Goal: Task Accomplishment & Management: Manage account settings

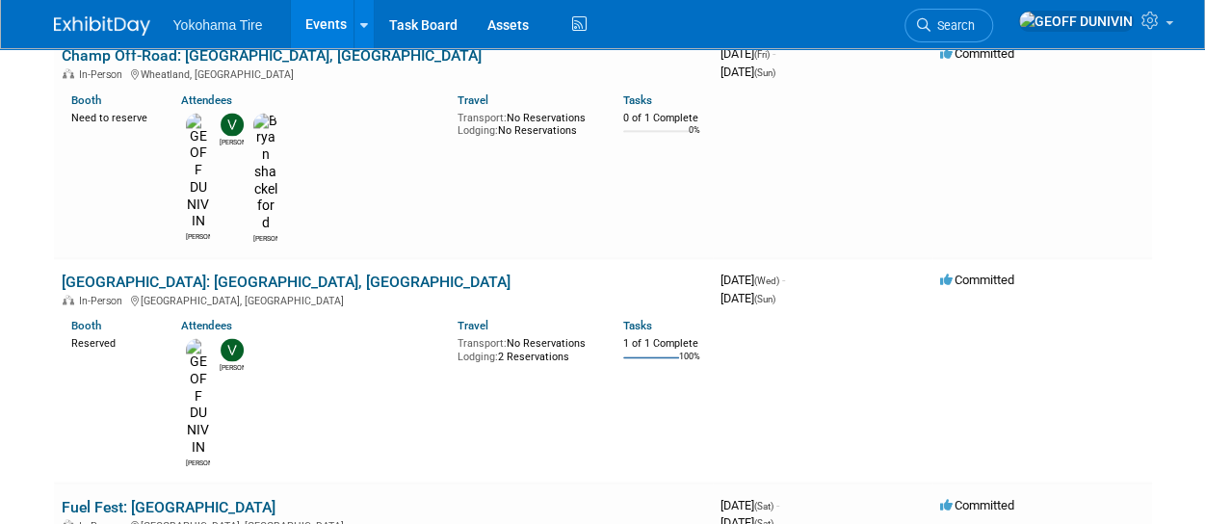
scroll to position [1333, 0]
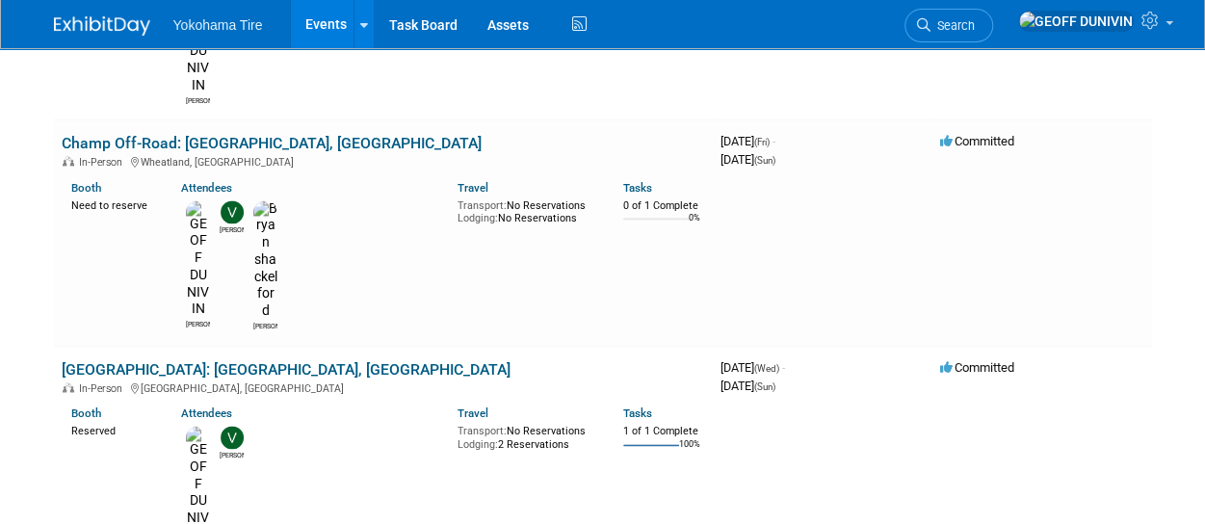
scroll to position [1246, 0]
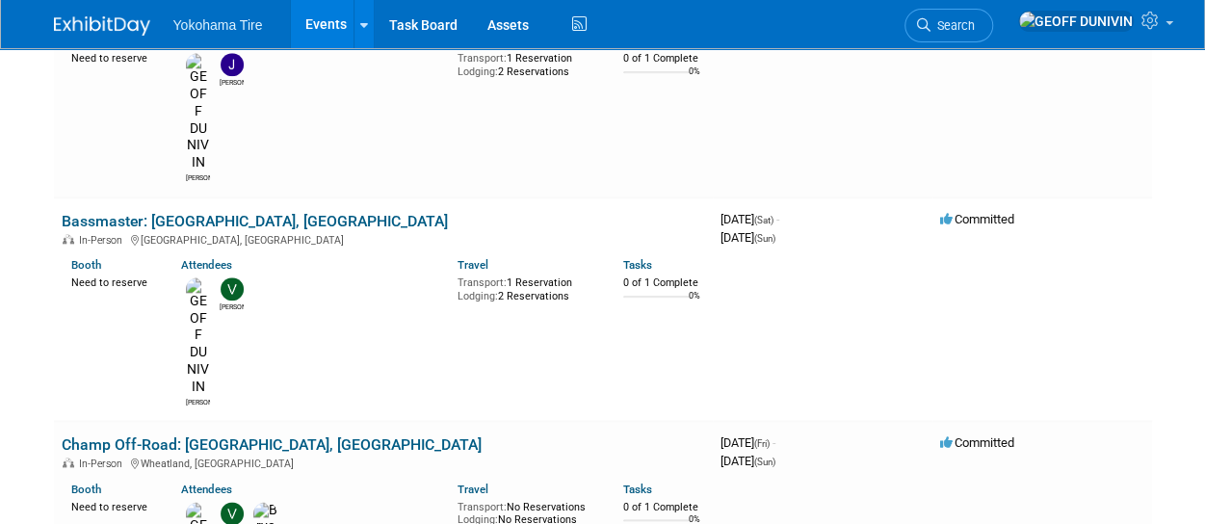
scroll to position [945, 0]
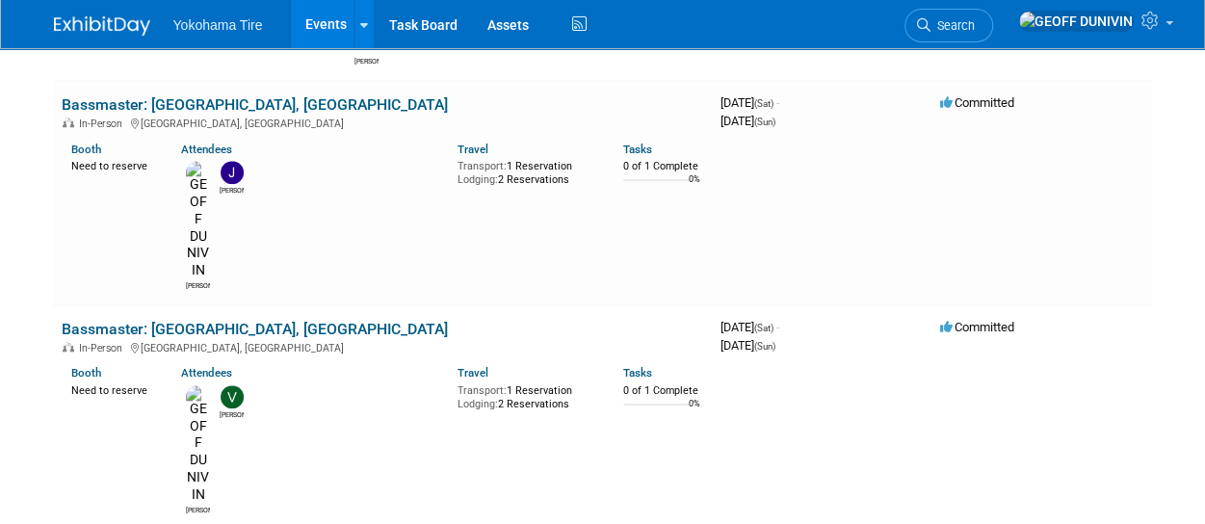
scroll to position [838, 0]
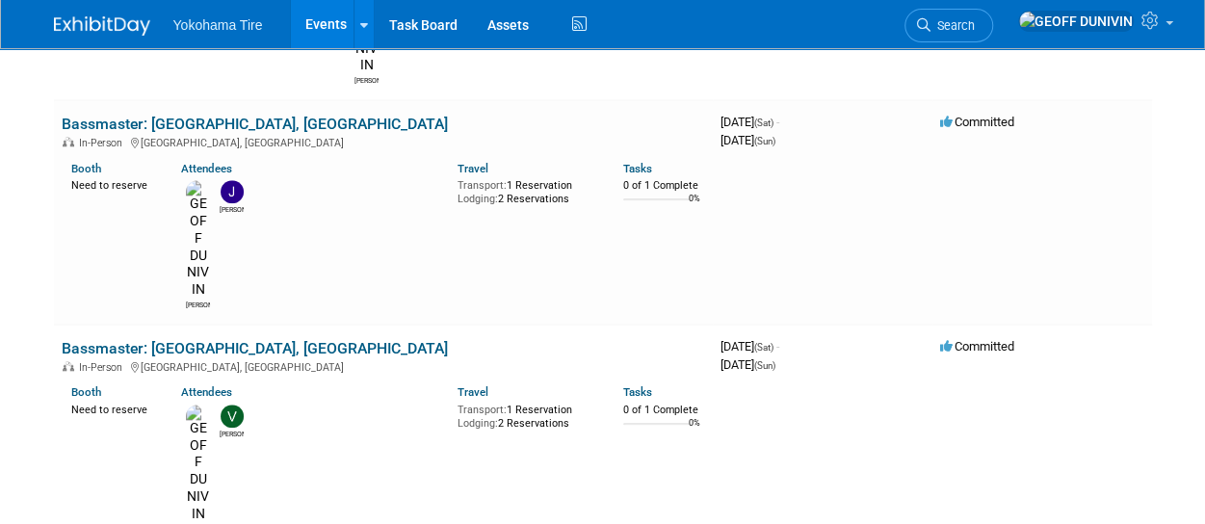
scroll to position [807, 0]
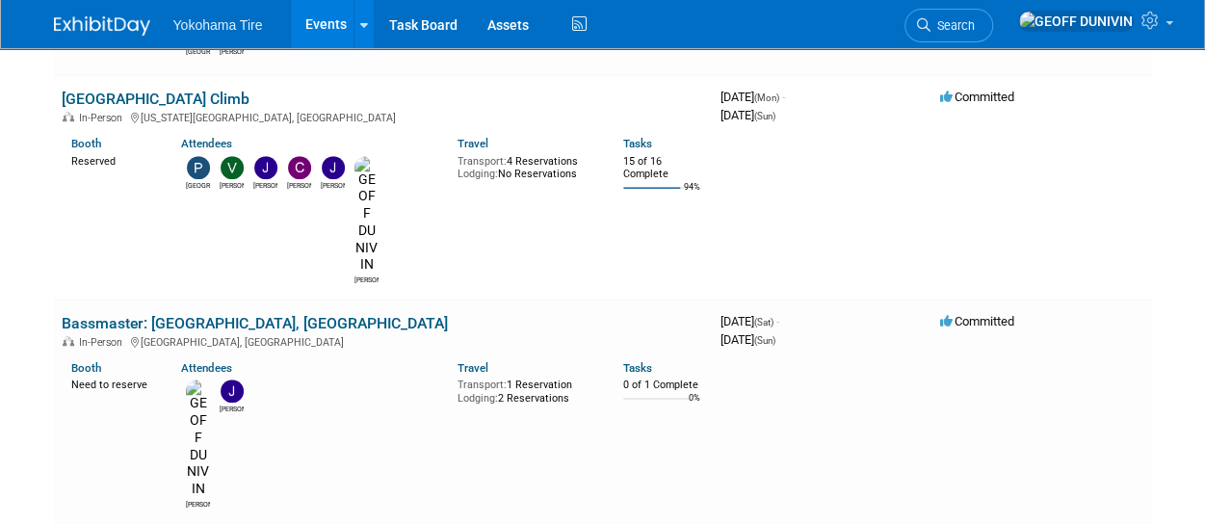
scroll to position [617, 0]
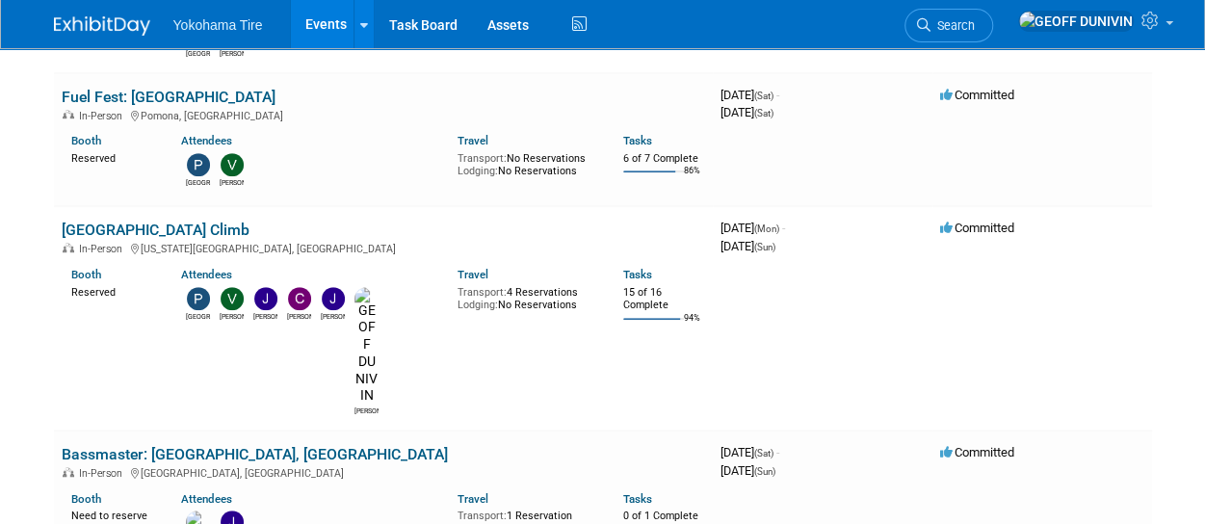
scroll to position [488, 0]
click at [157, 446] on link "Bassmaster: Orange, TX" at bounding box center [255, 455] width 386 height 18
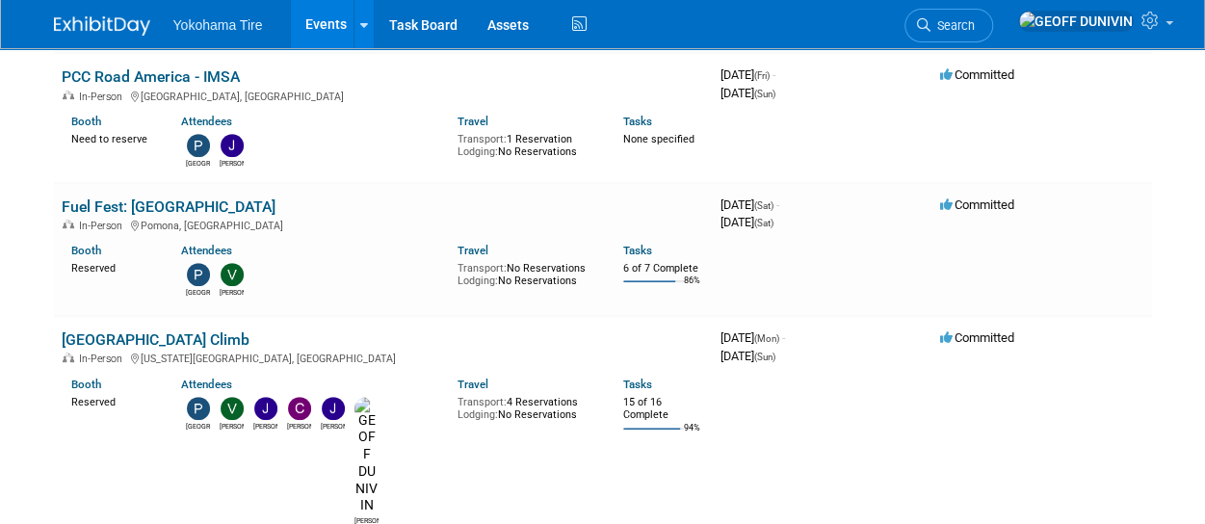
scroll to position [378, 0]
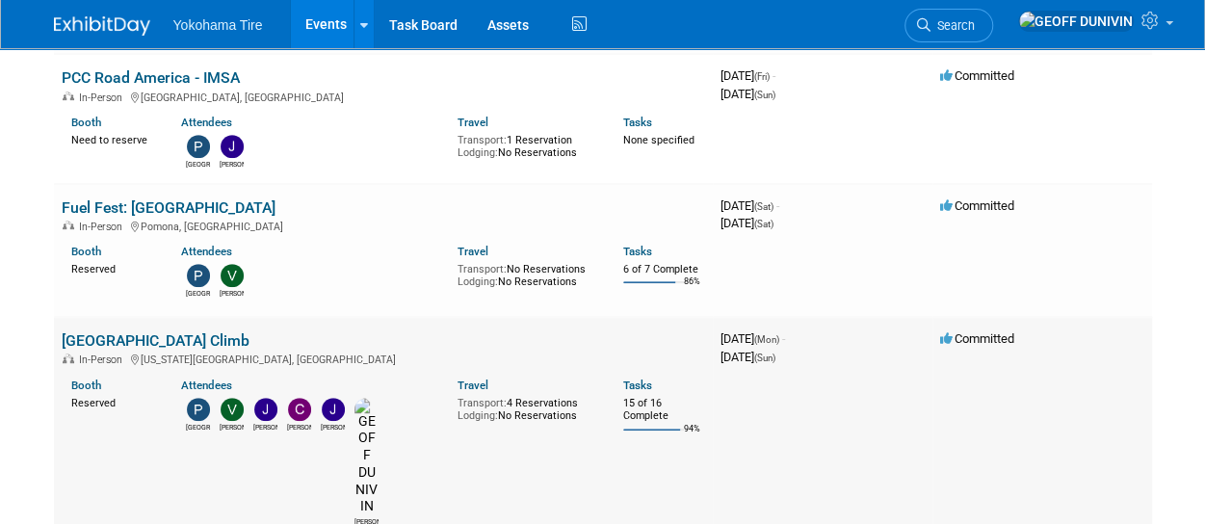
click at [249, 331] on link "Pikes Peak International Hill Climb" at bounding box center [156, 340] width 188 height 18
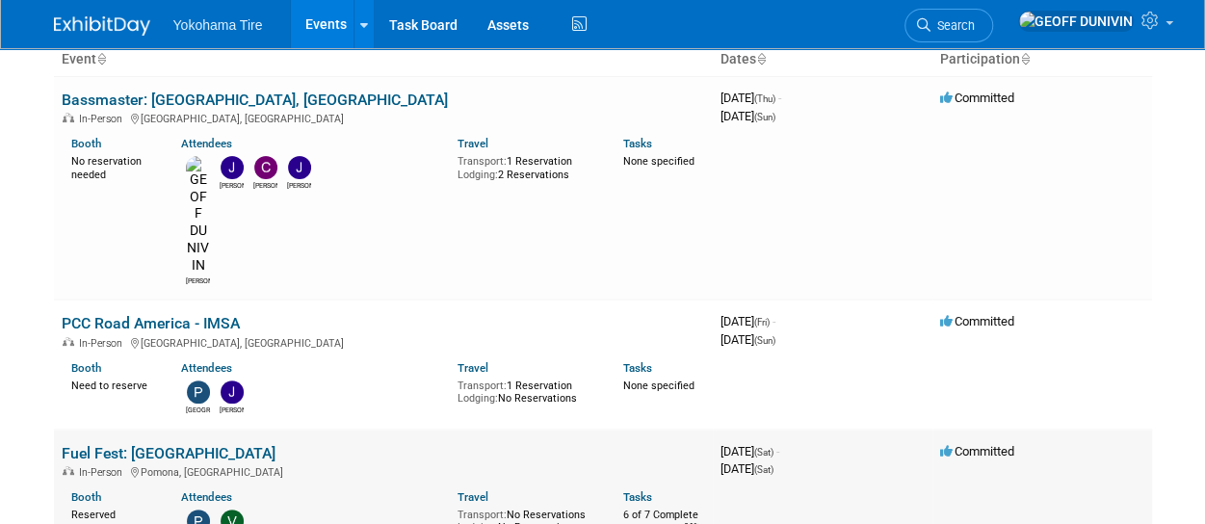
click at [148, 444] on link "Fuel Fest: Los Angeles" at bounding box center [169, 453] width 214 height 18
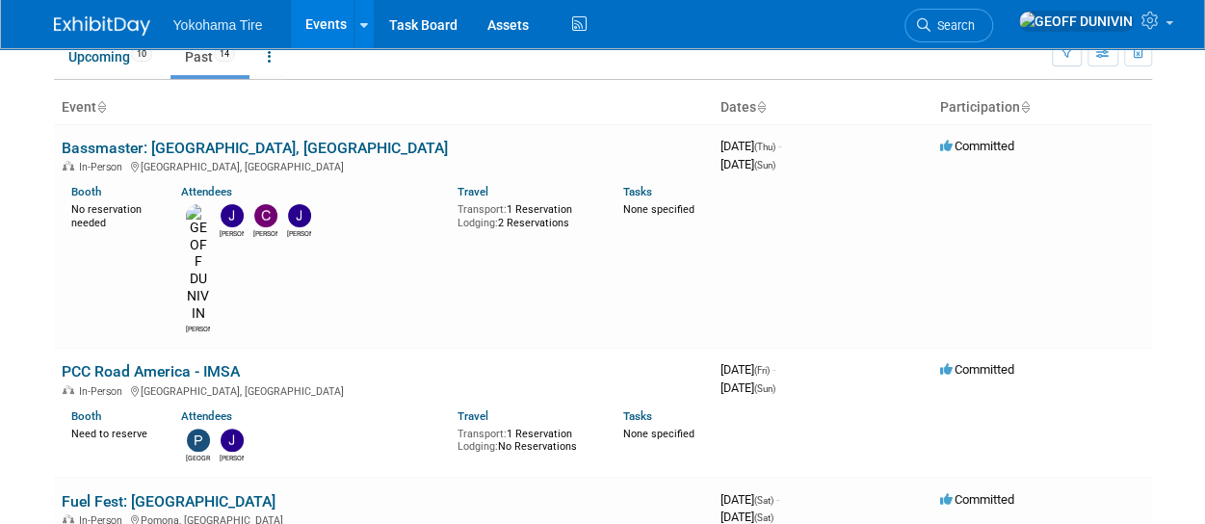
scroll to position [84, 0]
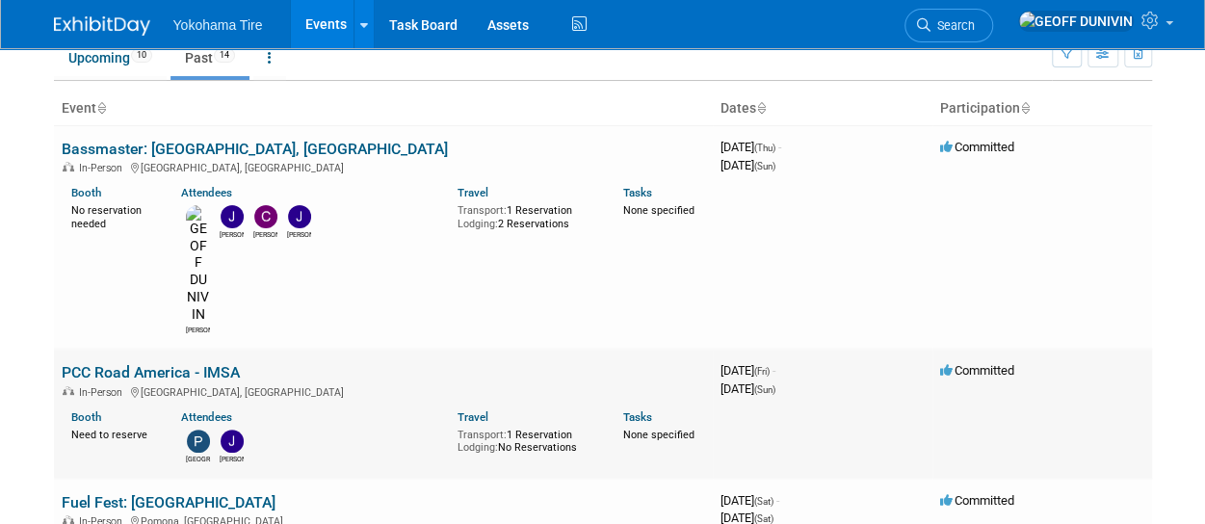
click at [224, 363] on link "PCC Road America - IMSA" at bounding box center [151, 372] width 178 height 18
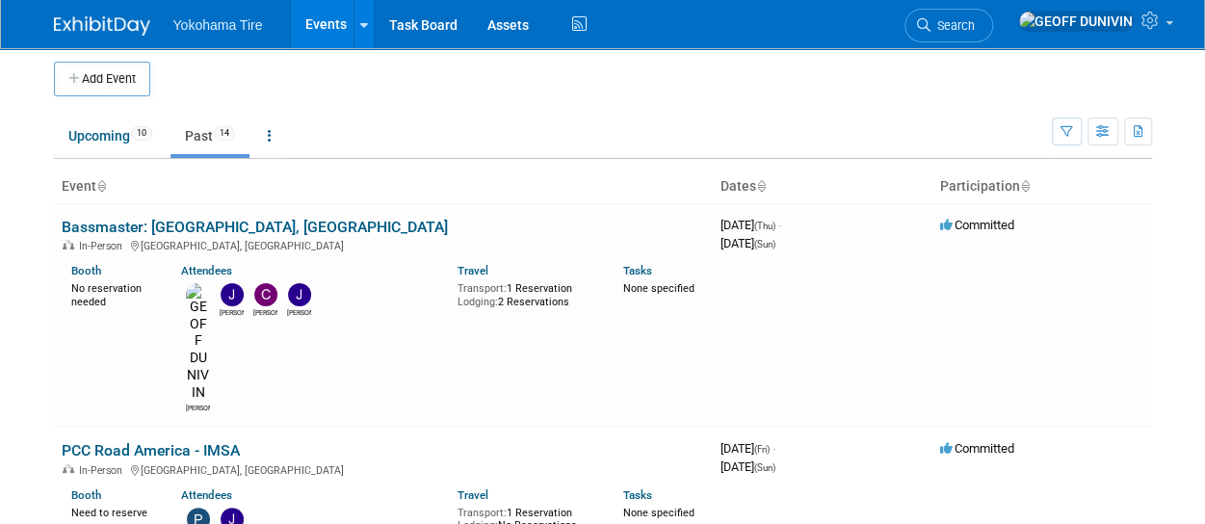
scroll to position [0, 0]
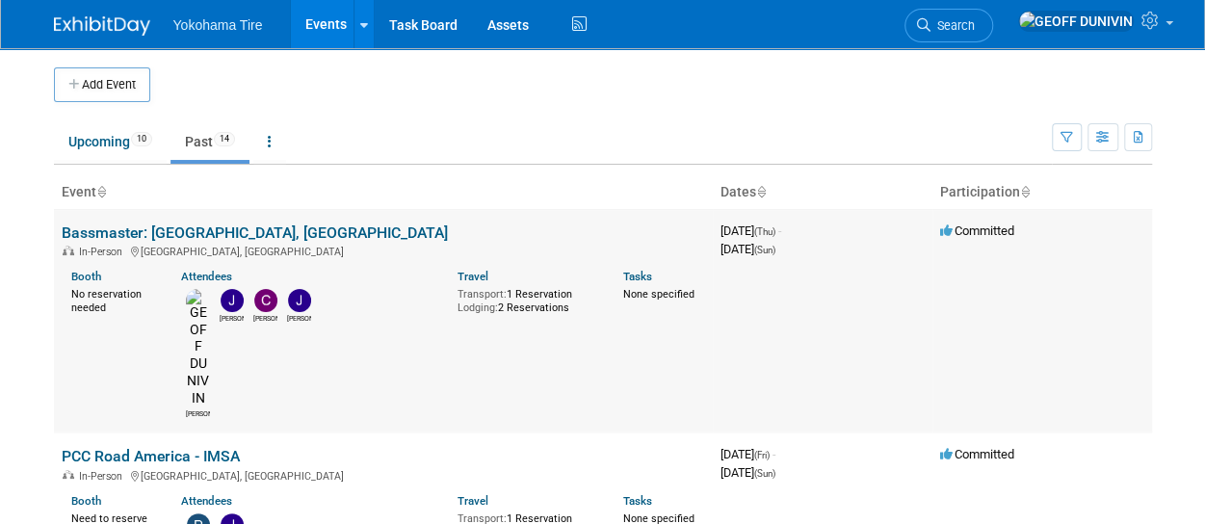
click at [171, 231] on link "Bassmaster: Macomb County, MI" at bounding box center [255, 232] width 386 height 18
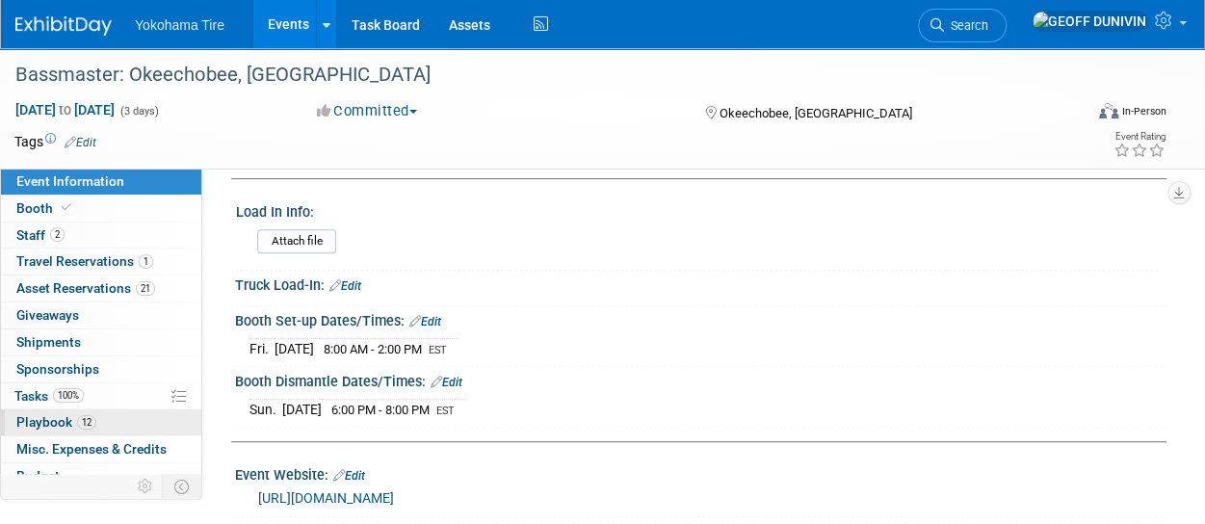
scroll to position [91, 0]
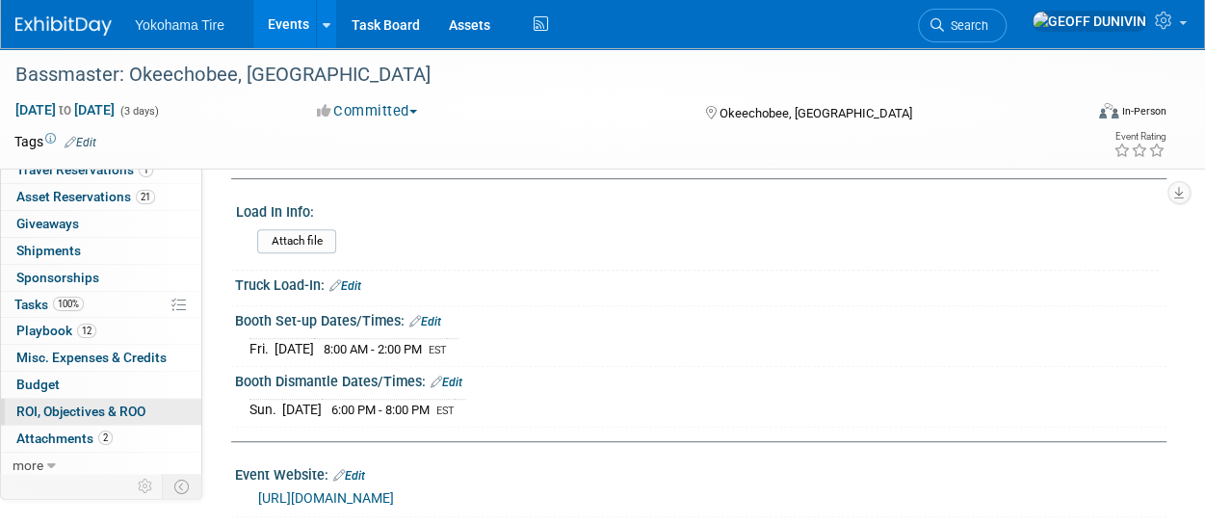
click at [80, 407] on span "ROI, Objectives & ROO 0" at bounding box center [80, 410] width 129 height 15
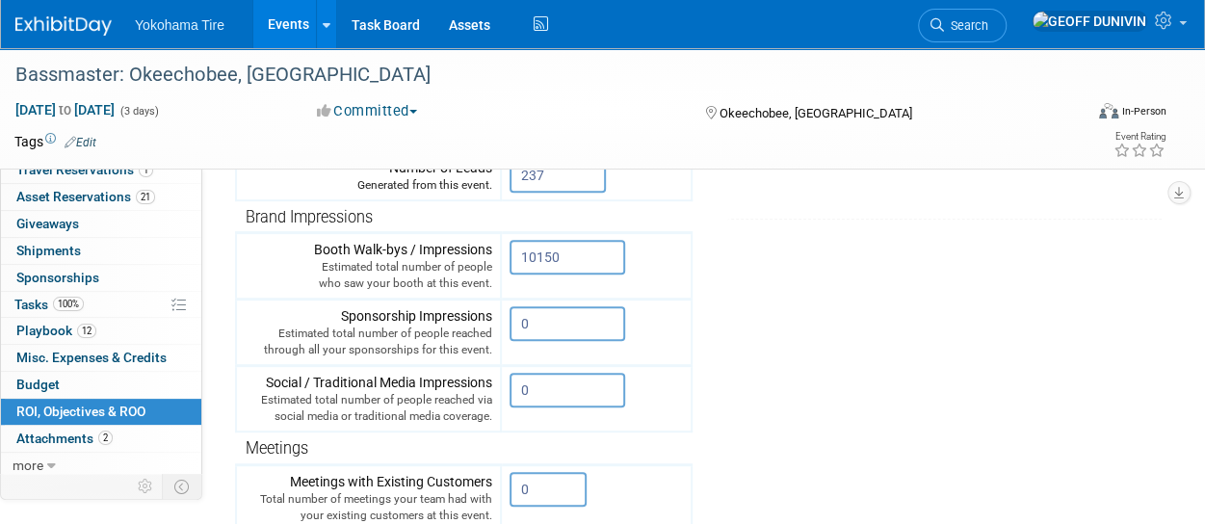
scroll to position [310, 0]
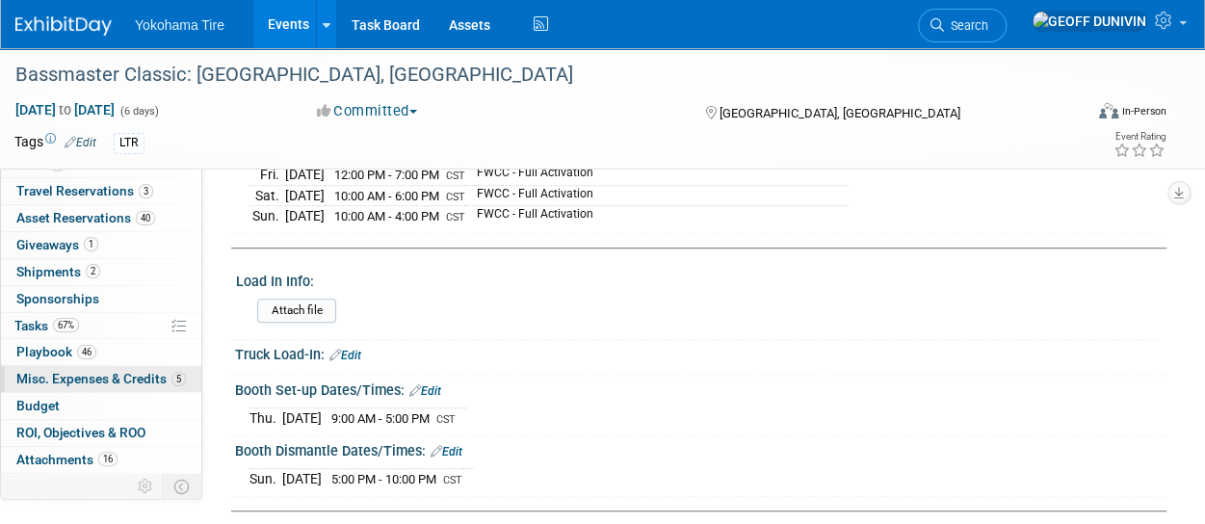
scroll to position [91, 0]
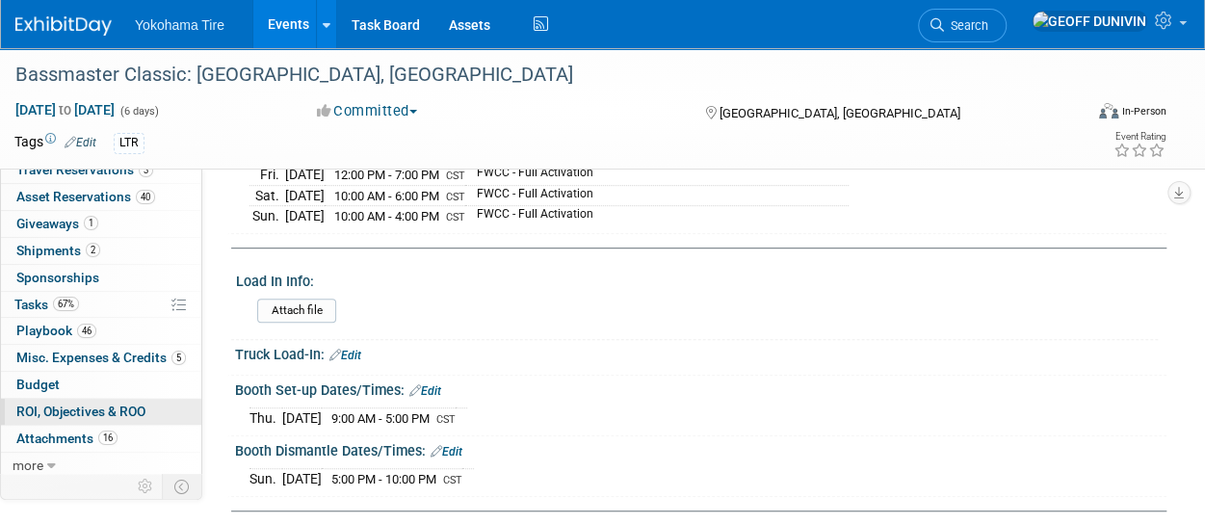
click at [123, 403] on span "ROI, Objectives & ROO 0" at bounding box center [80, 410] width 129 height 15
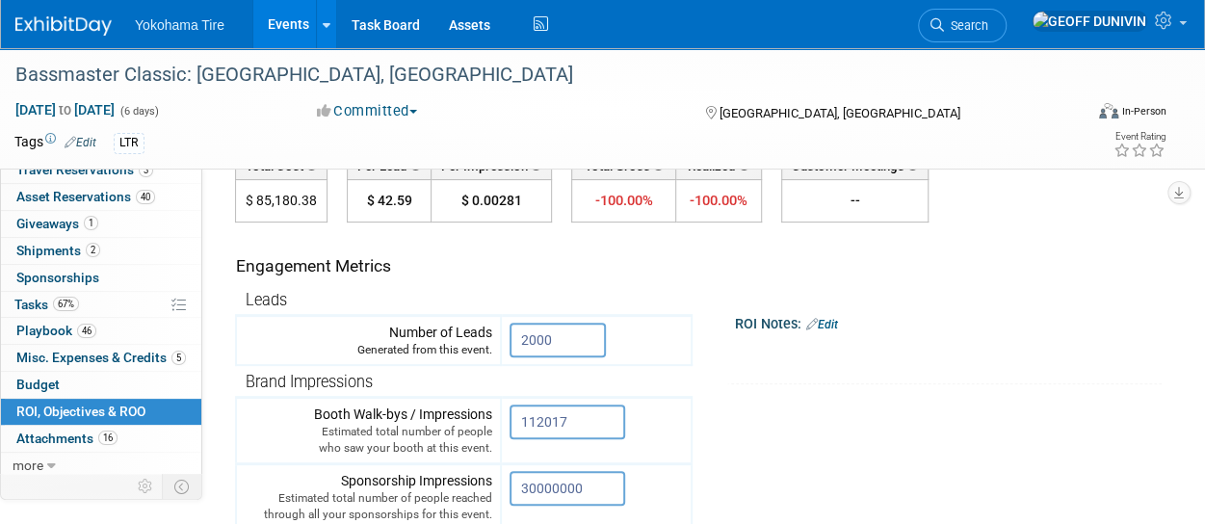
scroll to position [142, 0]
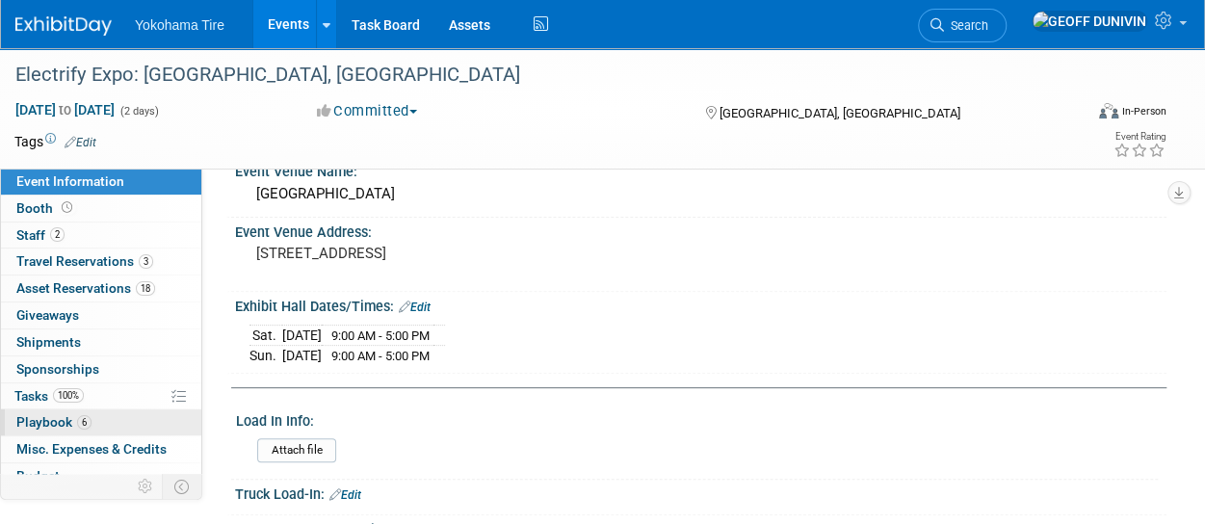
scroll to position [91, 0]
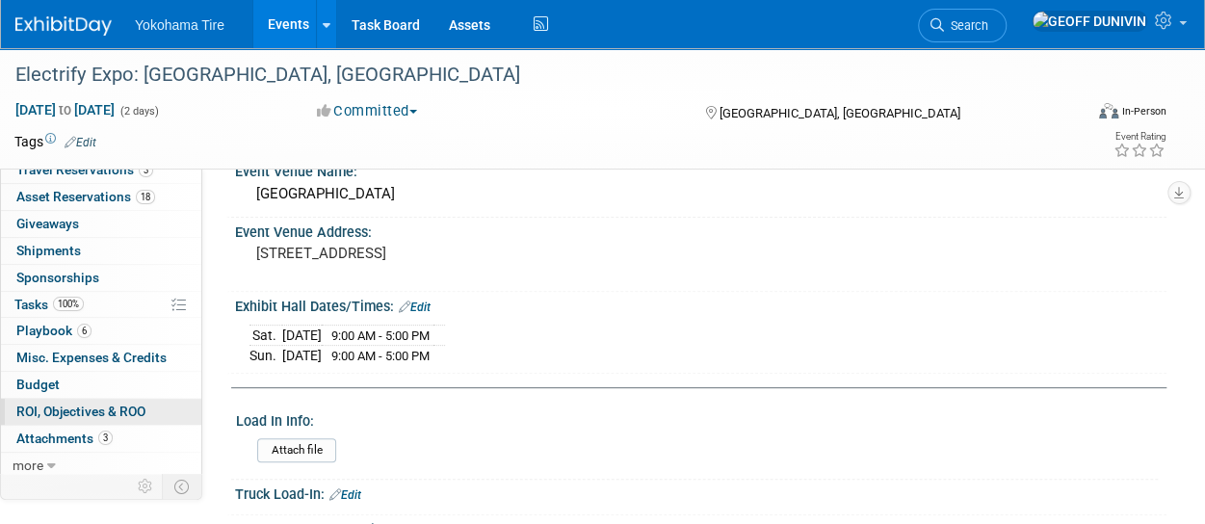
click at [94, 415] on link "0 ROI, Objectives & ROO 0" at bounding box center [101, 412] width 200 height 26
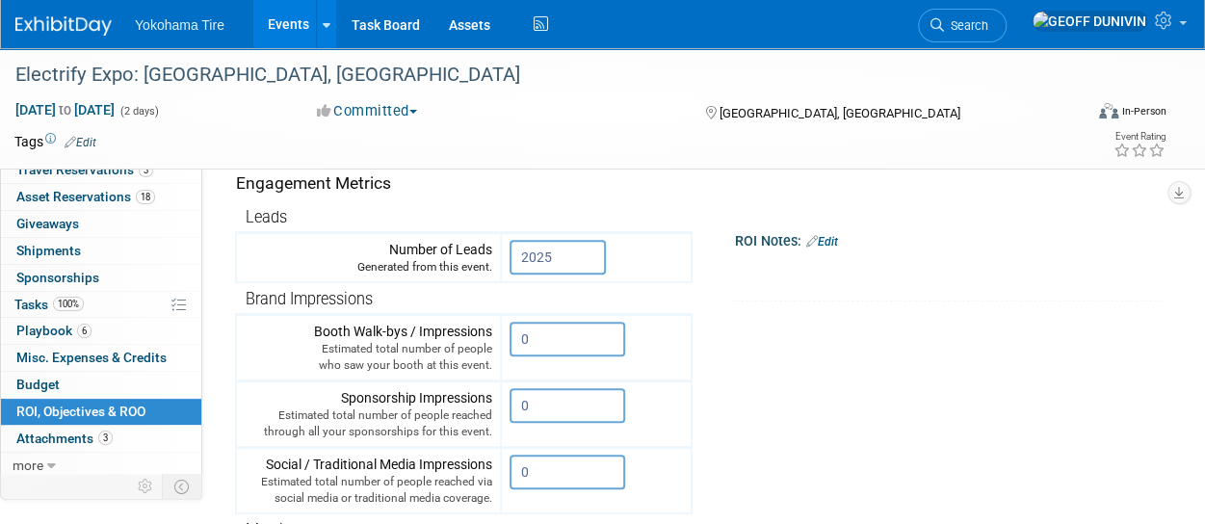
scroll to position [224, 0]
drag, startPoint x: 551, startPoint y: 323, endPoint x: 443, endPoint y: 332, distance: 108.3
click at [443, 332] on tr "Booth Walk-bys / Impressions Estimated total number of people who saw your boot…" at bounding box center [463, 349] width 455 height 66
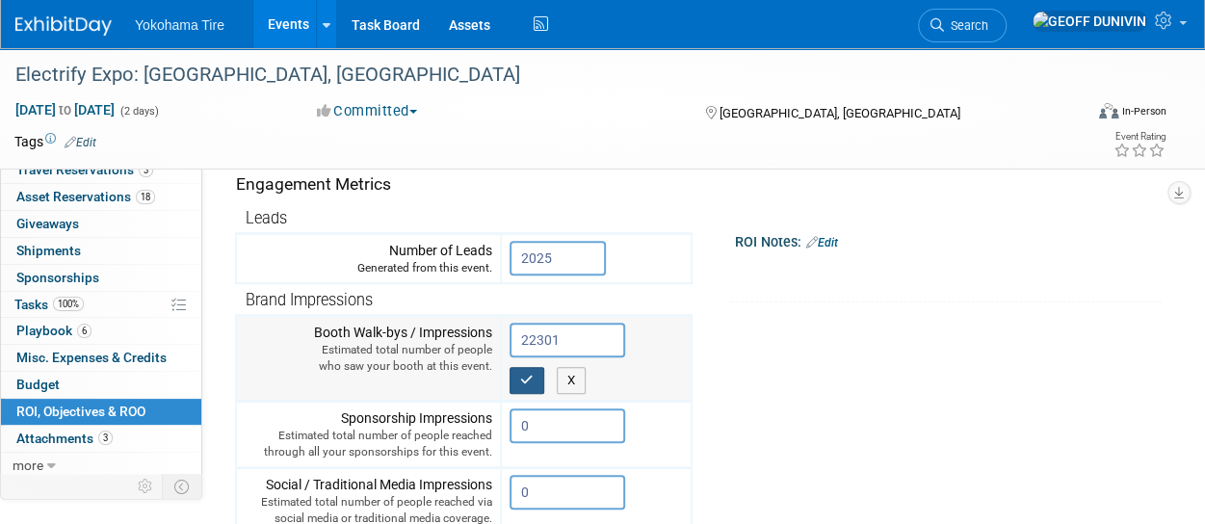
type input "22301"
click at [528, 389] on button "button" at bounding box center [526, 380] width 35 height 27
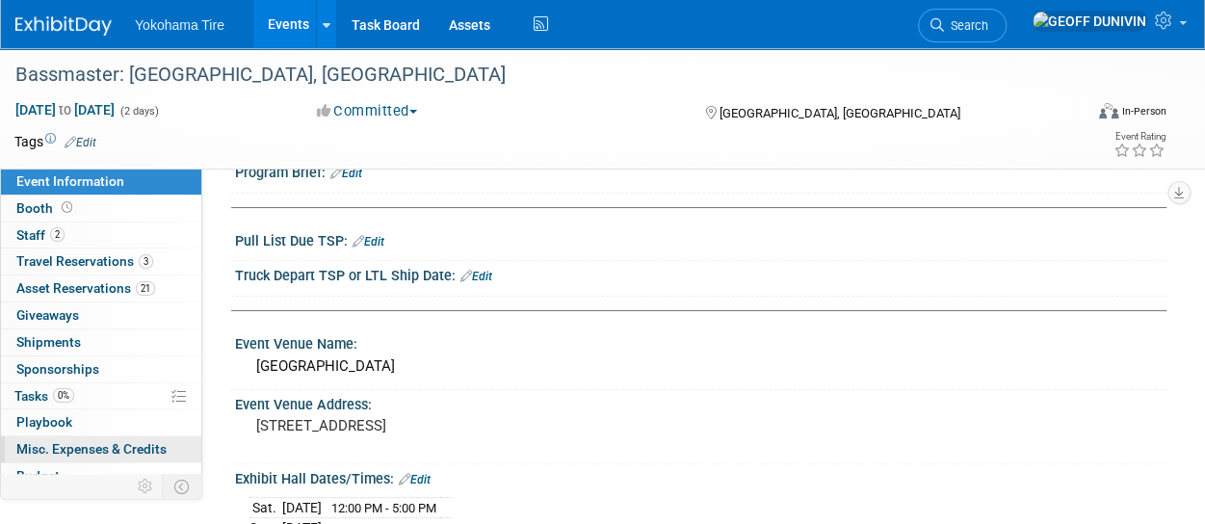
scroll to position [91, 0]
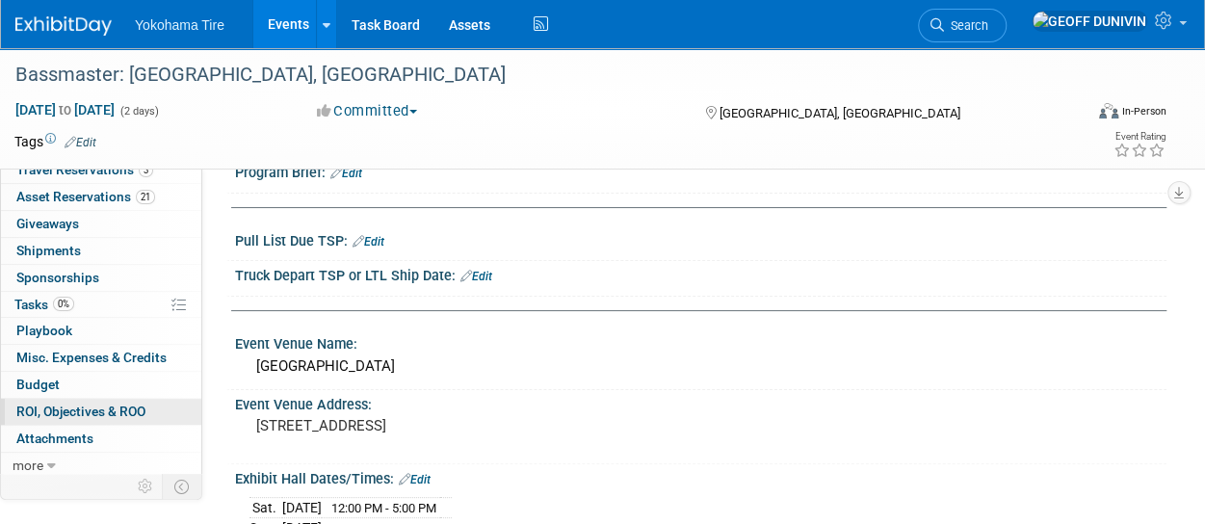
click at [103, 403] on span "ROI, Objectives & ROO 0" at bounding box center [80, 410] width 129 height 15
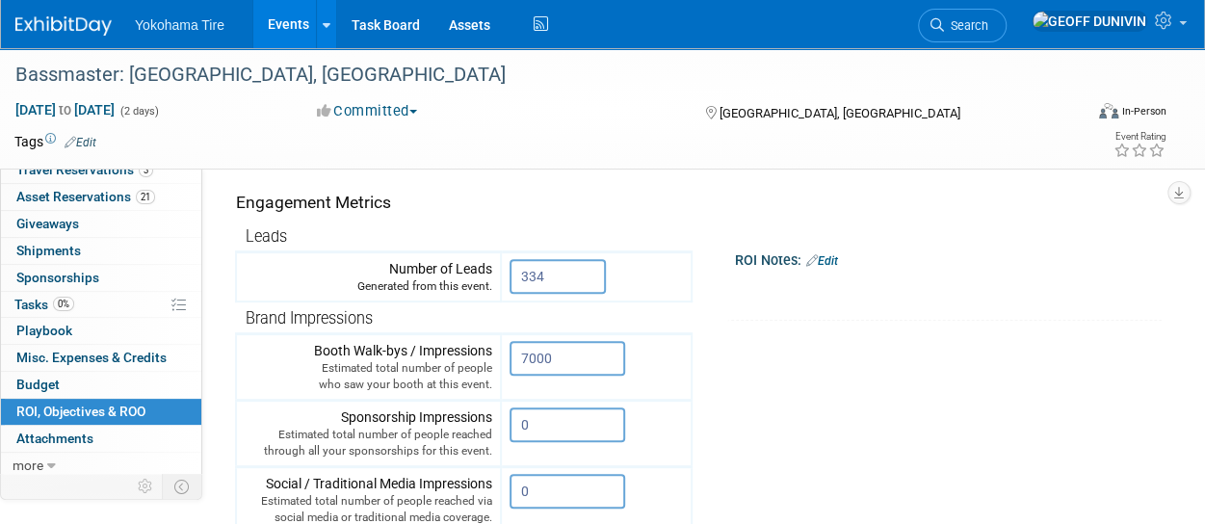
scroll to position [205, 0]
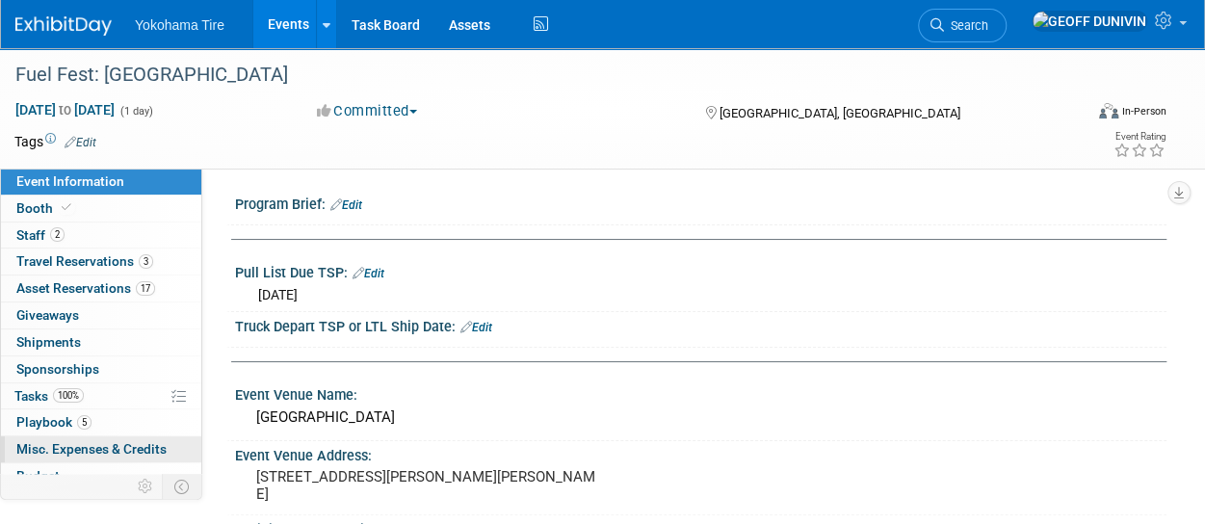
scroll to position [91, 0]
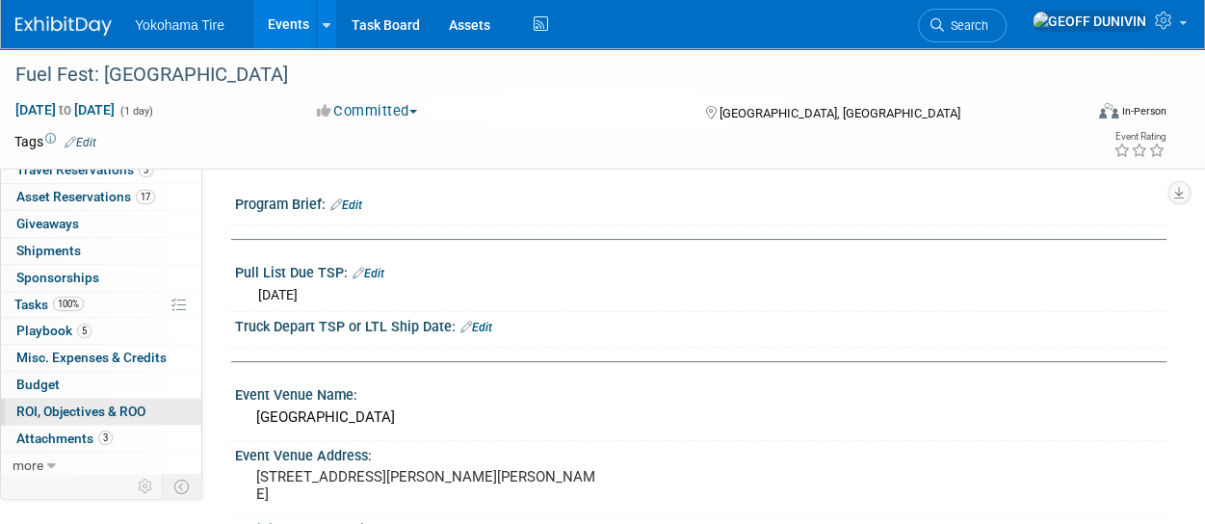
click at [119, 403] on span "ROI, Objectives & ROO 0" at bounding box center [80, 410] width 129 height 15
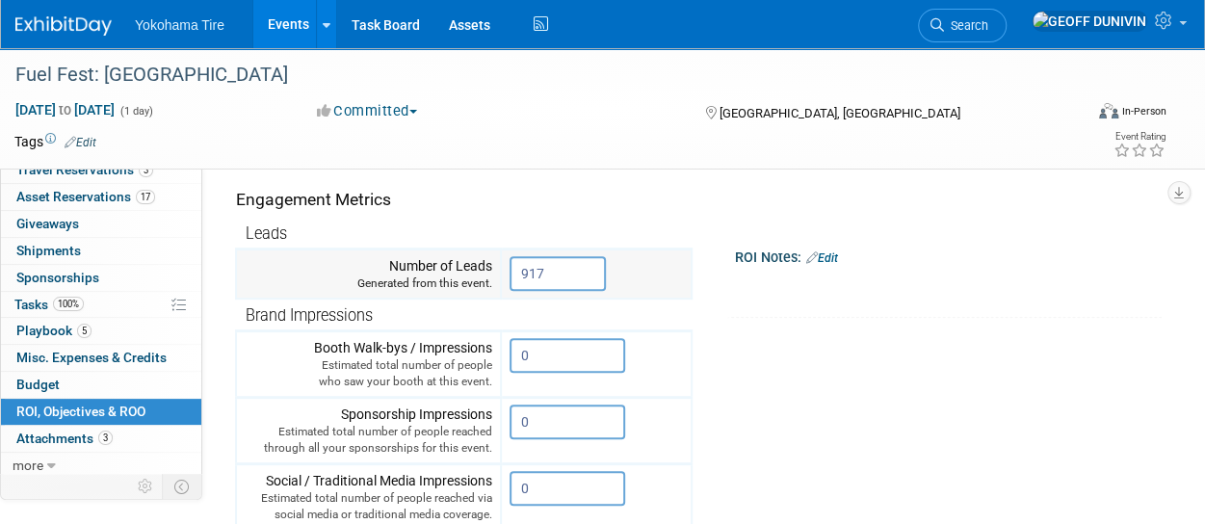
scroll to position [210, 0]
click at [559, 351] on input "0" at bounding box center [567, 354] width 116 height 35
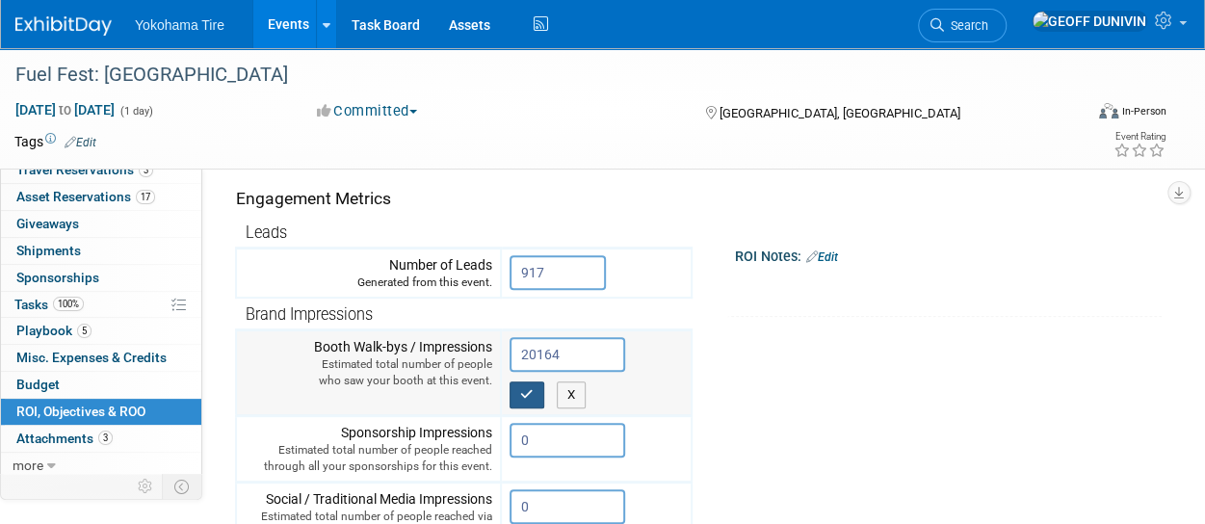
click at [528, 388] on icon "button" at bounding box center [526, 394] width 13 height 13
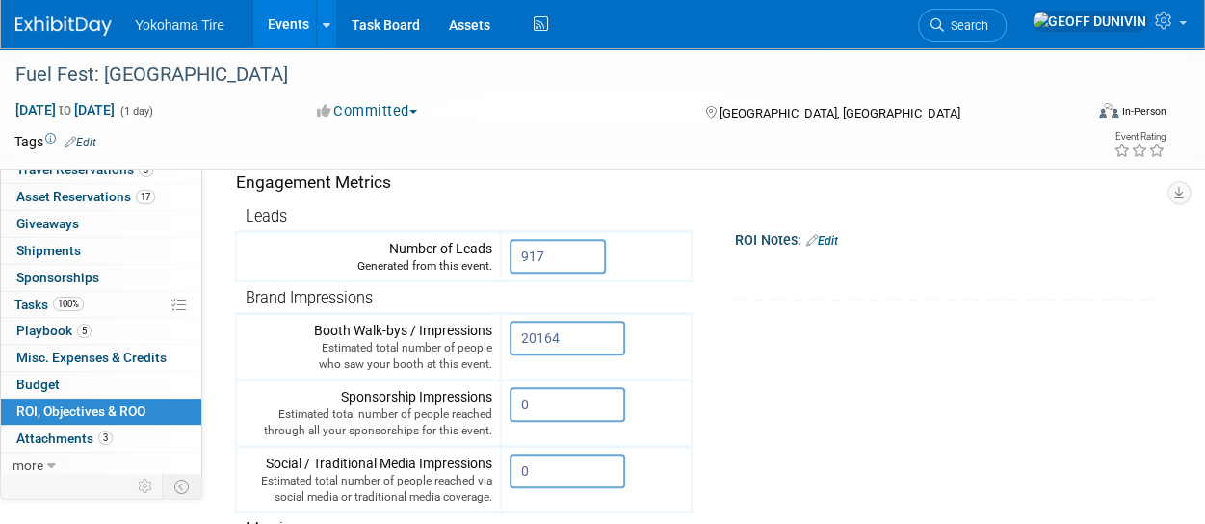
scroll to position [227, 0]
click at [587, 329] on input "20164" at bounding box center [567, 337] width 116 height 35
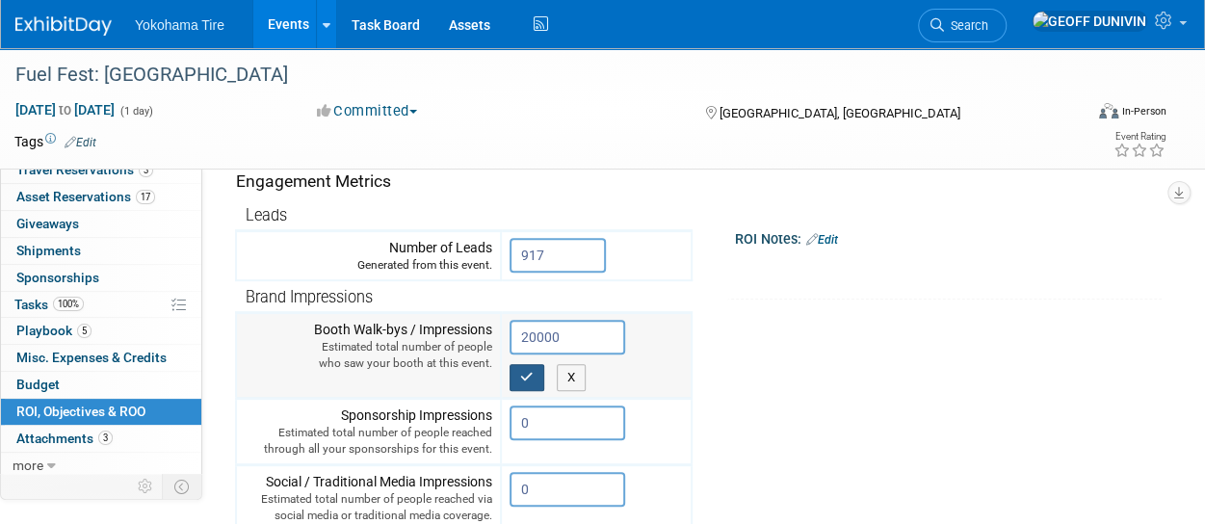
type input "20000"
click at [528, 378] on icon "button" at bounding box center [526, 377] width 13 height 13
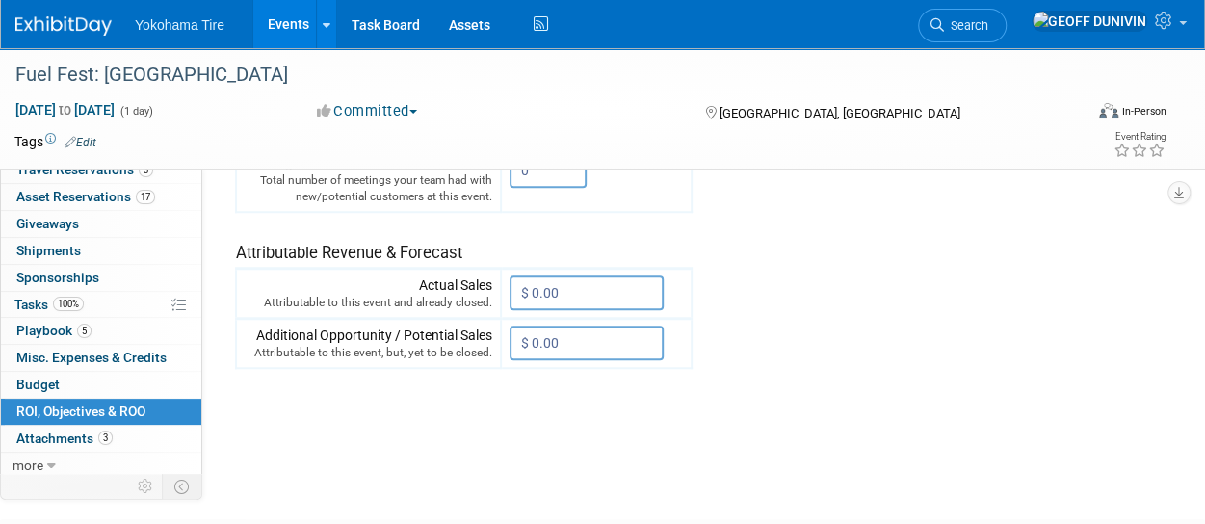
scroll to position [702, 0]
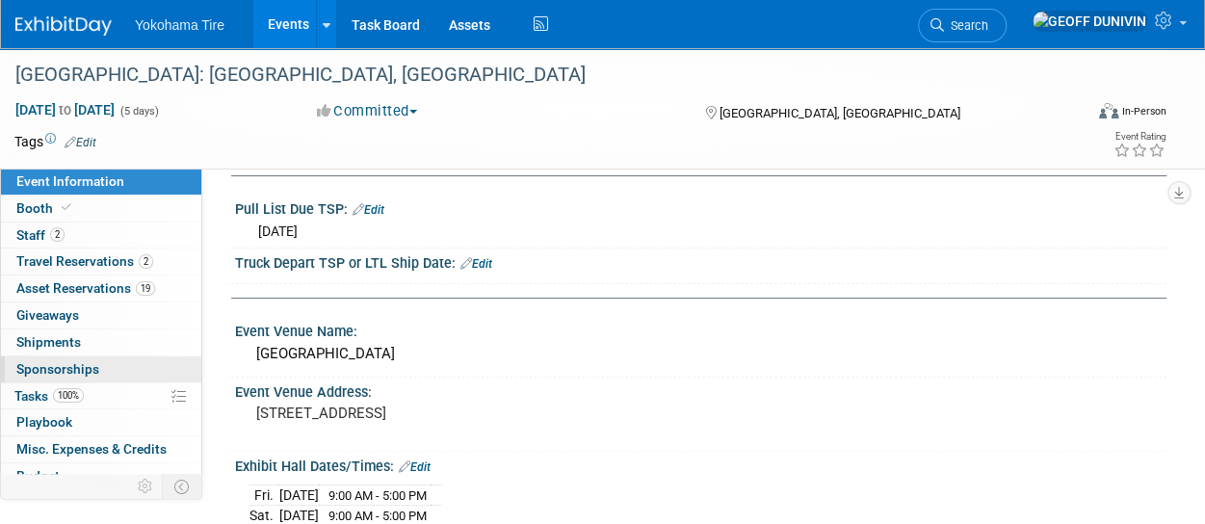
scroll to position [91, 0]
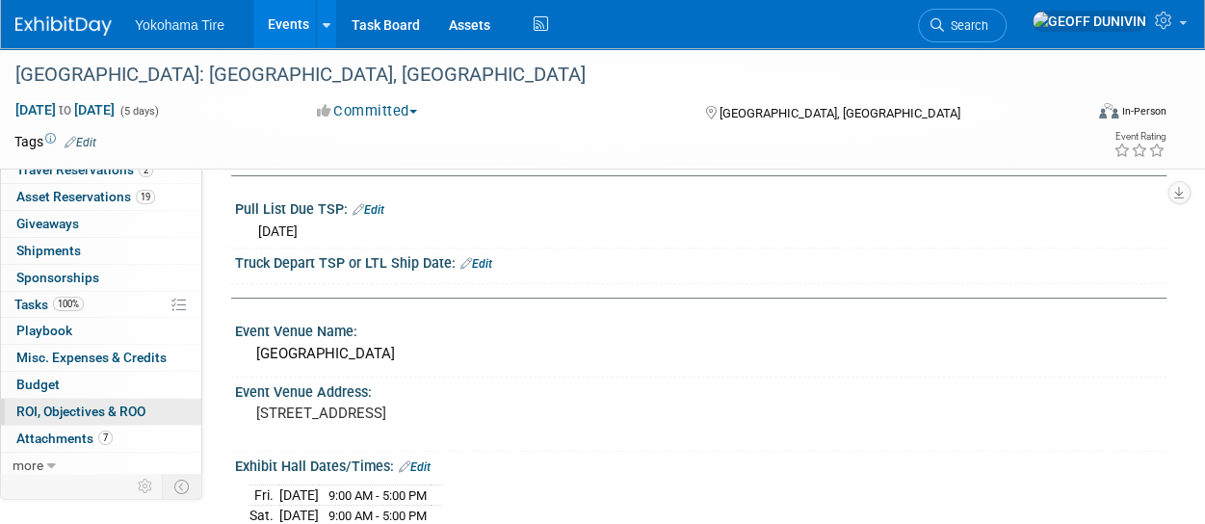
click at [117, 405] on span "ROI, Objectives & ROO 0" at bounding box center [80, 410] width 129 height 15
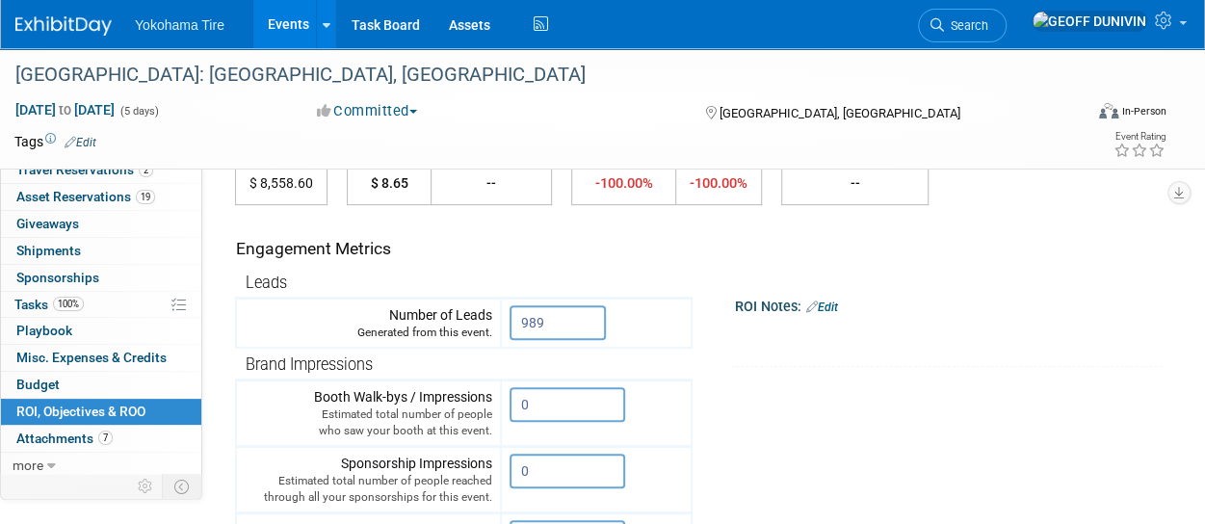
scroll to position [169, 0]
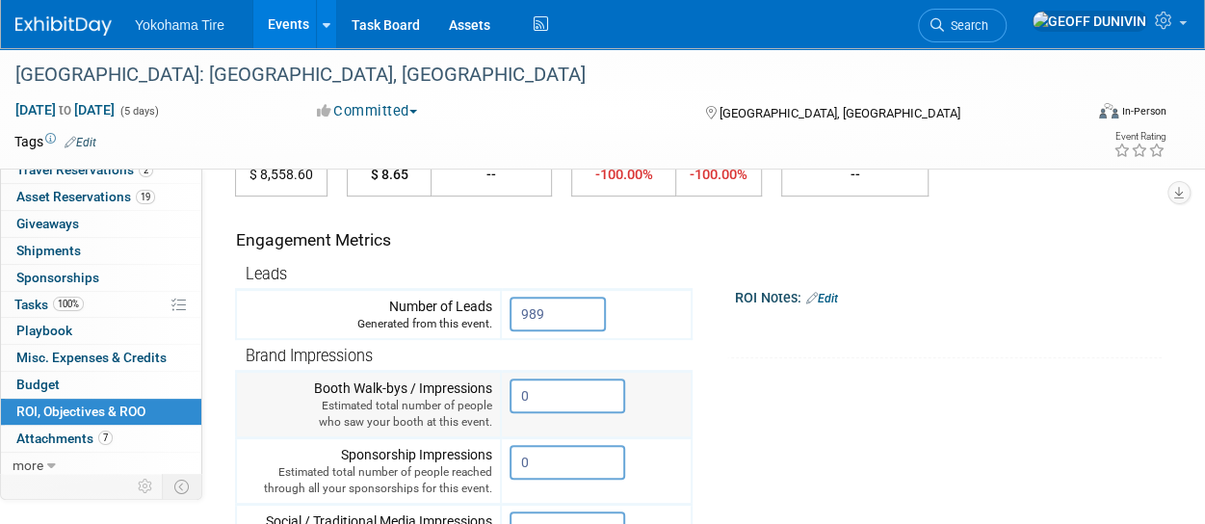
drag, startPoint x: 538, startPoint y: 393, endPoint x: 485, endPoint y: 400, distance: 53.4
click at [485, 400] on tr "Booth Walk-bys / Impressions Estimated total number of people who saw your boot…" at bounding box center [463, 405] width 455 height 66
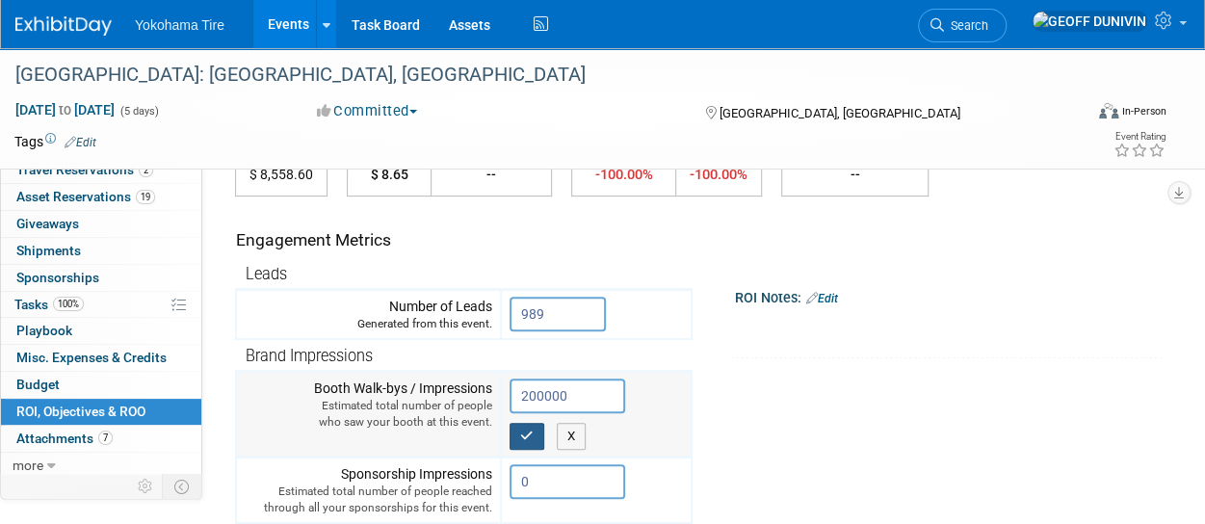
type input "200000"
click at [528, 435] on icon "button" at bounding box center [526, 435] width 13 height 13
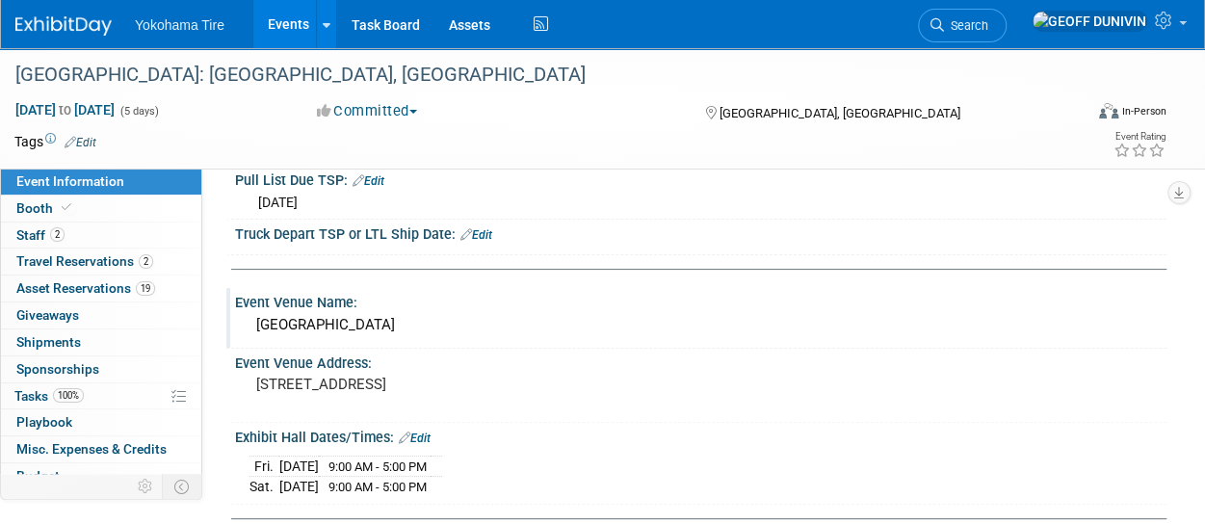
scroll to position [89, 0]
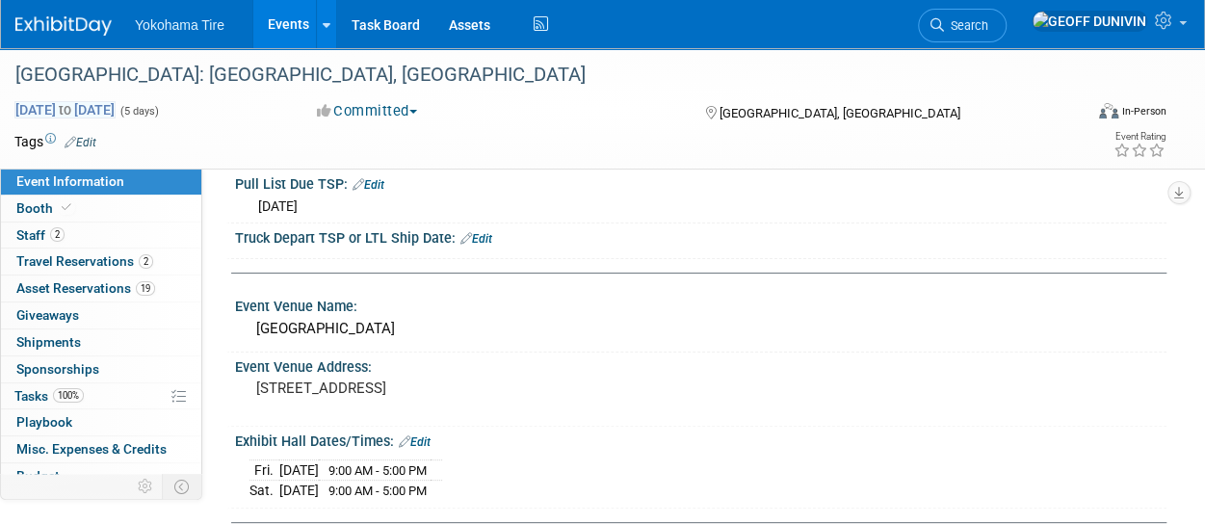
click at [116, 111] on span "Apr 23, 2025 to Apr 27, 2025" at bounding box center [64, 109] width 101 height 17
select select "3"
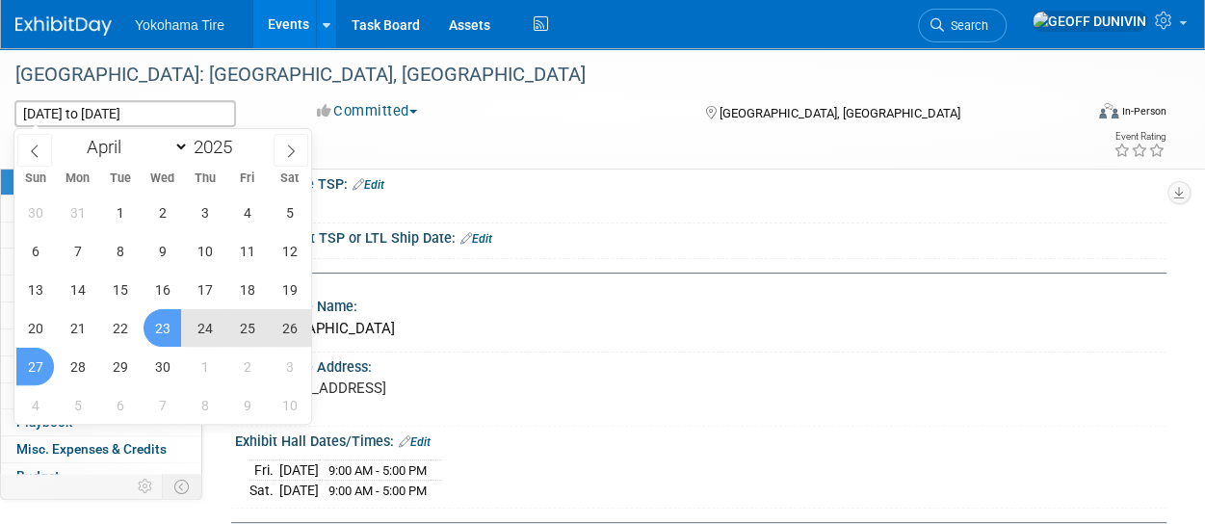
click at [248, 326] on span "25" at bounding box center [247, 328] width 38 height 38
type input "Apr 25, 2025"
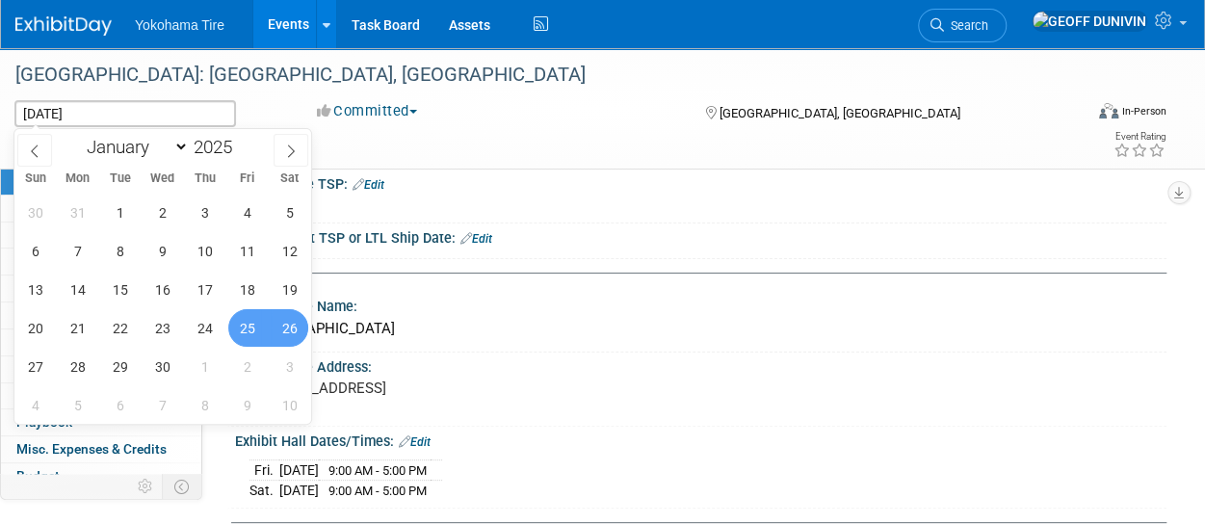
click at [302, 322] on span "26" at bounding box center [290, 328] width 38 height 38
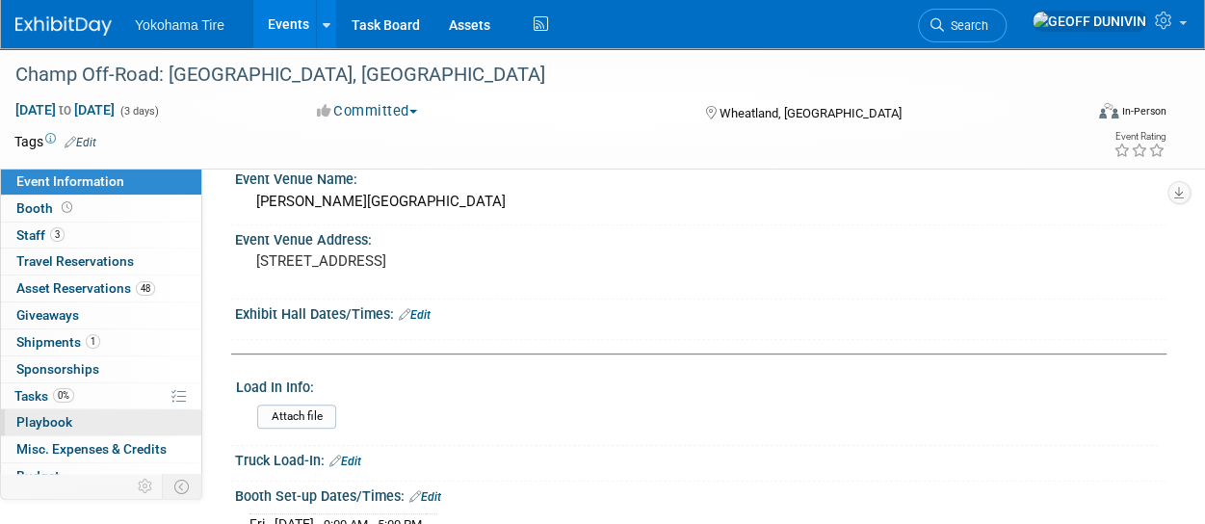
scroll to position [91, 0]
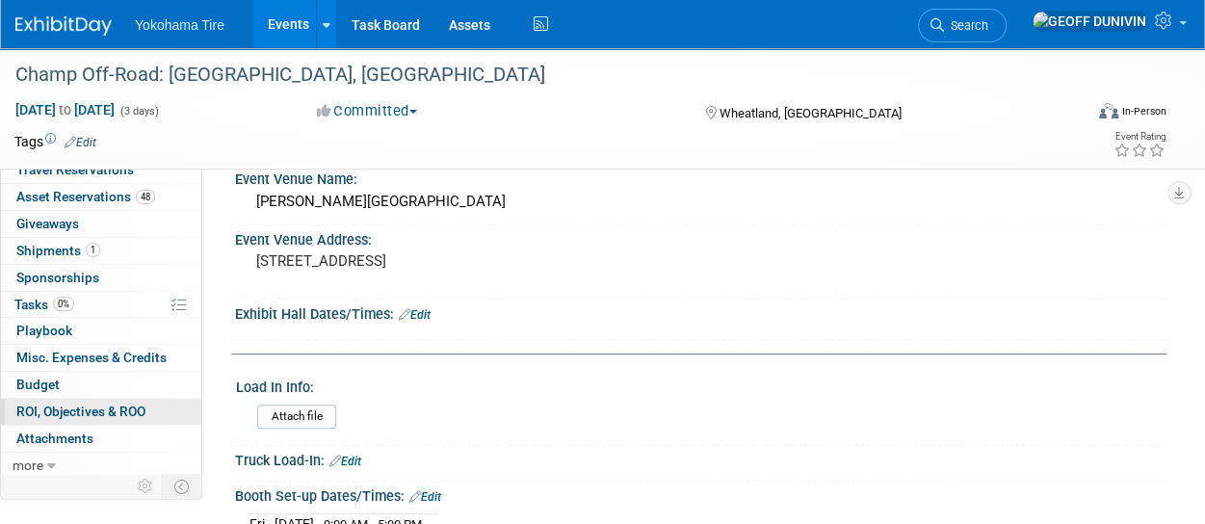
click at [94, 413] on span "ROI, Objectives & ROO 0" at bounding box center [80, 410] width 129 height 15
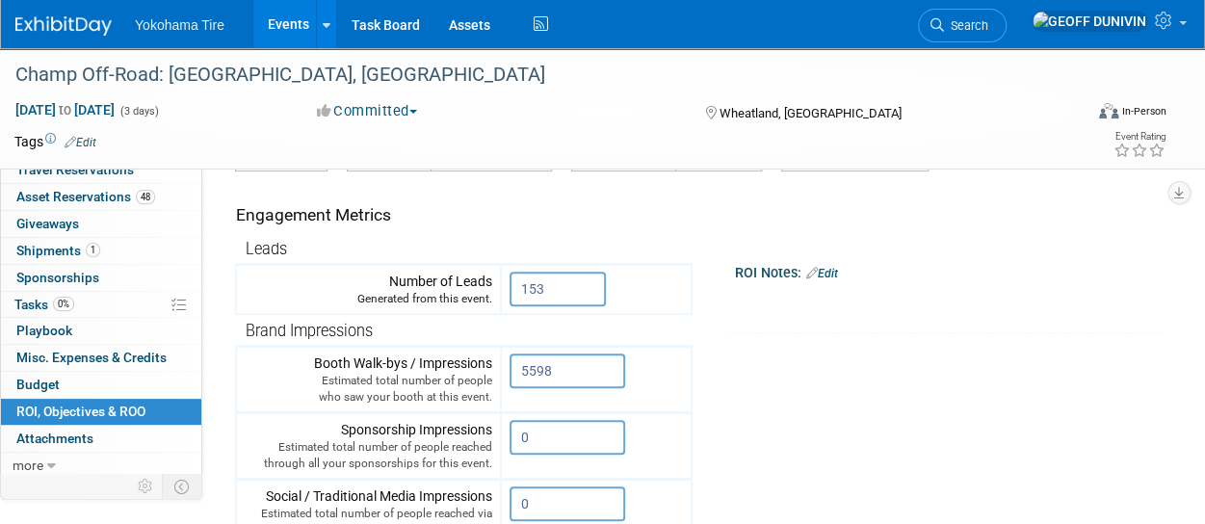
scroll to position [193, 0]
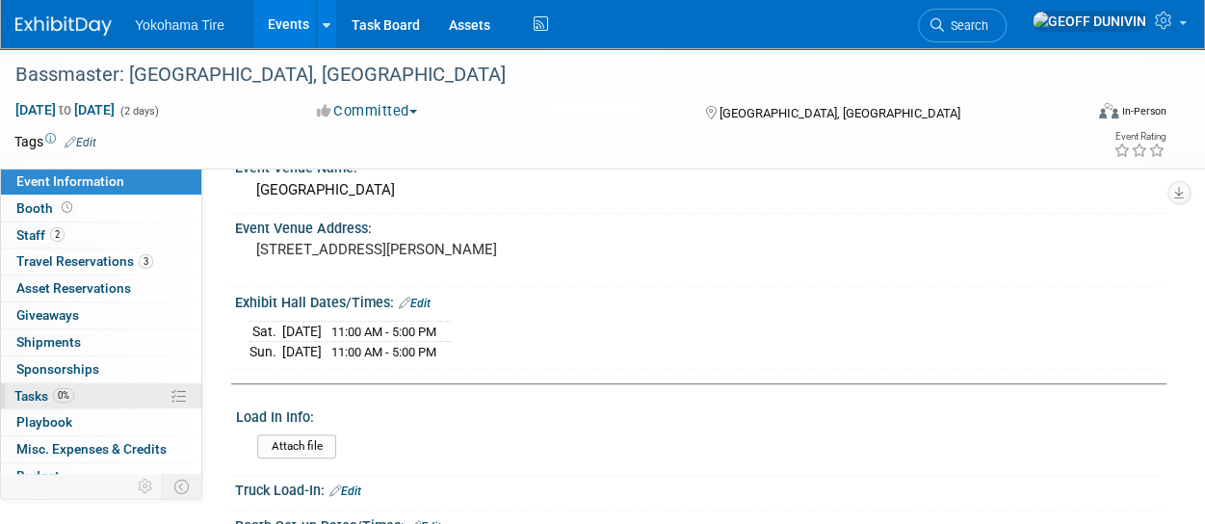
scroll to position [91, 0]
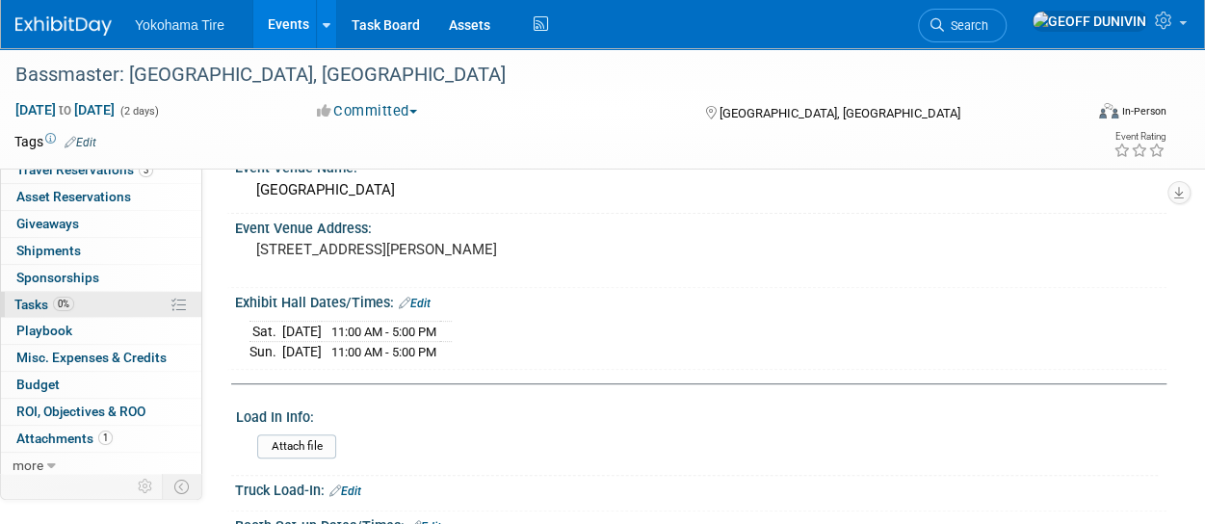
click at [92, 403] on span "ROI, Objectives & ROO 0" at bounding box center [80, 410] width 129 height 15
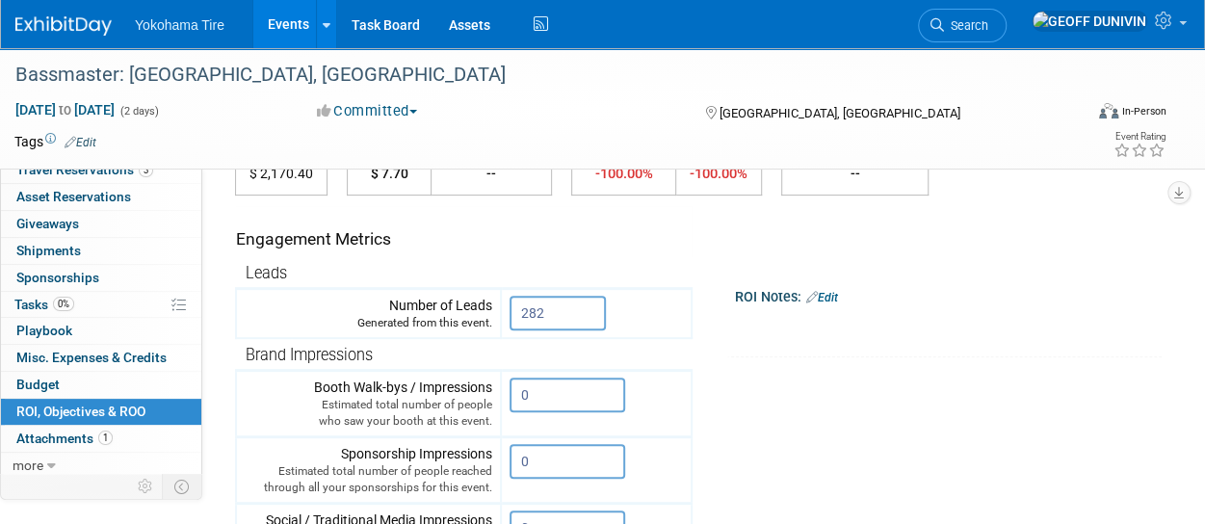
scroll to position [163, 0]
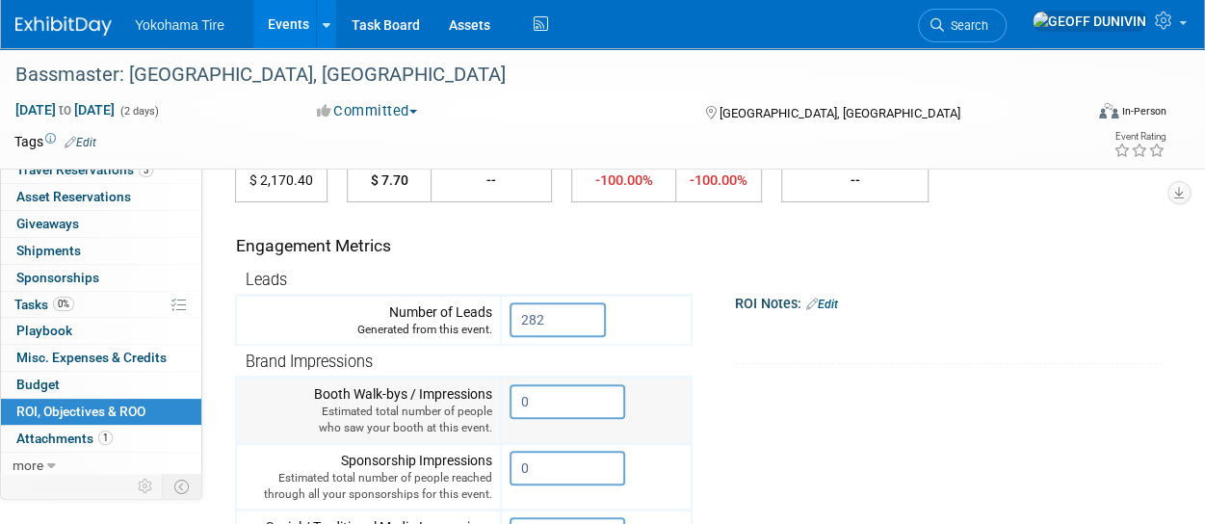
drag, startPoint x: 558, startPoint y: 407, endPoint x: 414, endPoint y: 412, distance: 143.6
click at [414, 412] on tr "Booth Walk-bys / Impressions Estimated total number of people who saw your boot…" at bounding box center [463, 410] width 455 height 66
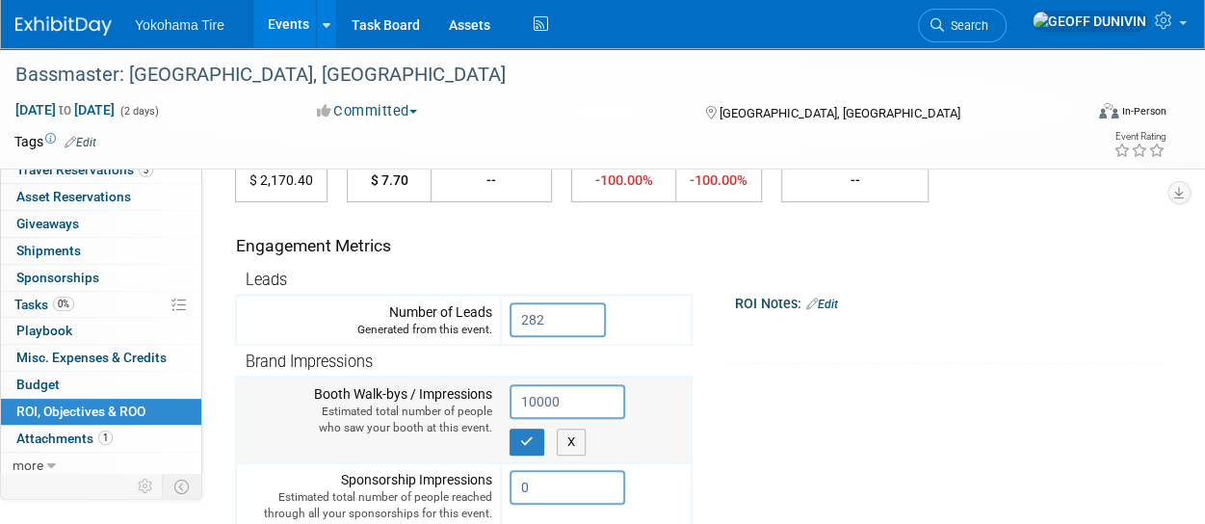
type input "10000"
click at [510, 448] on td "10000 X" at bounding box center [596, 420] width 191 height 86
click at [514, 442] on button "button" at bounding box center [526, 442] width 35 height 27
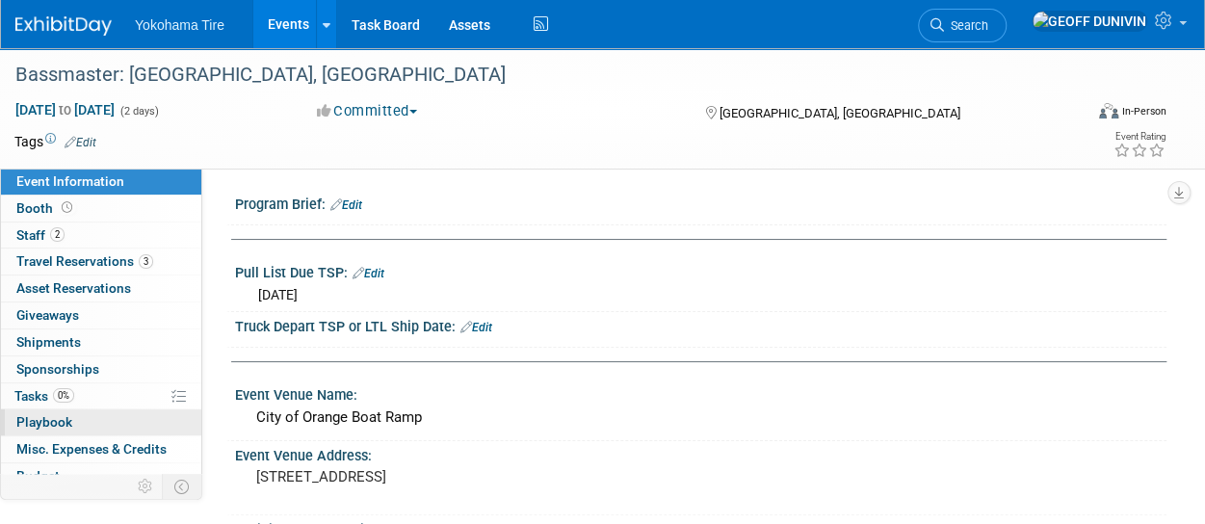
scroll to position [91, 0]
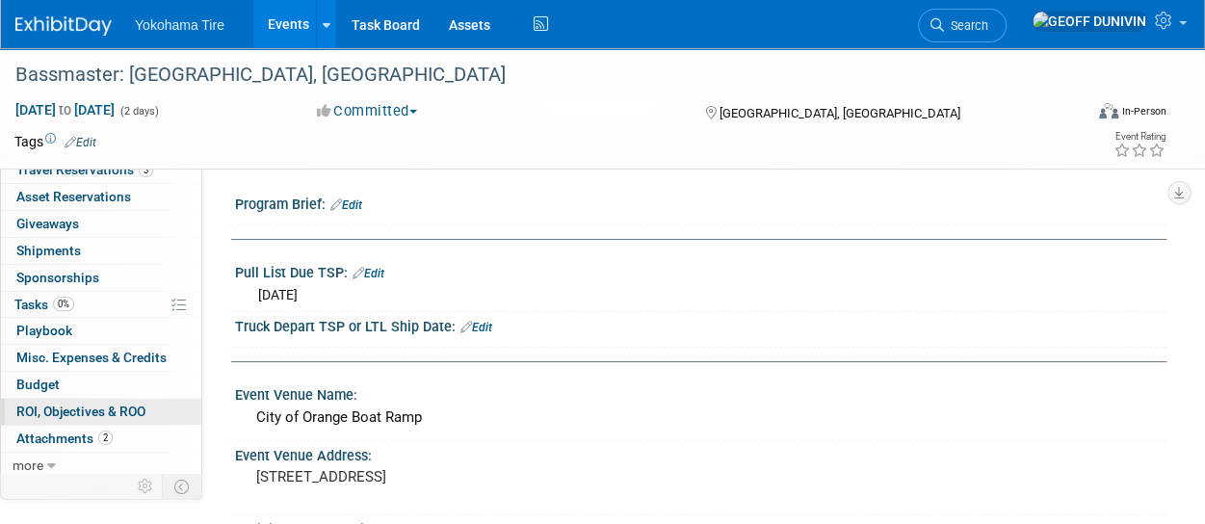
click at [106, 399] on link "0 ROI, Objectives & ROO 0" at bounding box center [101, 412] width 200 height 26
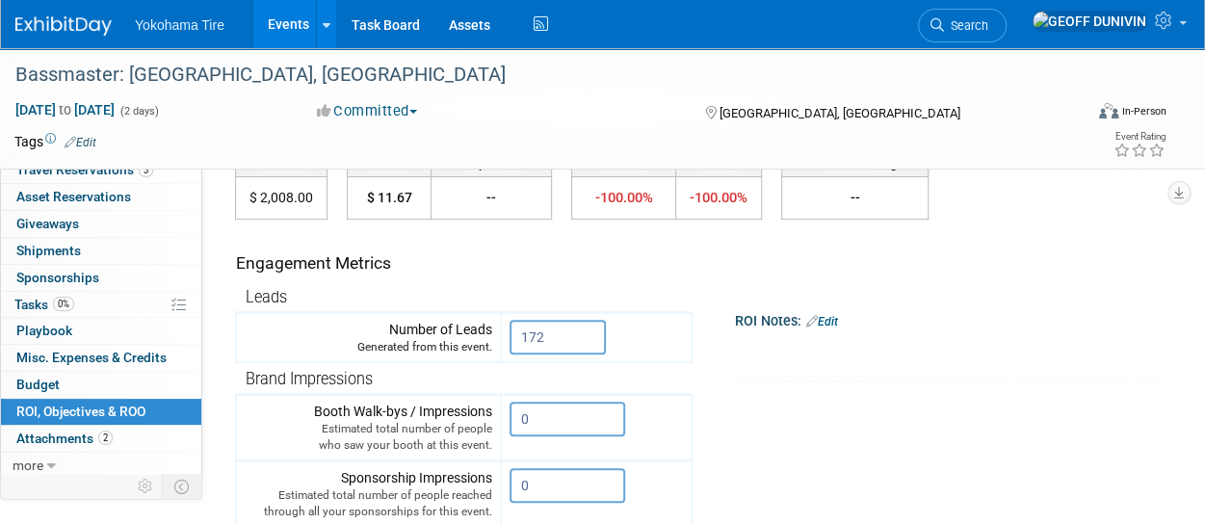
scroll to position [162, 0]
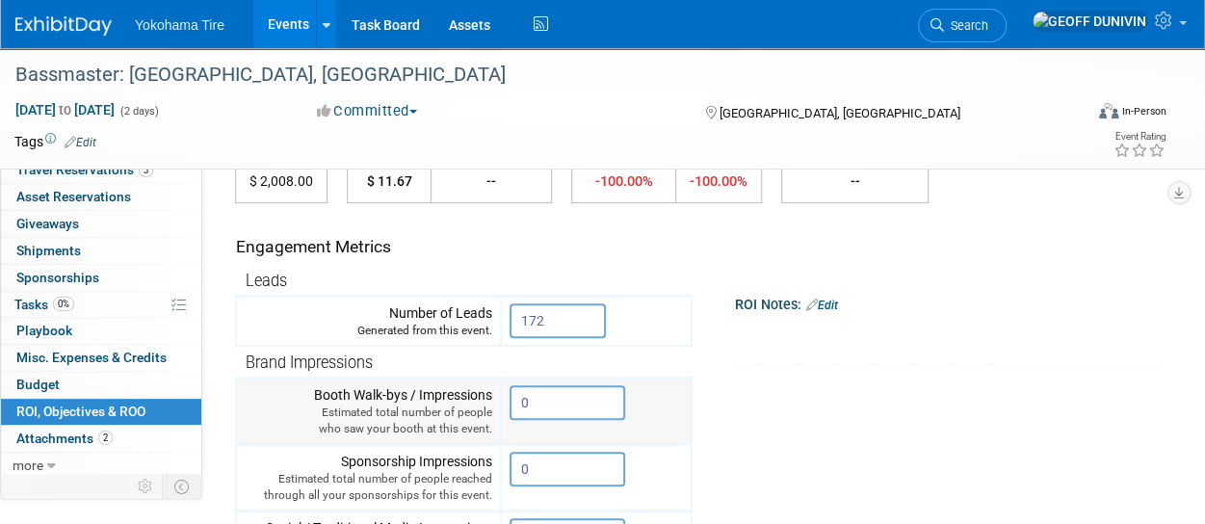
drag, startPoint x: 546, startPoint y: 401, endPoint x: 429, endPoint y: 400, distance: 116.5
click at [429, 400] on tr "Booth Walk-bys / Impressions Estimated total number of people who saw your boot…" at bounding box center [463, 411] width 455 height 66
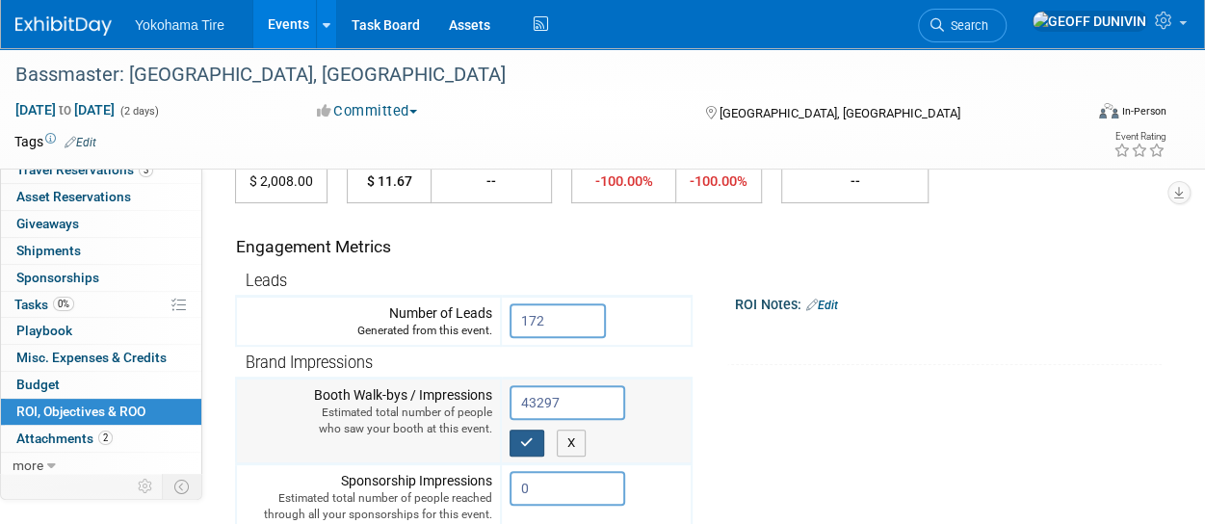
type input "43297"
click at [524, 438] on icon "button" at bounding box center [526, 442] width 13 height 13
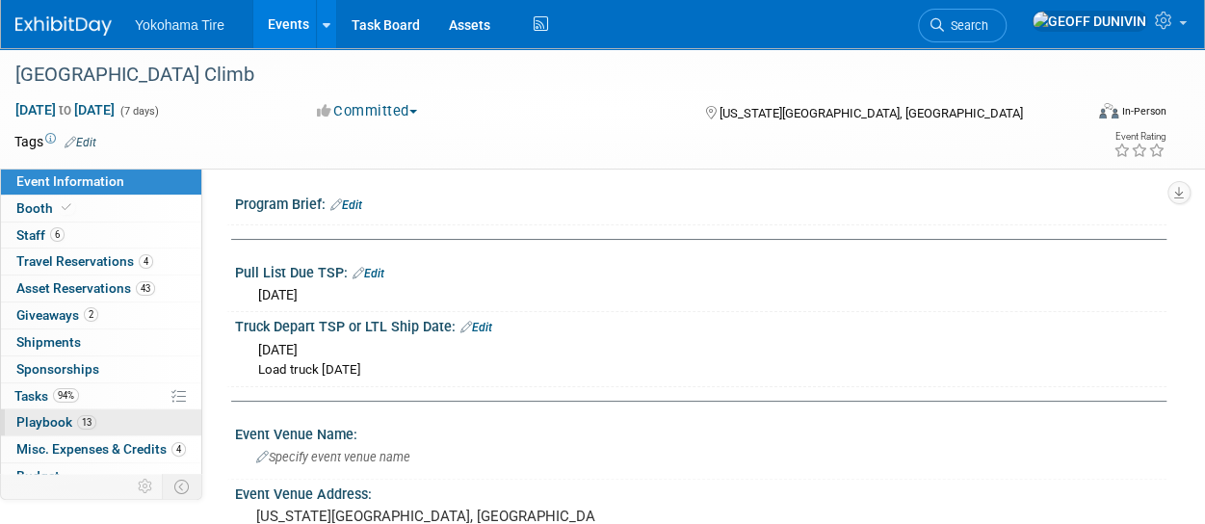
scroll to position [91, 0]
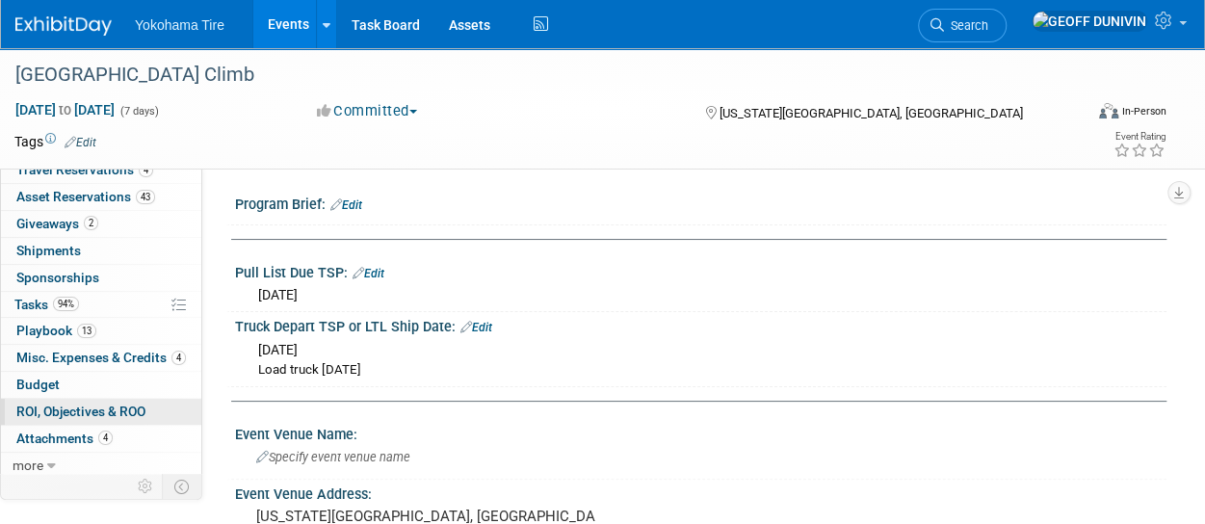
click at [83, 413] on span "ROI, Objectives & ROO 0" at bounding box center [80, 410] width 129 height 15
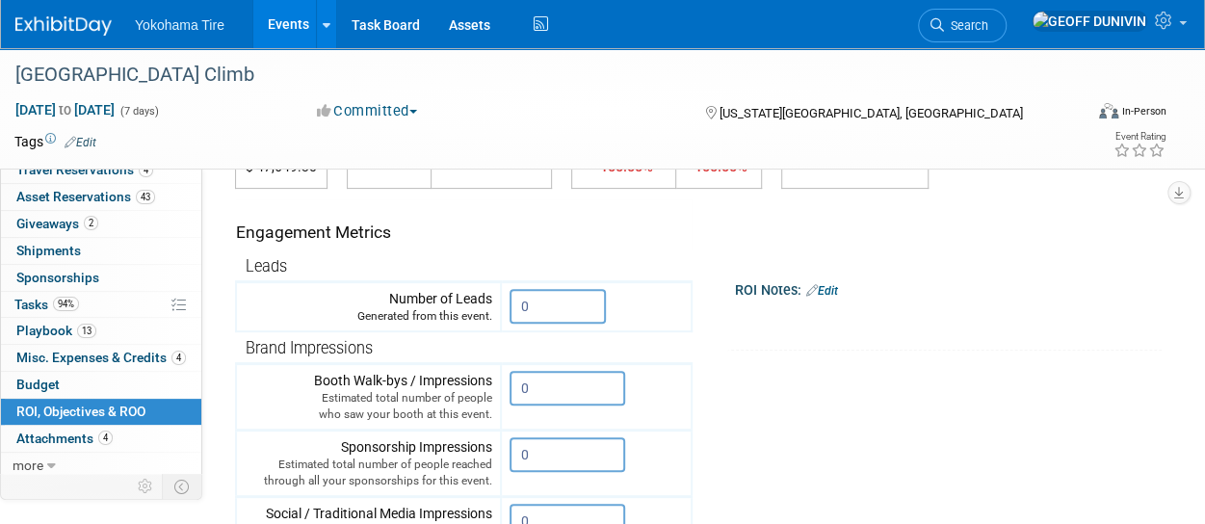
scroll to position [177, 0]
drag, startPoint x: 551, startPoint y: 297, endPoint x: 451, endPoint y: 292, distance: 100.3
click at [451, 292] on tr "Number of Leads Generated from this event. 0" at bounding box center [463, 306] width 455 height 50
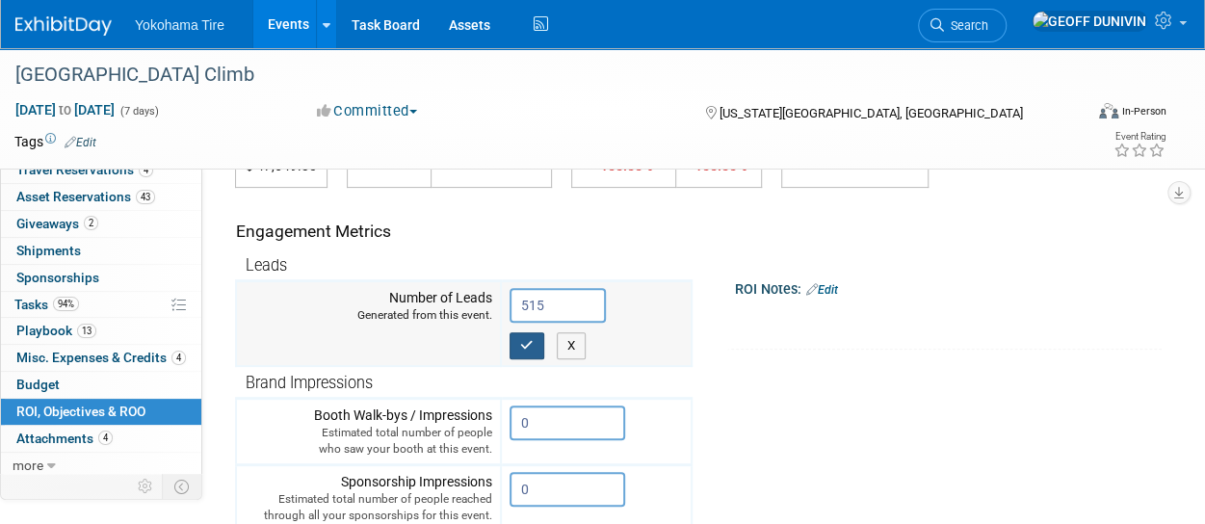
type input "515"
click at [514, 341] on button "button" at bounding box center [526, 345] width 35 height 27
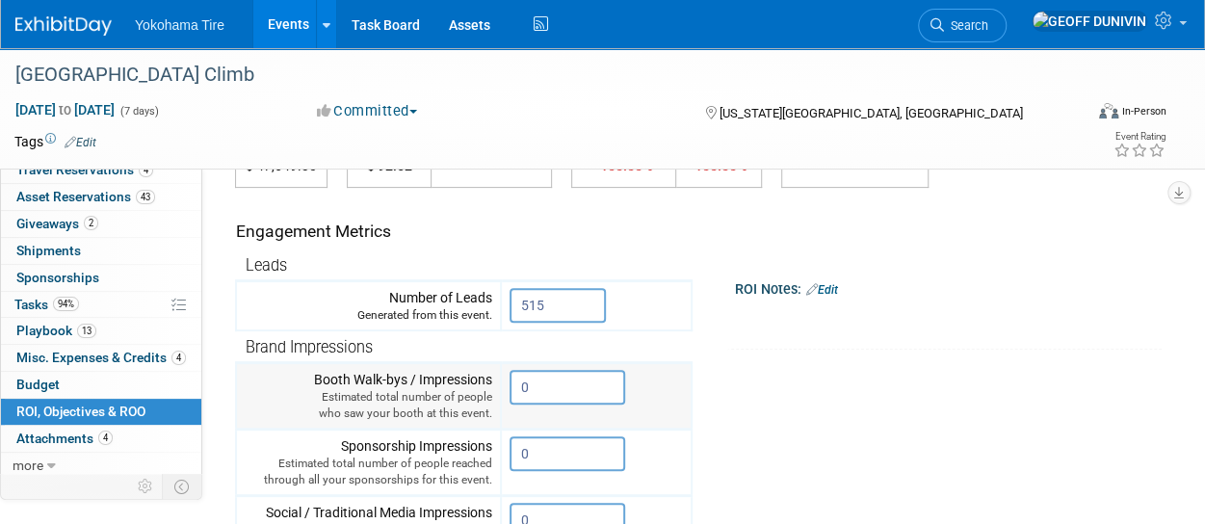
click at [553, 382] on input "0" at bounding box center [567, 387] width 116 height 35
drag, startPoint x: 553, startPoint y: 382, endPoint x: 470, endPoint y: 383, distance: 82.8
click at [470, 383] on tr "Booth Walk-bys / Impressions Estimated total number of people who saw your boot…" at bounding box center [463, 396] width 455 height 66
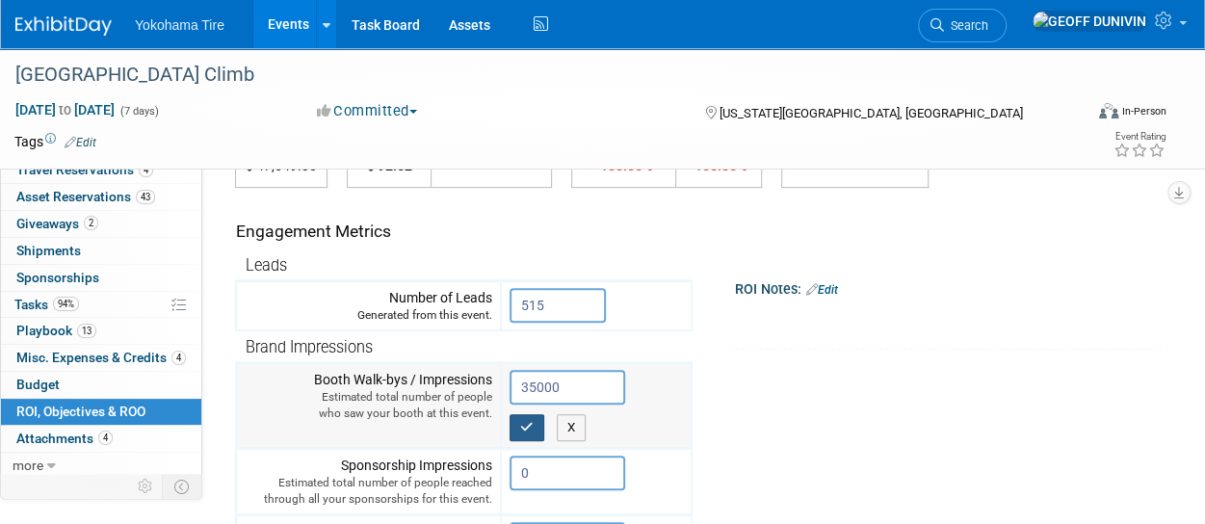
type input "35000"
click at [535, 427] on button "button" at bounding box center [526, 427] width 35 height 27
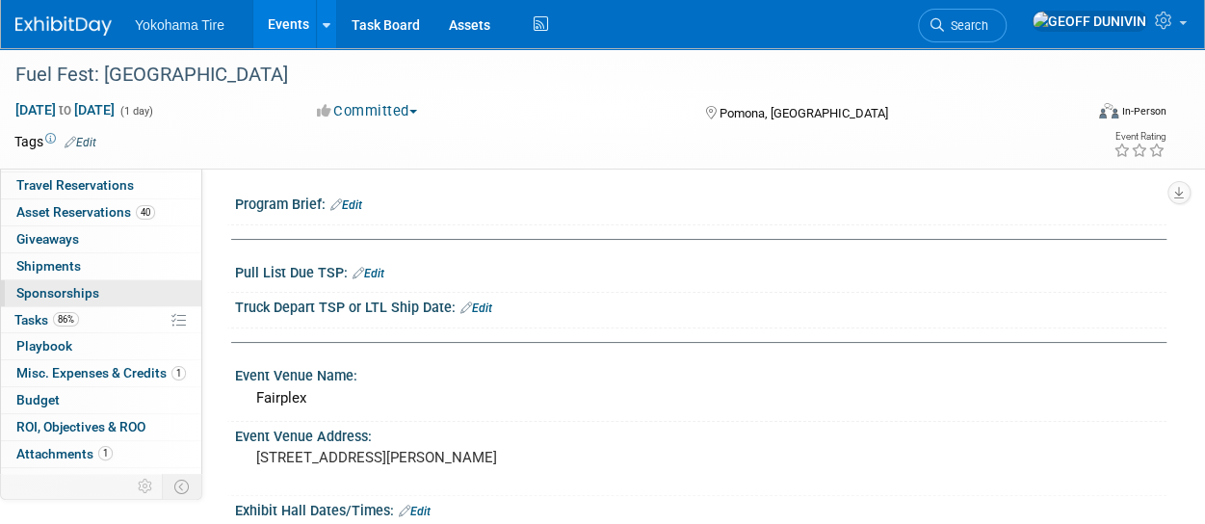
scroll to position [91, 0]
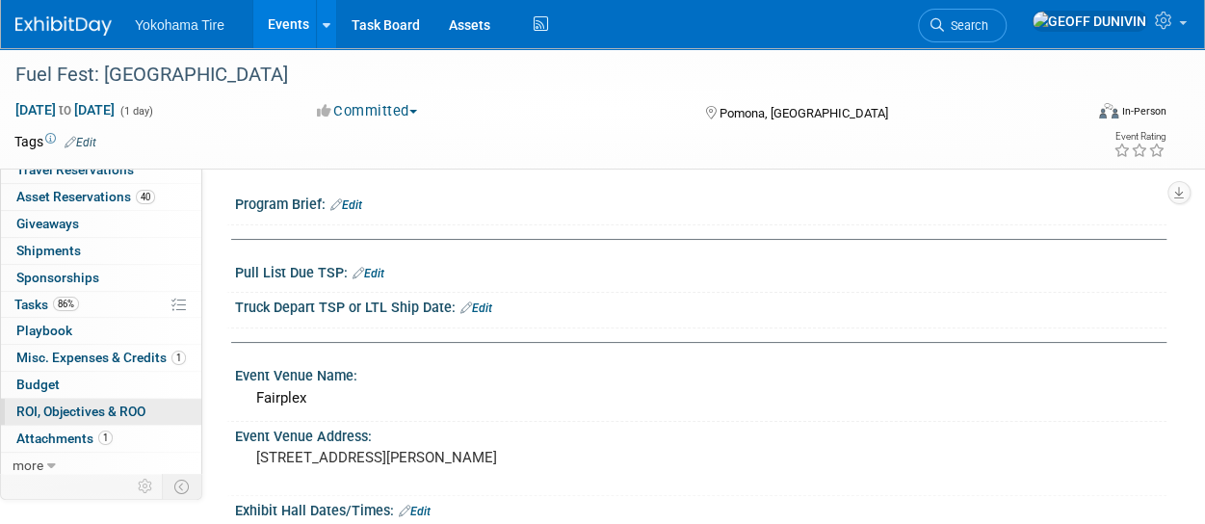
click at [65, 413] on span "ROI, Objectives & ROO 0" at bounding box center [80, 410] width 129 height 15
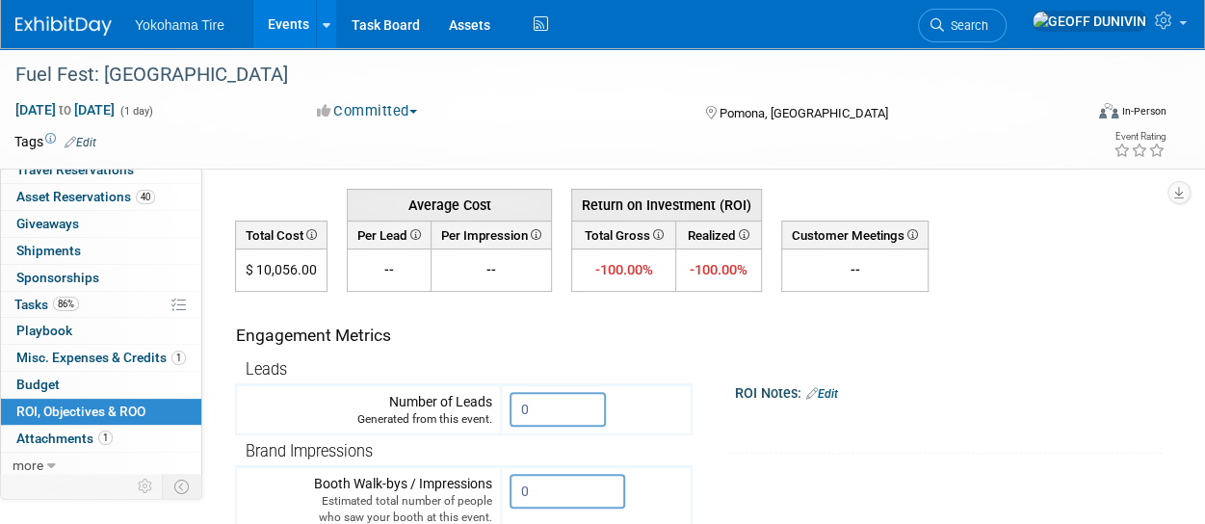
scroll to position [102, 0]
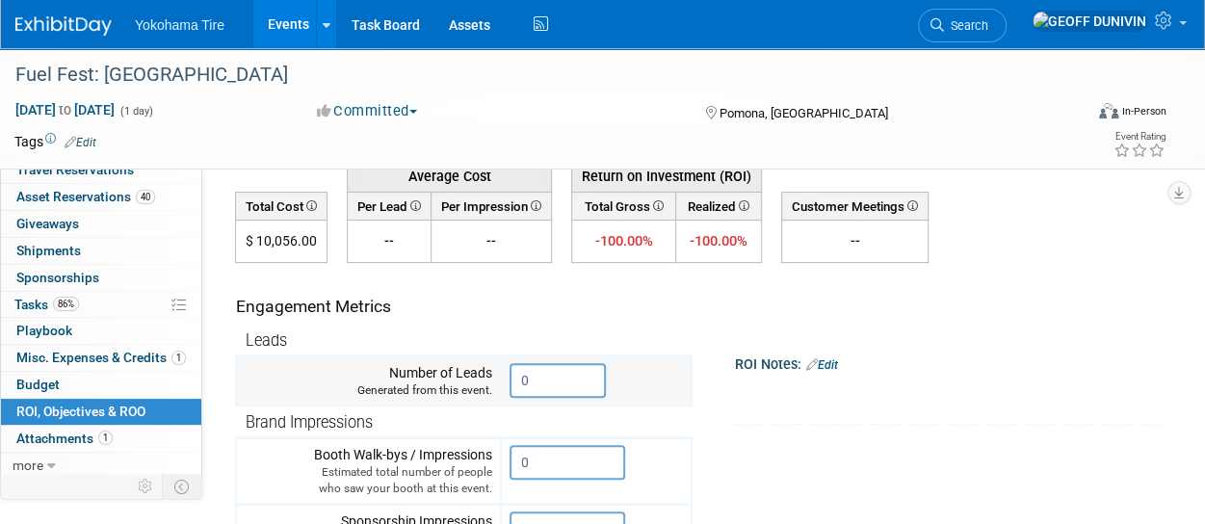
drag, startPoint x: 551, startPoint y: 390, endPoint x: 481, endPoint y: 377, distance: 70.5
click at [481, 377] on tr "Number of Leads Generated from this event. 0" at bounding box center [463, 381] width 455 height 50
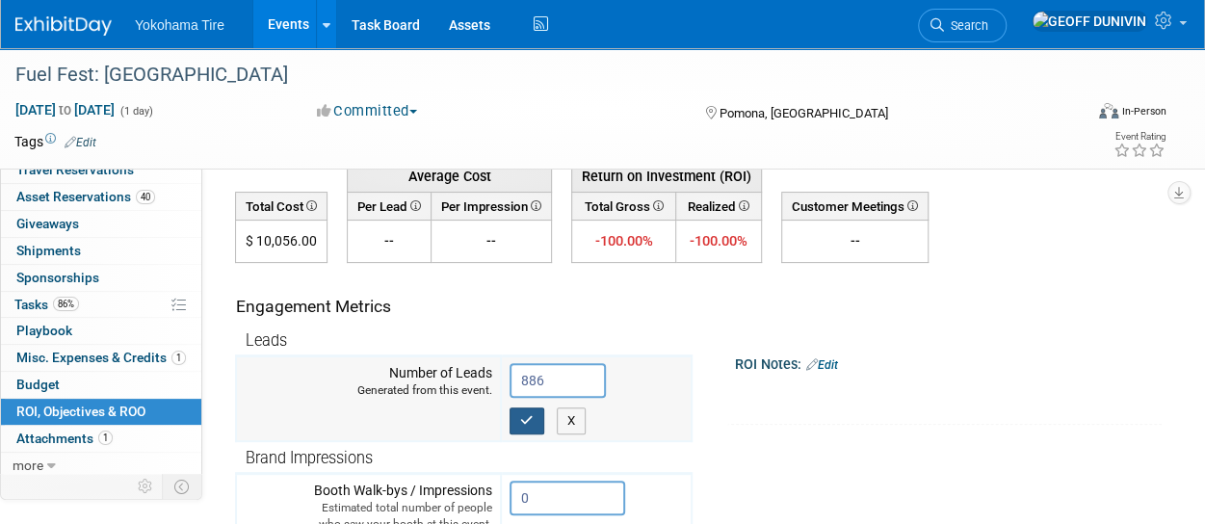
type input "886"
click at [530, 419] on icon "button" at bounding box center [526, 420] width 13 height 13
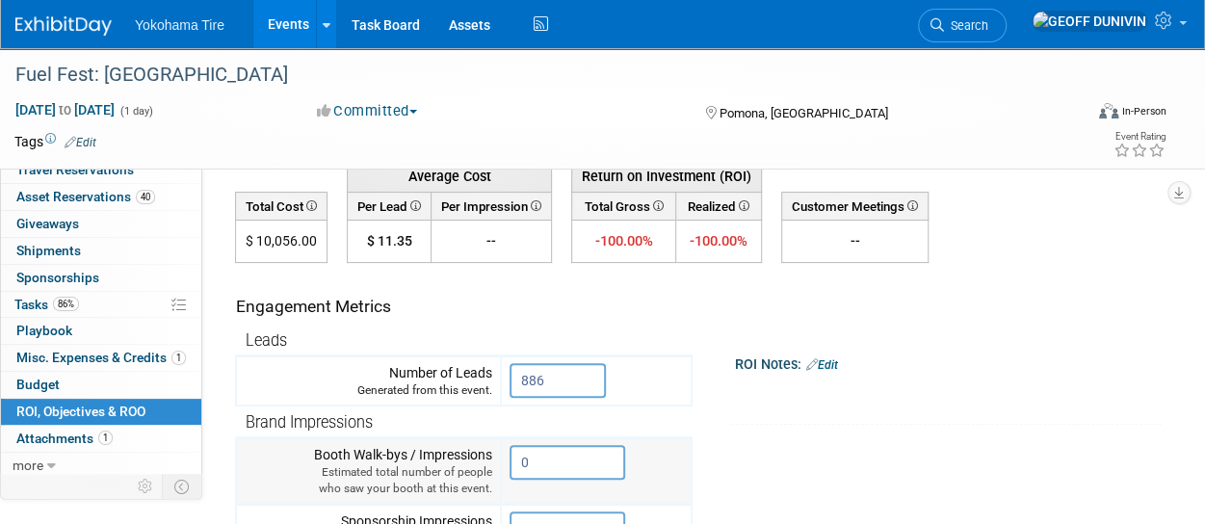
drag, startPoint x: 569, startPoint y: 454, endPoint x: 464, endPoint y: 463, distance: 105.4
click at [464, 463] on tr "Booth Walk-bys / Impressions Estimated total number of people who saw your boot…" at bounding box center [463, 471] width 455 height 66
type input "20000"
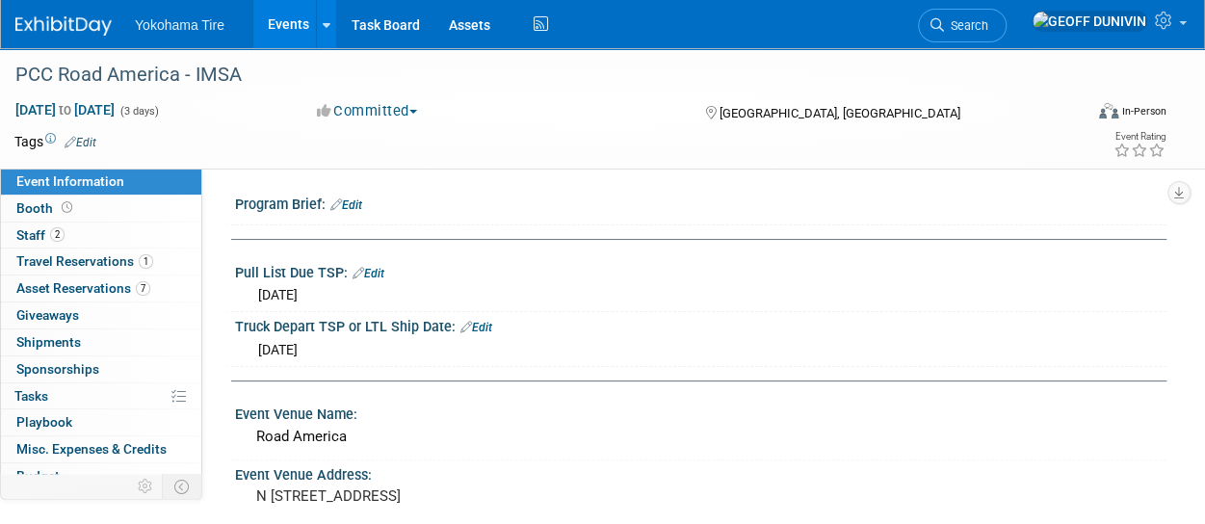
scroll to position [91, 0]
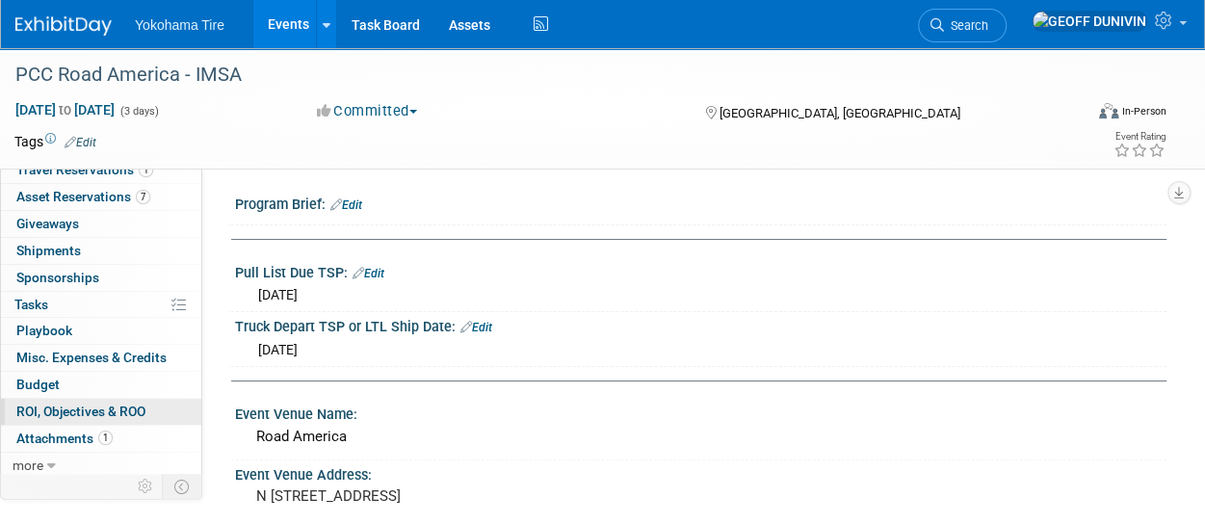
drag, startPoint x: 0, startPoint y: 0, endPoint x: 107, endPoint y: 406, distance: 420.2
click at [107, 406] on span "ROI, Objectives & ROO 0" at bounding box center [80, 410] width 129 height 15
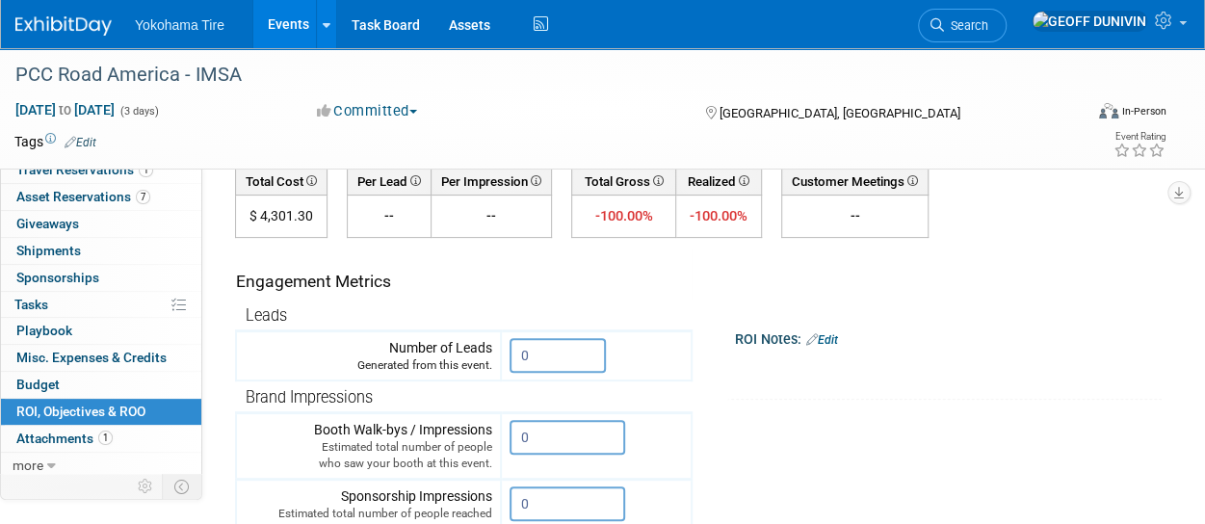
scroll to position [133, 0]
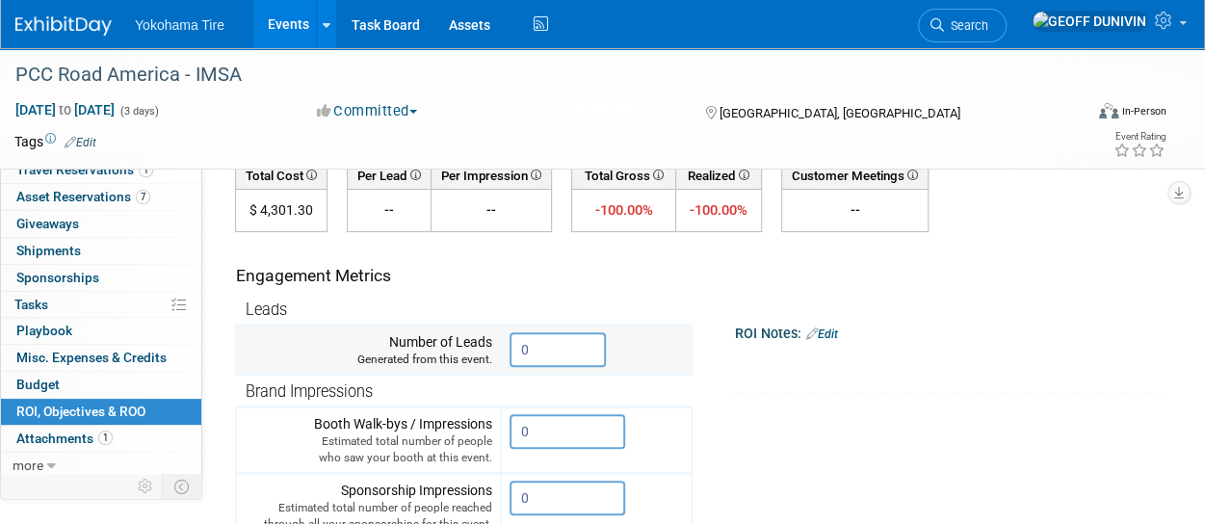
drag, startPoint x: 533, startPoint y: 351, endPoint x: 476, endPoint y: 358, distance: 58.3
click at [476, 358] on tr "Number of Leads Generated from this event. 0" at bounding box center [463, 350] width 455 height 50
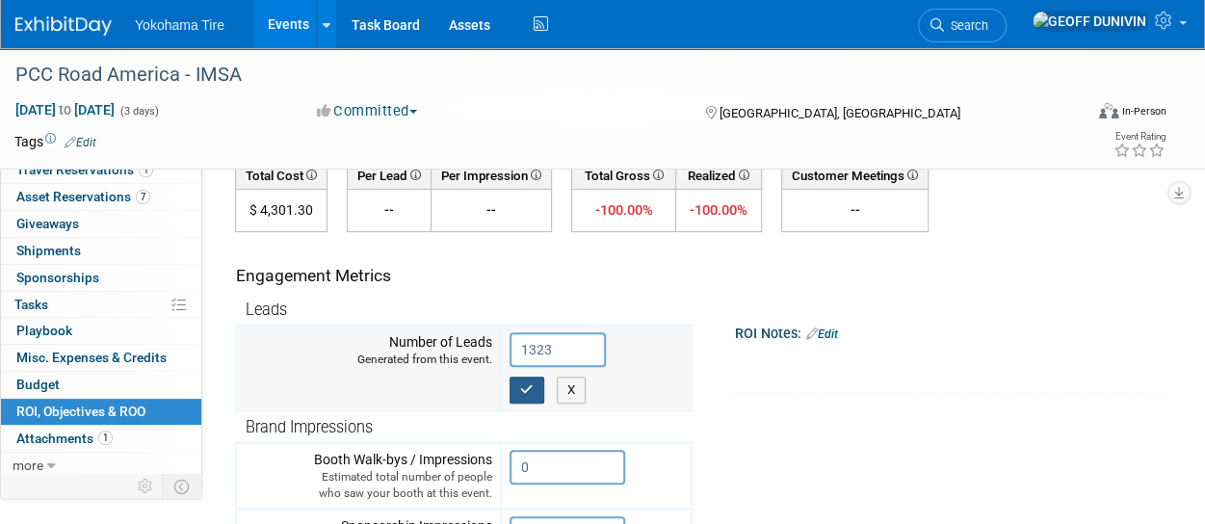
type input "1323"
click at [518, 377] on button "button" at bounding box center [526, 390] width 35 height 27
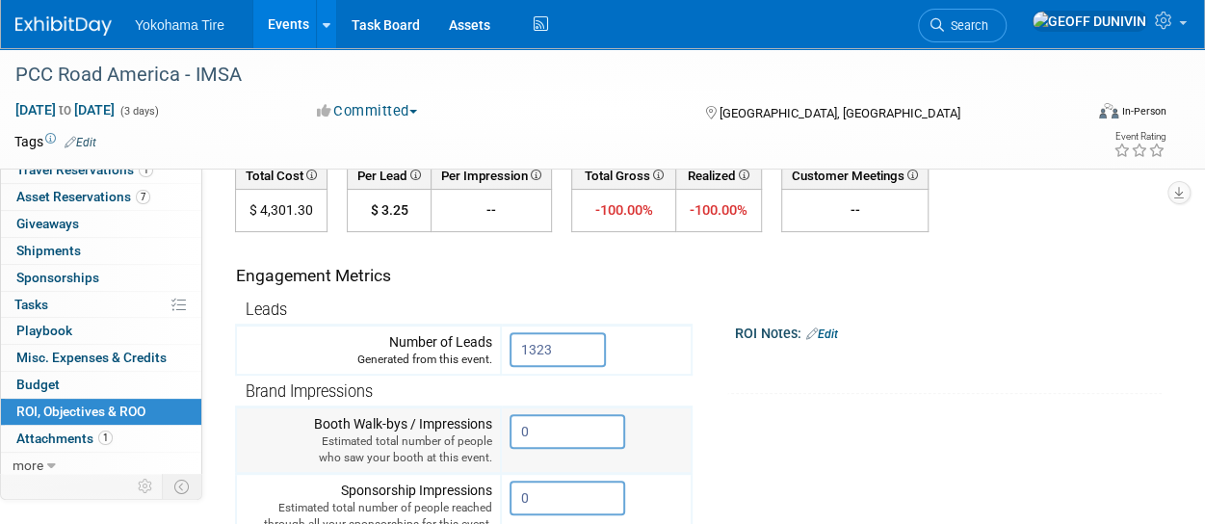
drag, startPoint x: 545, startPoint y: 435, endPoint x: 455, endPoint y: 435, distance: 89.6
click at [455, 435] on tr "Booth Walk-bys / Impressions Estimated total number of people who saw your boot…" at bounding box center [463, 440] width 455 height 66
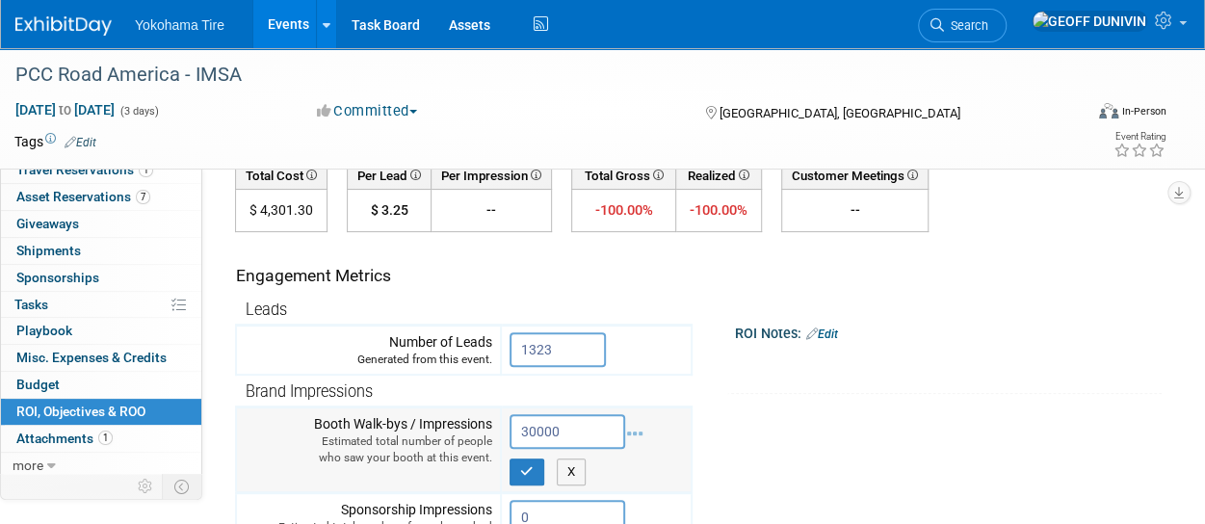
type input "30000"
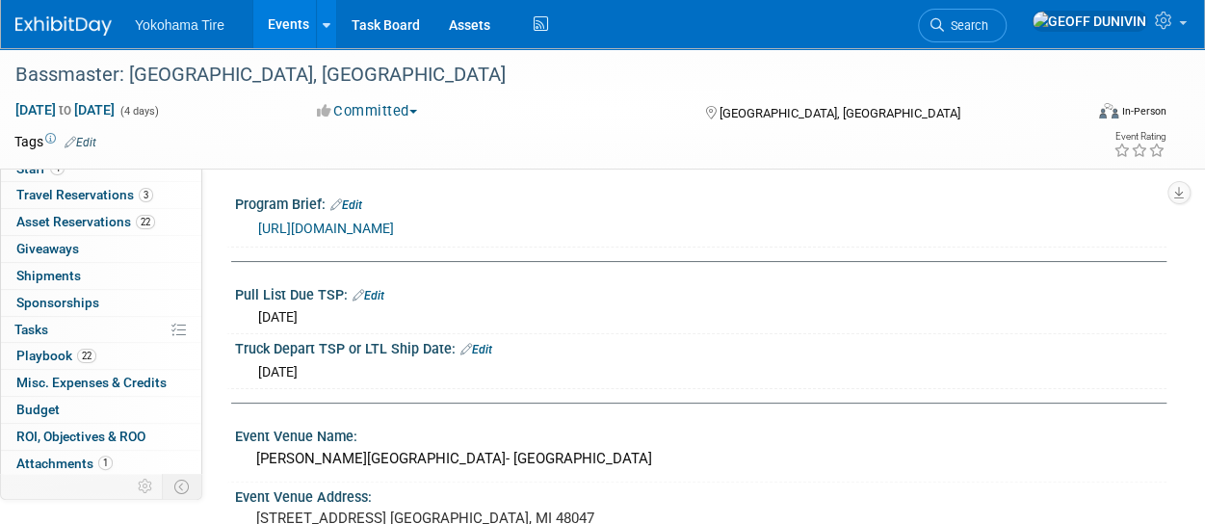
scroll to position [70, 0]
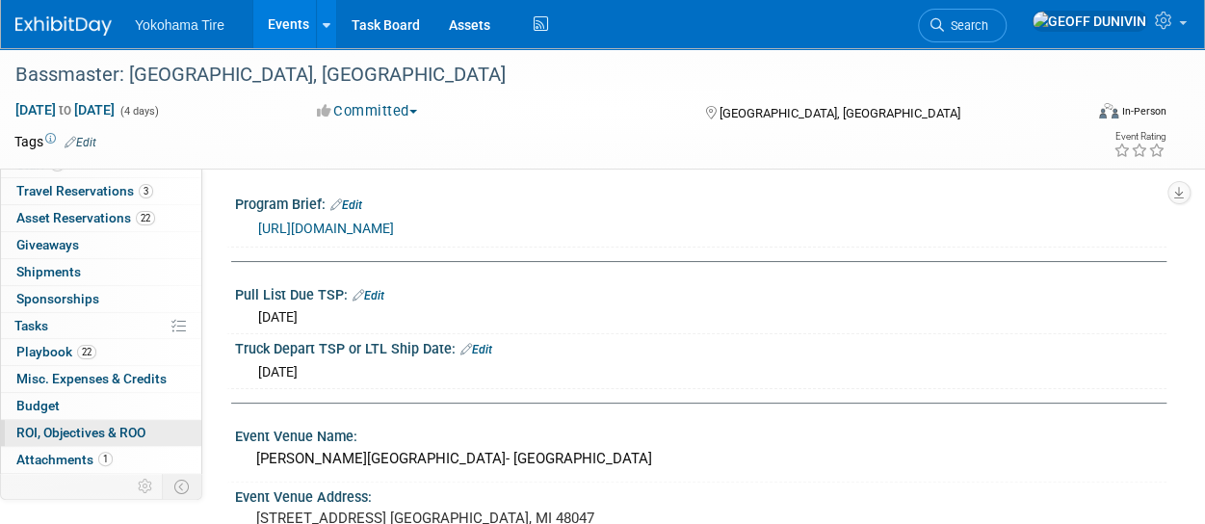
drag, startPoint x: 387, startPoint y: 257, endPoint x: 112, endPoint y: 429, distance: 324.9
click at [112, 429] on span "ROI, Objectives & ROO 0" at bounding box center [80, 432] width 129 height 15
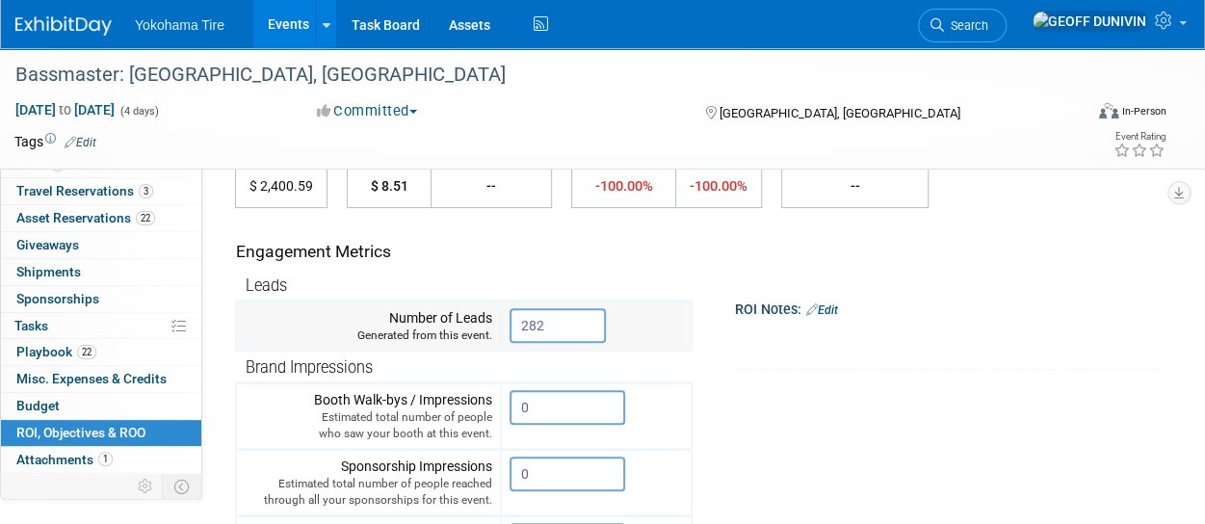
scroll to position [158, 0]
click at [554, 402] on input "0" at bounding box center [567, 406] width 116 height 35
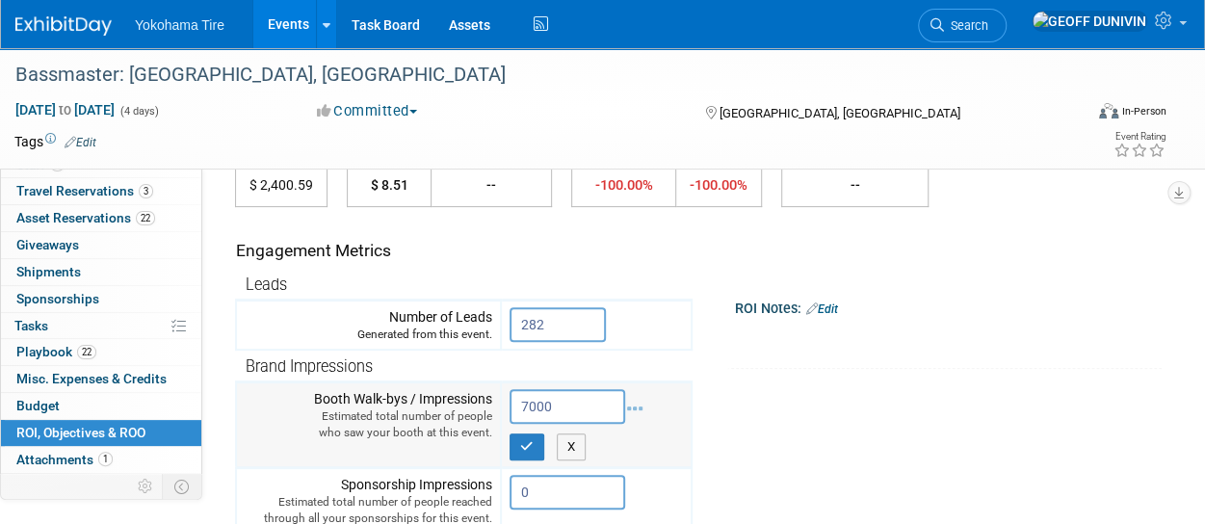
type input "7000"
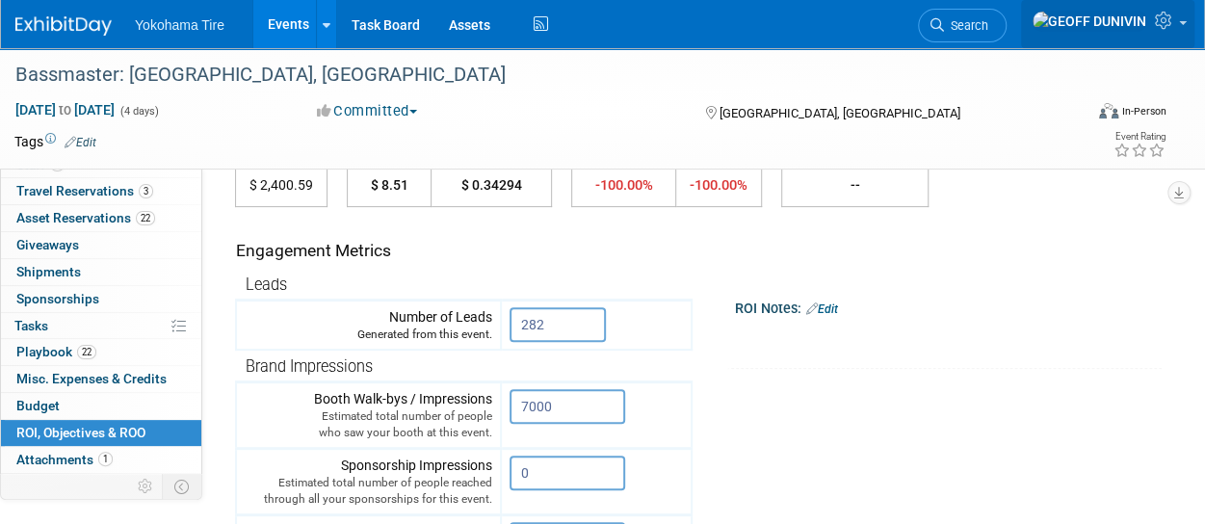
click at [1157, 26] on icon at bounding box center [1166, 20] width 22 height 17
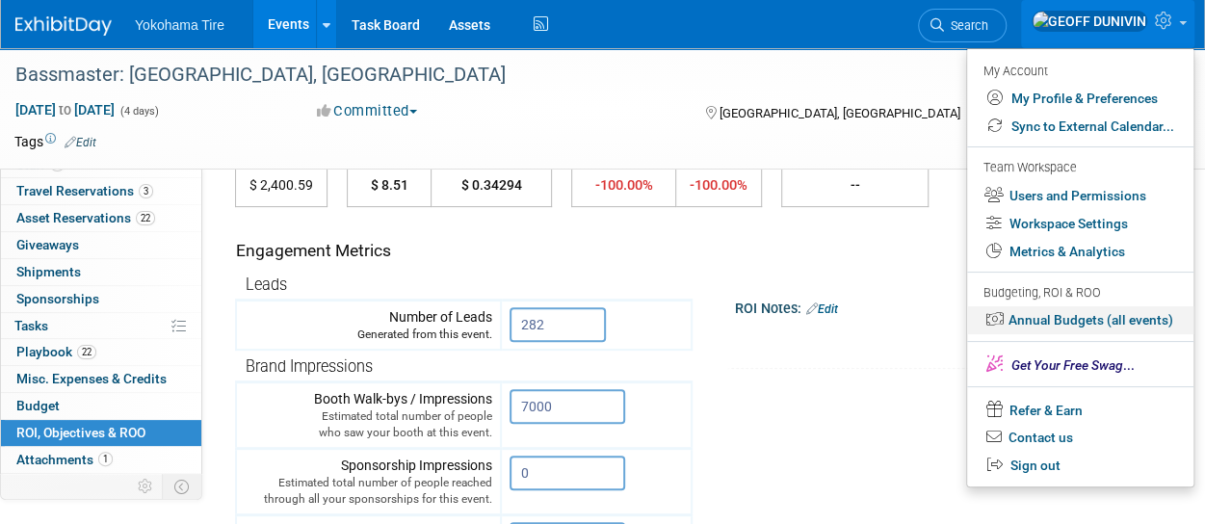
click at [1139, 321] on link "Annual Budgets (all events)" at bounding box center [1080, 320] width 226 height 28
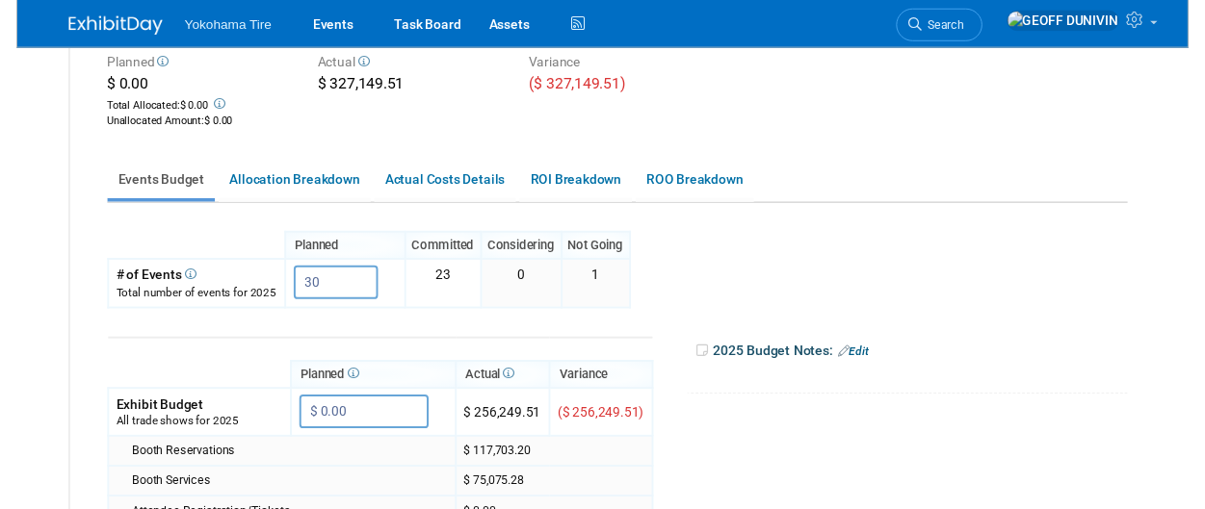
scroll to position [230, 0]
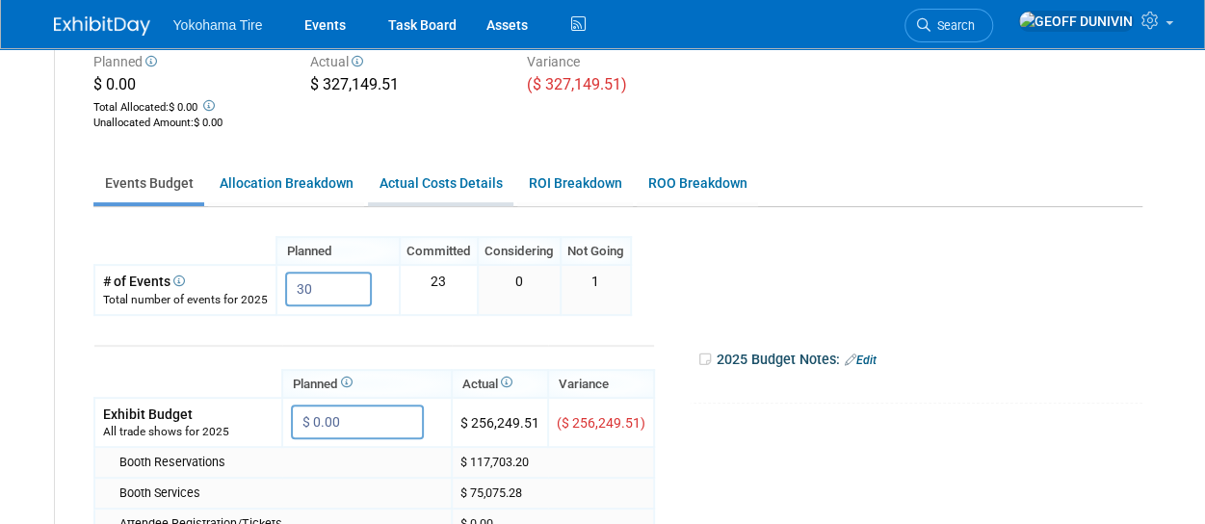
click at [395, 179] on link "Actual Costs Details" at bounding box center [440, 184] width 145 height 38
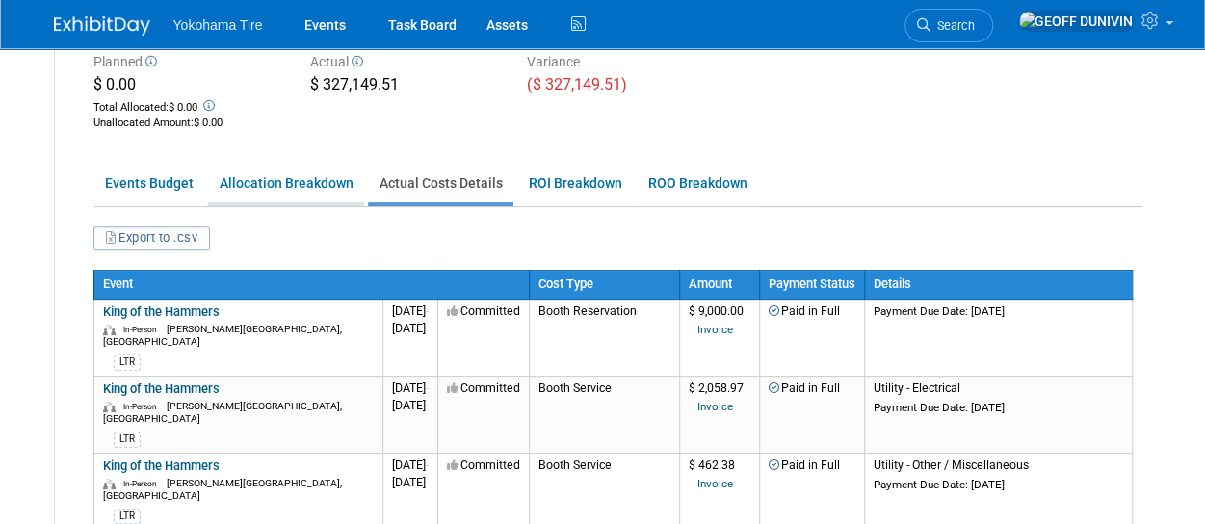
click at [302, 192] on link "Allocation Breakdown" at bounding box center [286, 184] width 156 height 38
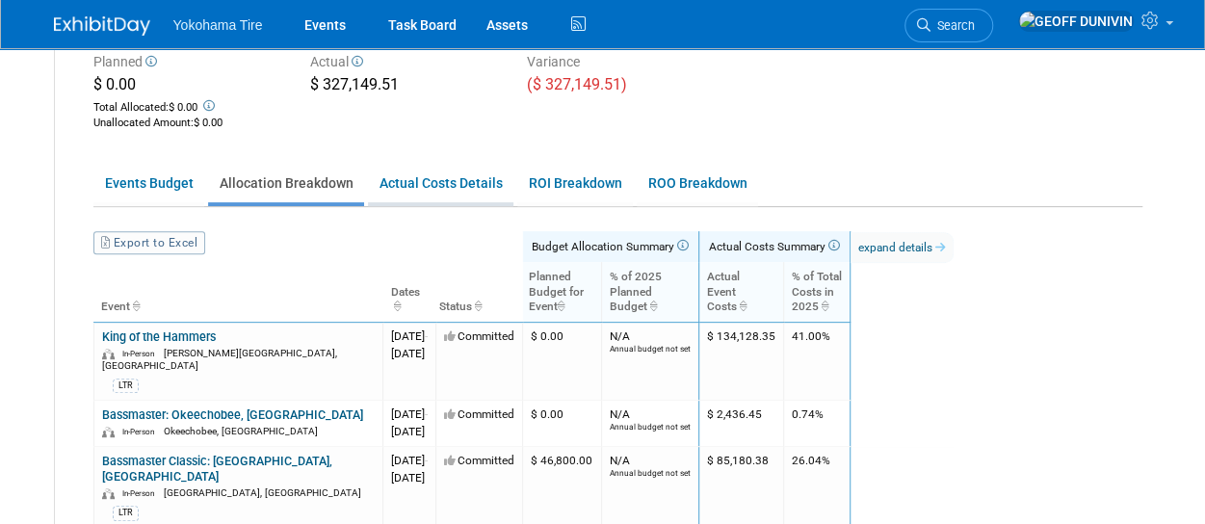
click at [461, 183] on link "Actual Costs Details" at bounding box center [440, 184] width 145 height 38
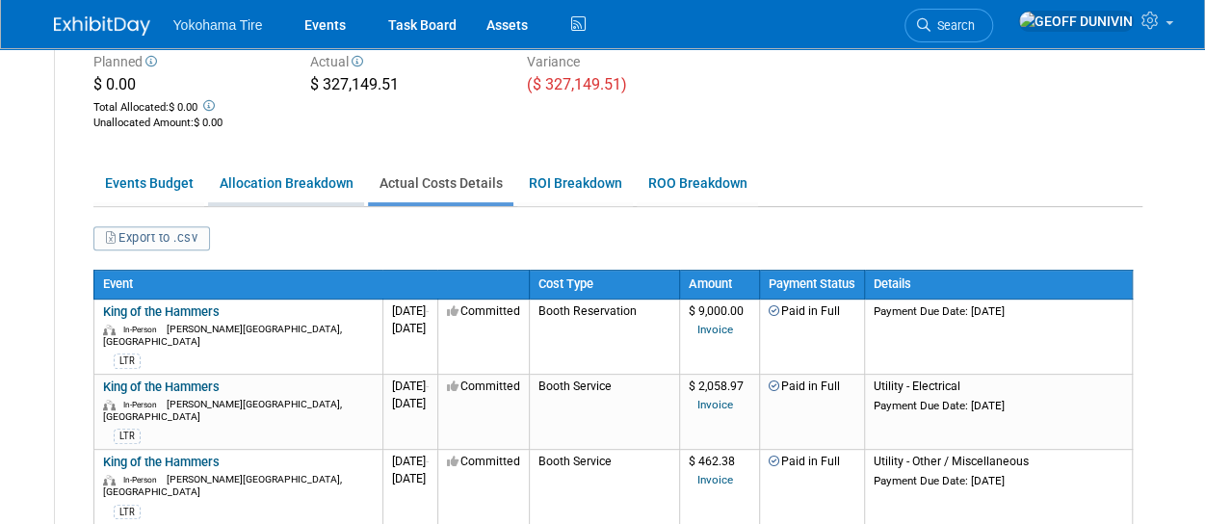
click at [279, 180] on link "Allocation Breakdown" at bounding box center [286, 184] width 156 height 38
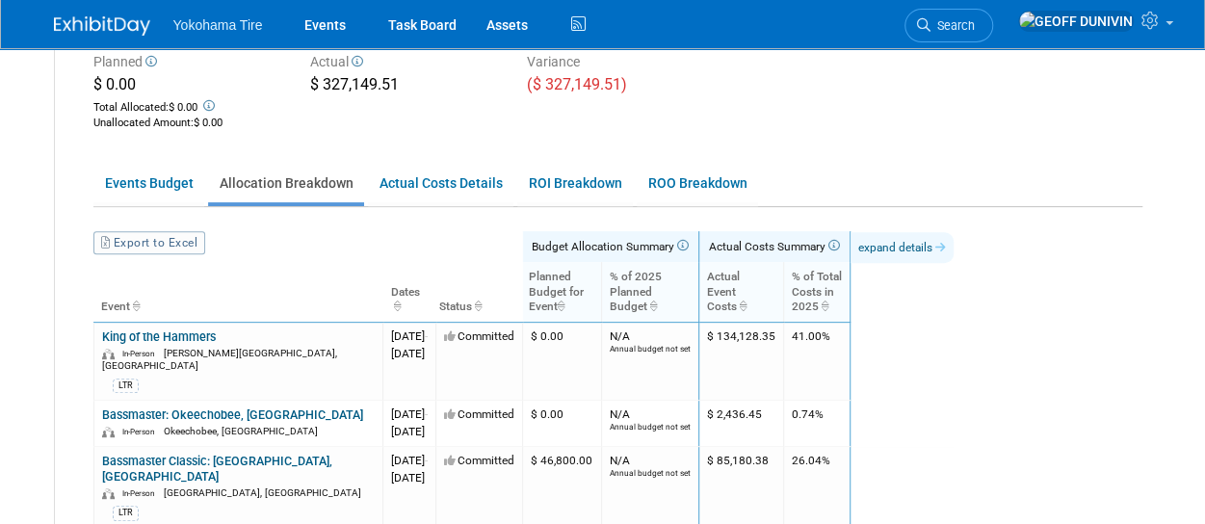
click at [953, 239] on link "expand details" at bounding box center [901, 247] width 103 height 31
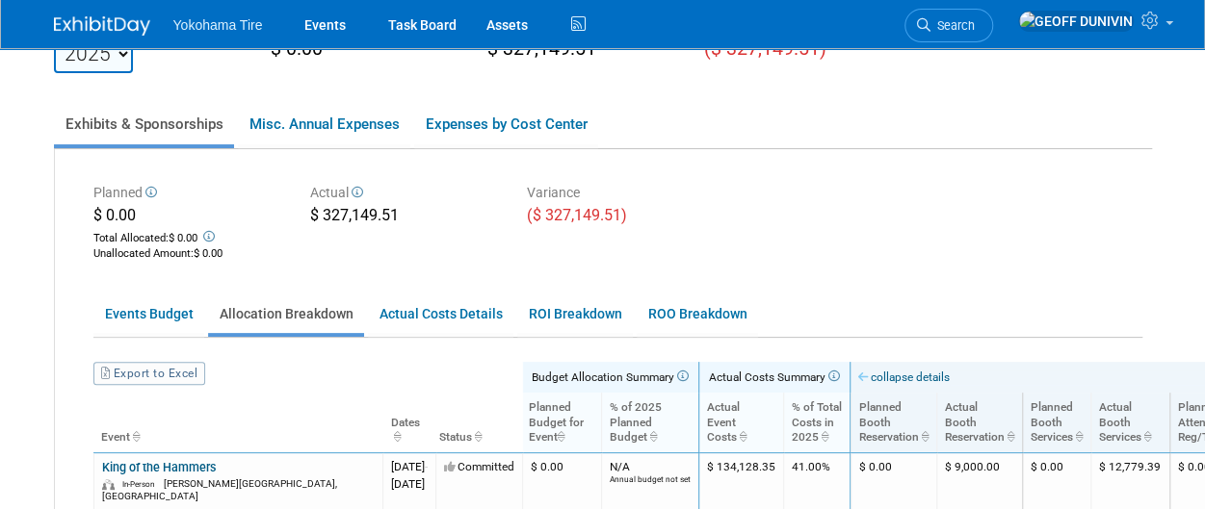
scroll to position [121, 0]
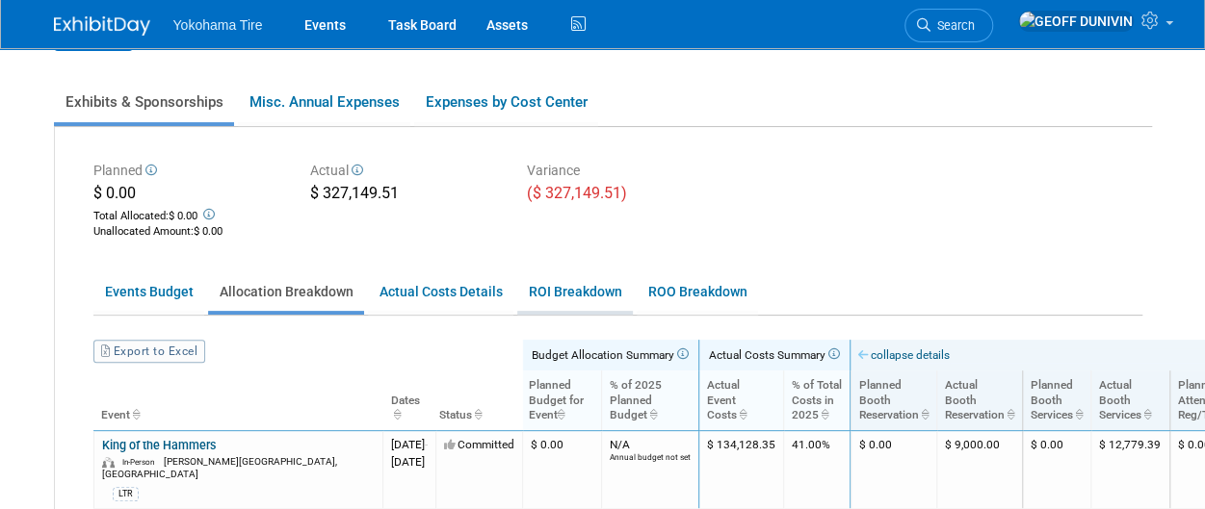
click at [574, 297] on link "ROI Breakdown" at bounding box center [575, 292] width 116 height 38
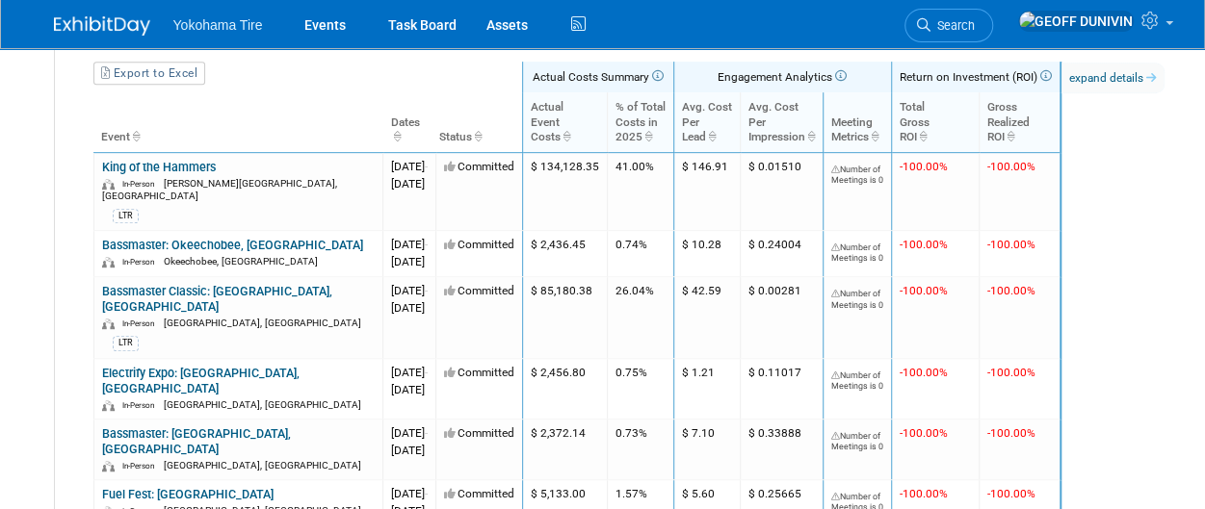
scroll to position [400, 32]
click at [1138, 76] on link "expand details" at bounding box center [1112, 78] width 103 height 31
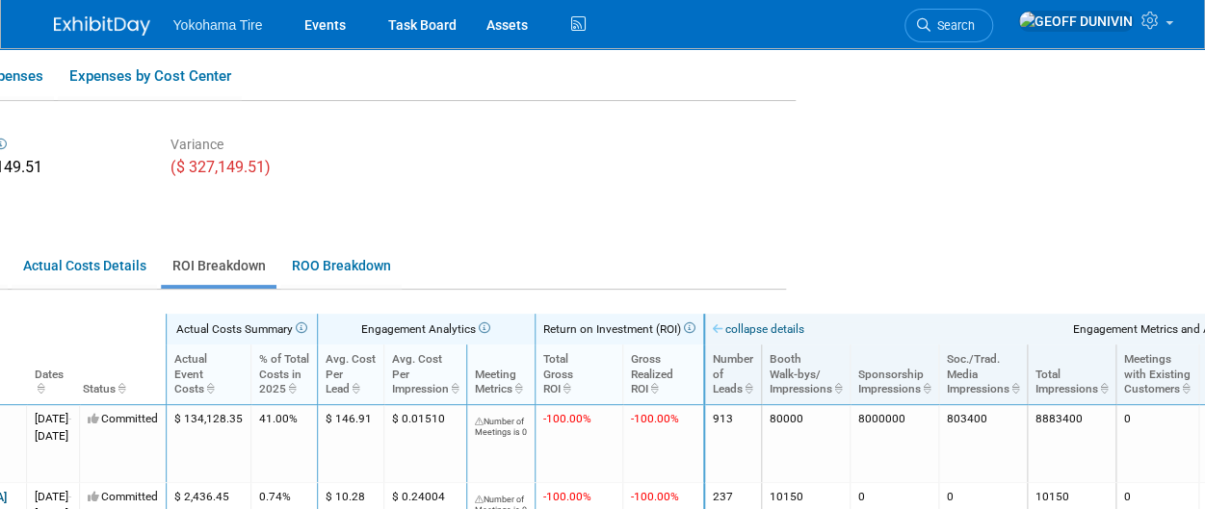
scroll to position [0, 356]
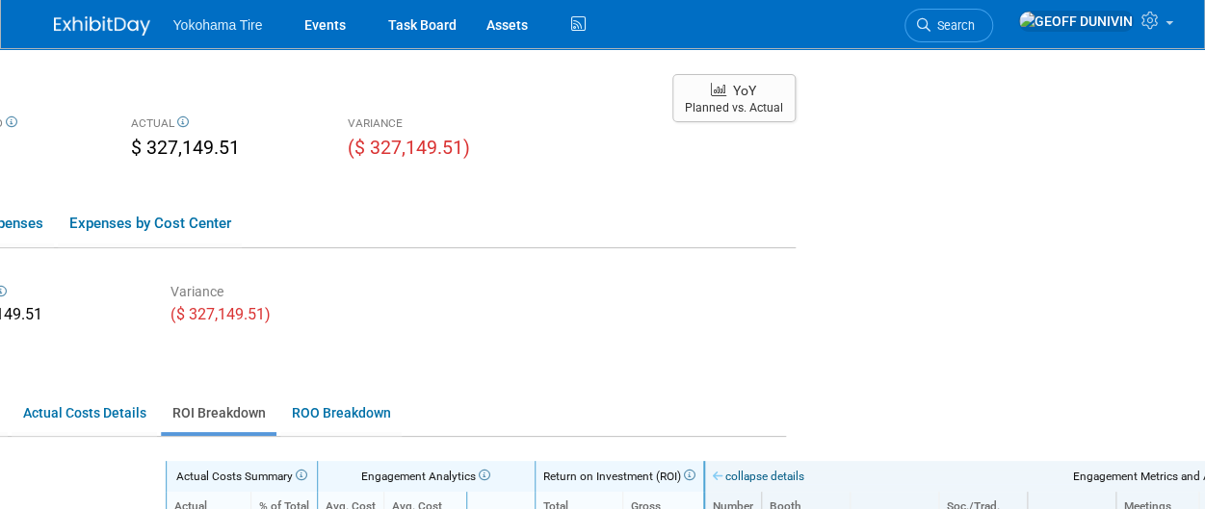
click at [304, 128] on div "ACTUAL" at bounding box center [225, 125] width 188 height 19
click at [352, 22] on link "Events" at bounding box center [325, 24] width 70 height 48
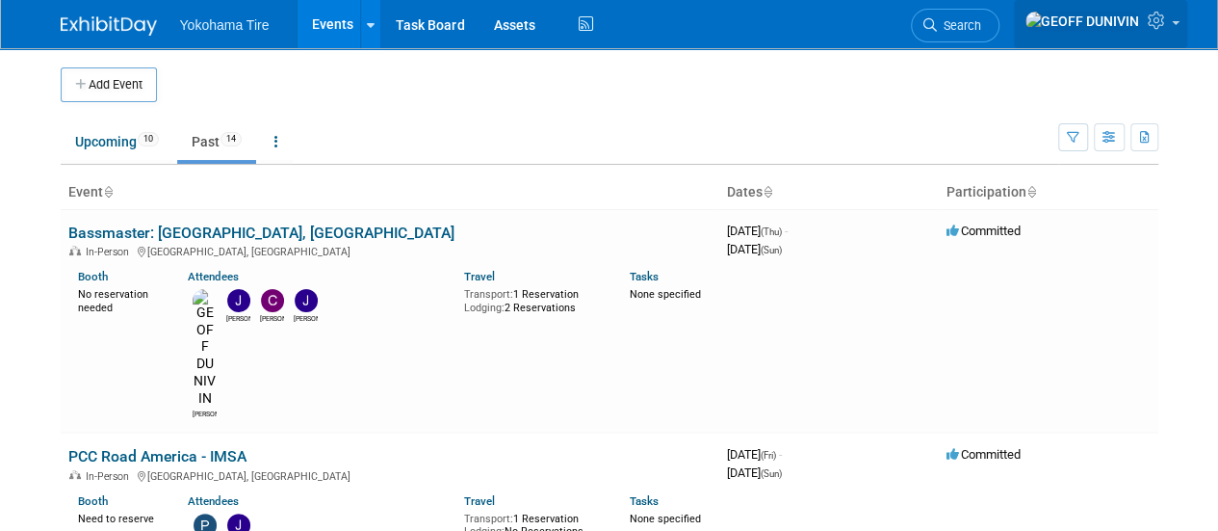
click at [1157, 27] on icon at bounding box center [1159, 20] width 22 height 17
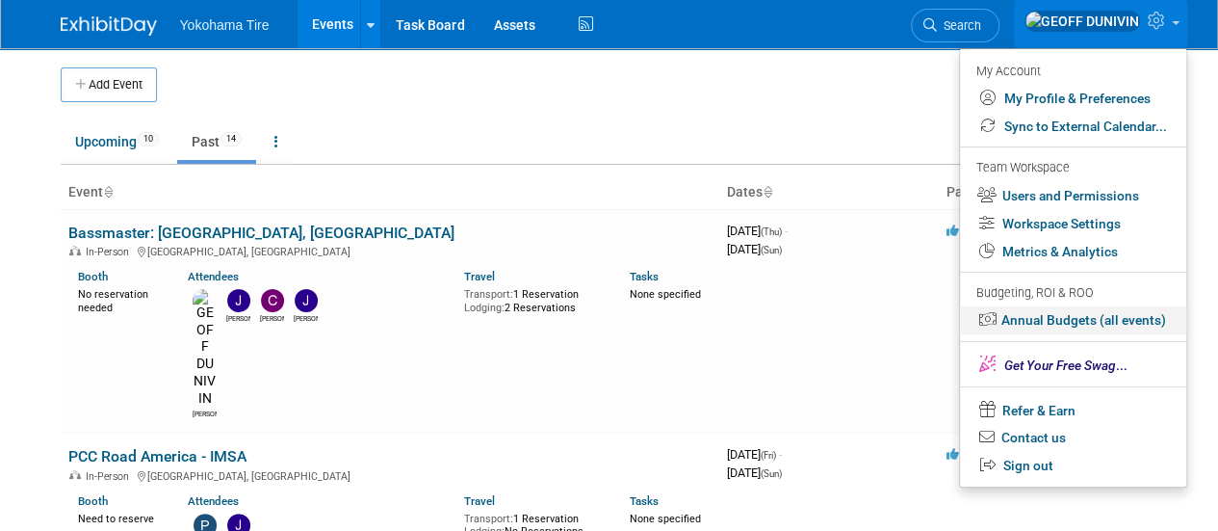
click at [1088, 315] on link "Annual Budgets (all events)" at bounding box center [1073, 320] width 226 height 28
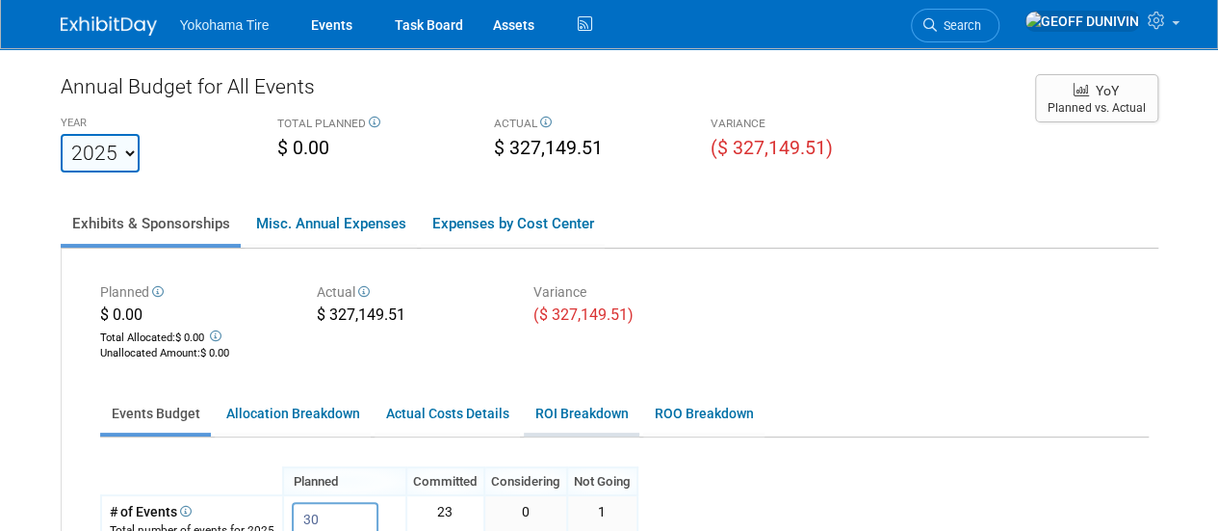
click at [605, 420] on link "ROI Breakdown" at bounding box center [582, 414] width 116 height 38
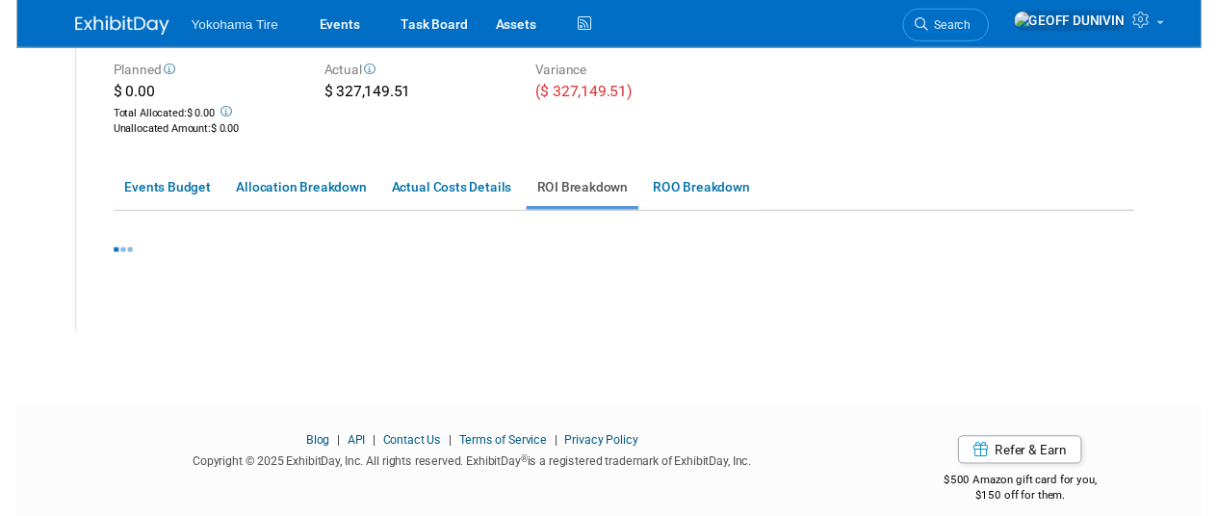
scroll to position [239, 0]
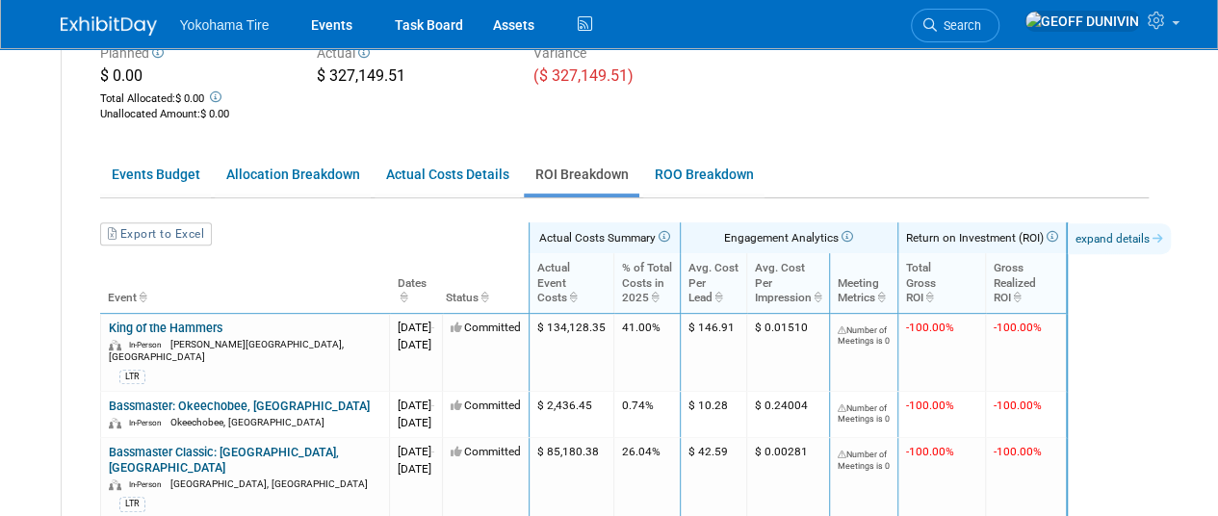
click at [1157, 230] on link "expand details" at bounding box center [1119, 238] width 103 height 31
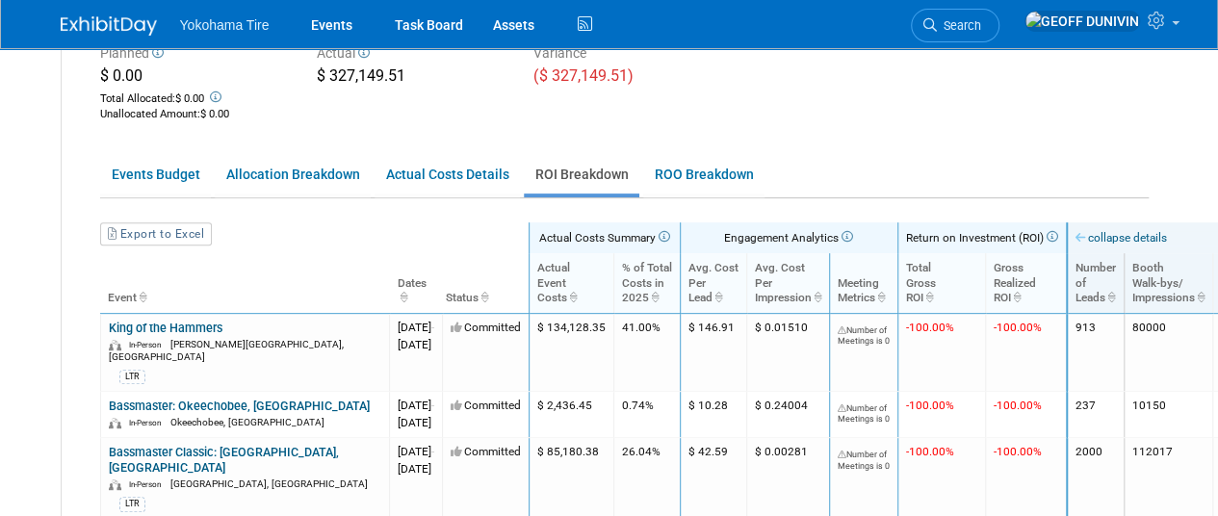
click at [154, 254] on th "Event" at bounding box center [244, 283] width 289 height 60
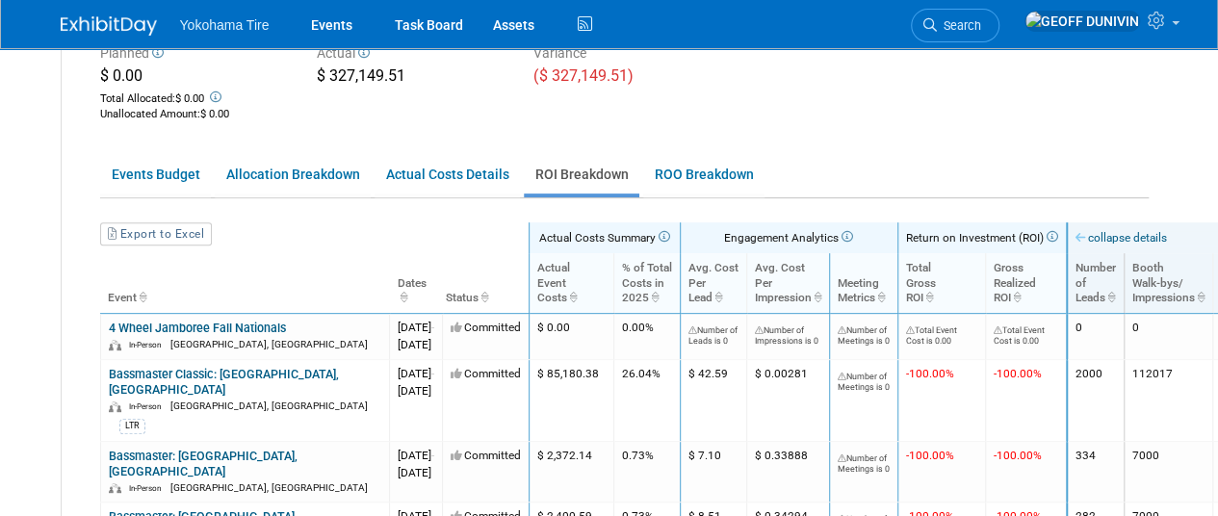
click at [163, 276] on th "Event" at bounding box center [244, 283] width 289 height 60
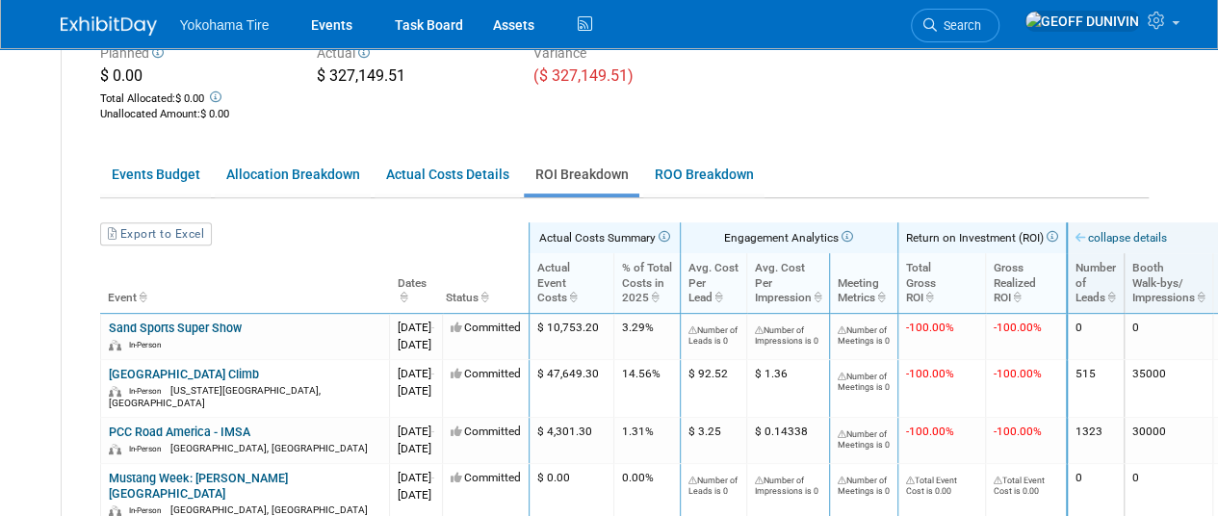
click at [179, 279] on th "Event" at bounding box center [244, 283] width 289 height 60
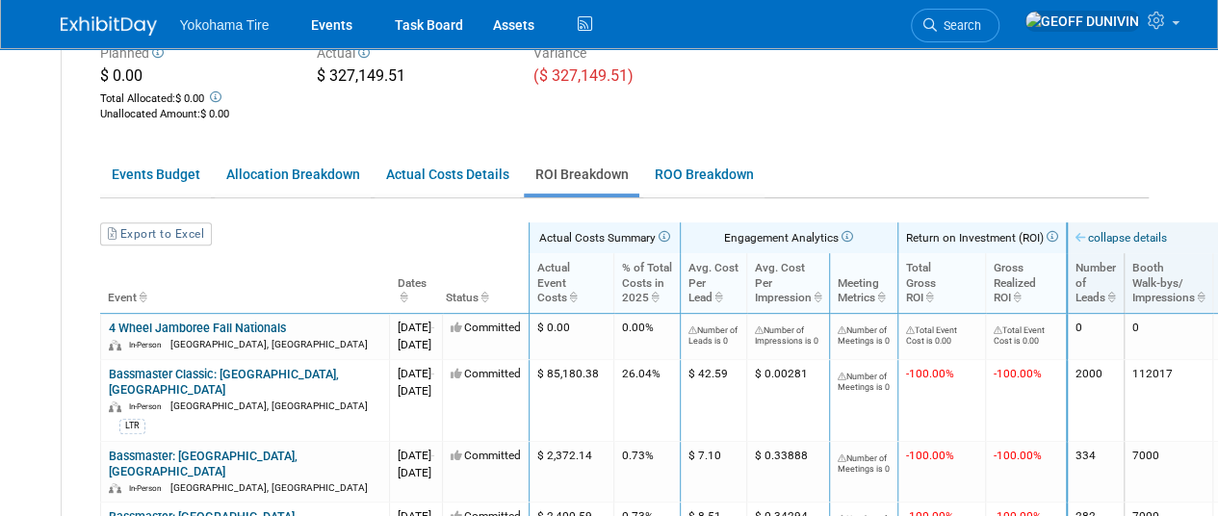
click at [442, 299] on th "Dates" at bounding box center [415, 283] width 53 height 60
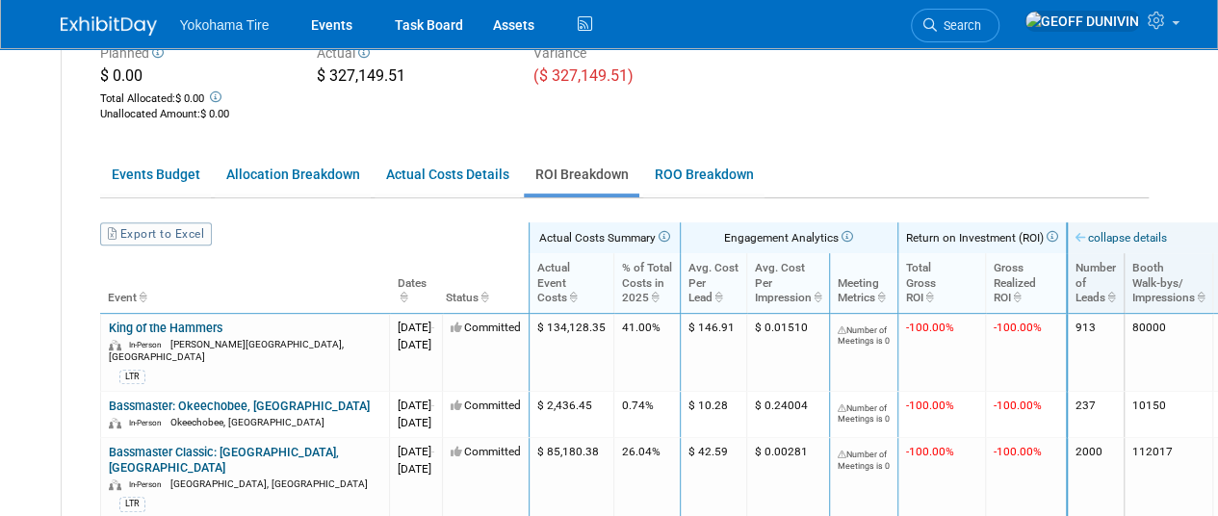
click at [173, 235] on link "Export to Excel" at bounding box center [156, 233] width 112 height 23
click at [324, 18] on link "Events" at bounding box center [332, 24] width 70 height 48
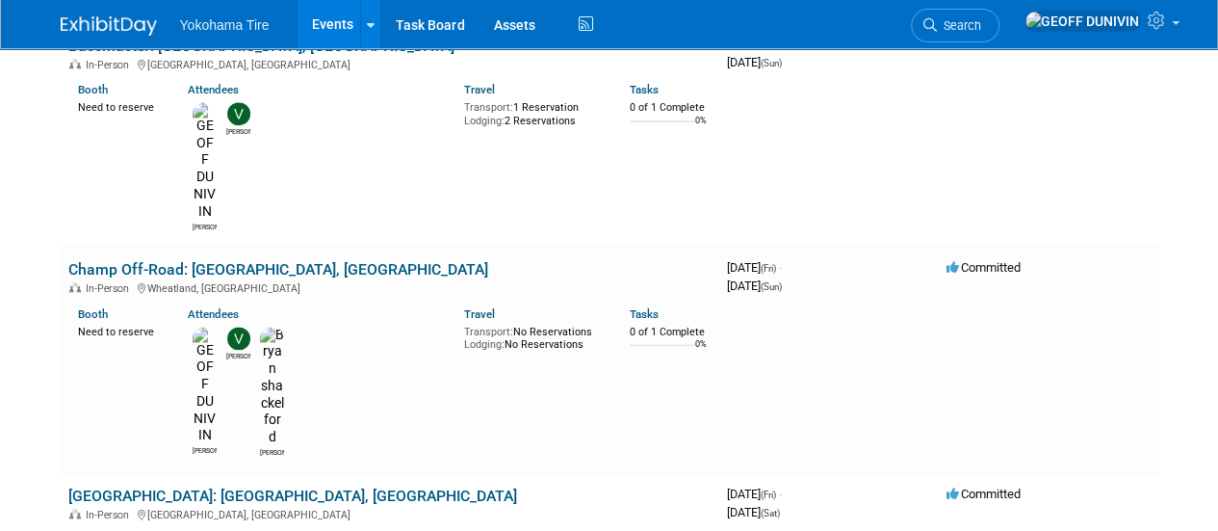
scroll to position [1123, 0]
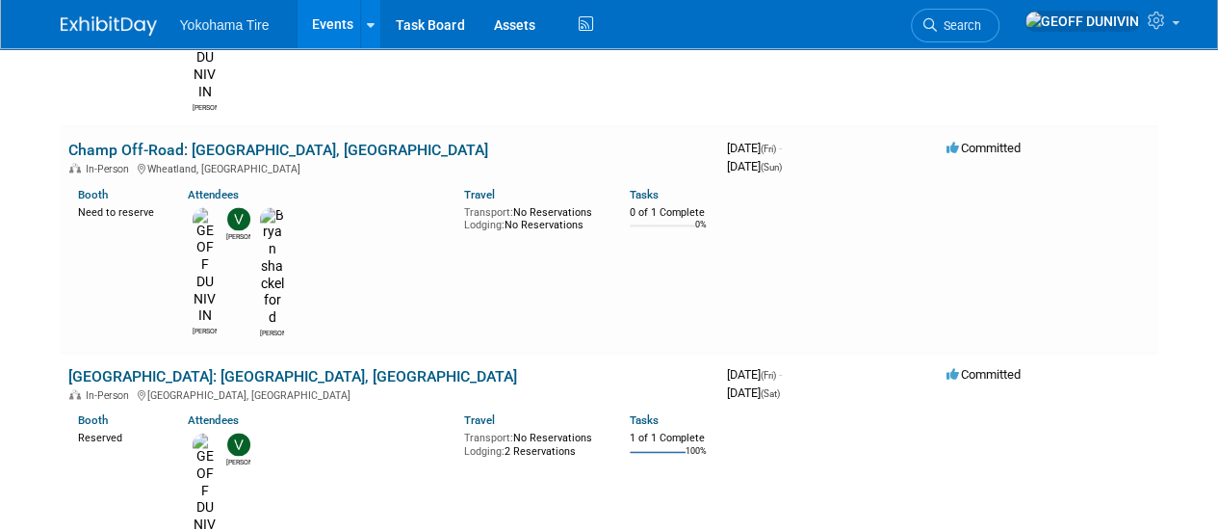
scroll to position [1242, 0]
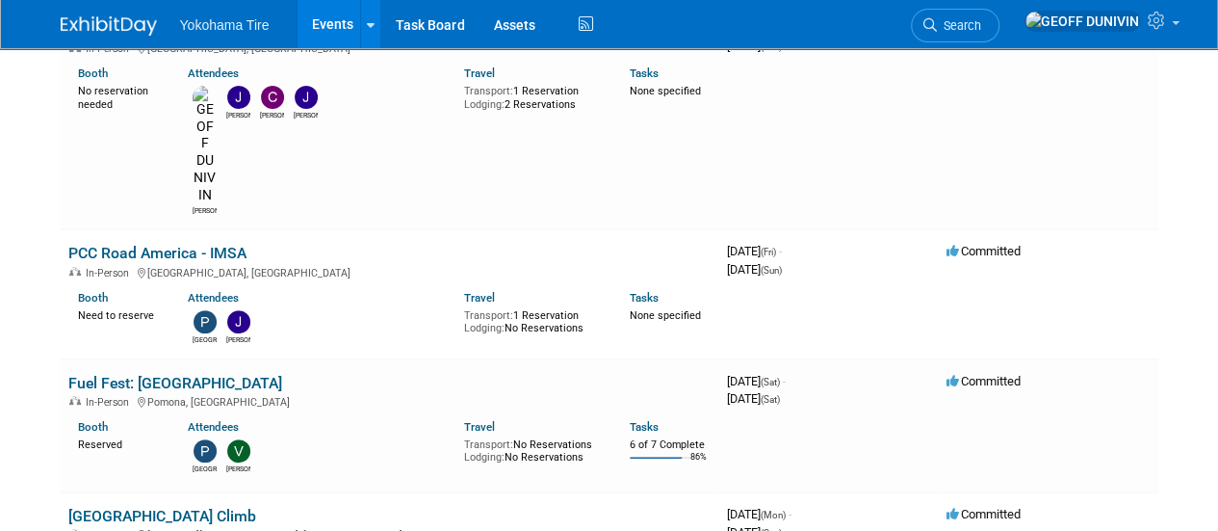
scroll to position [0, 0]
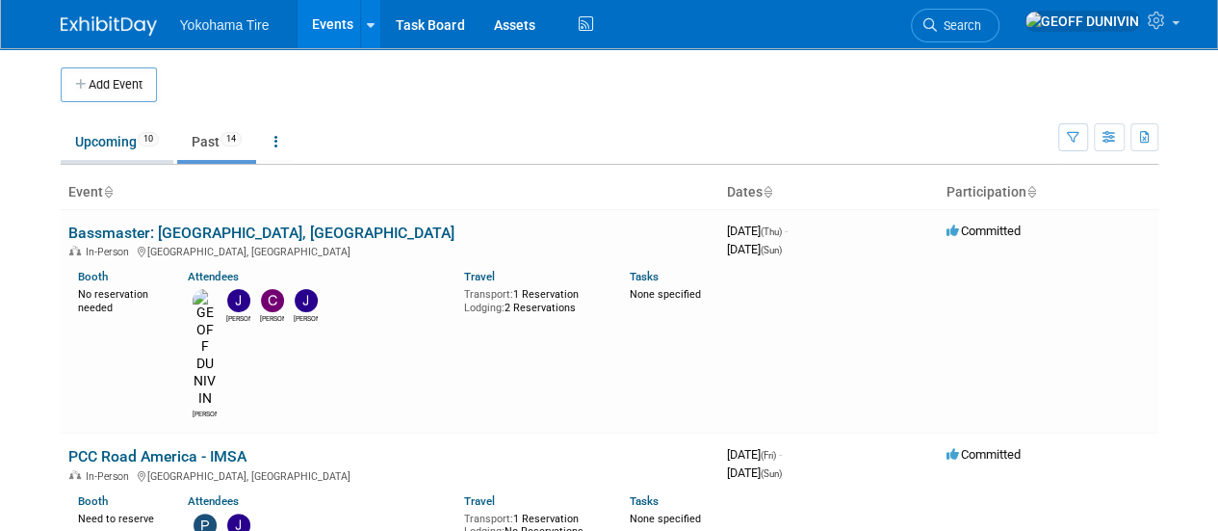
click at [127, 151] on link "Upcoming 10" at bounding box center [117, 141] width 113 height 37
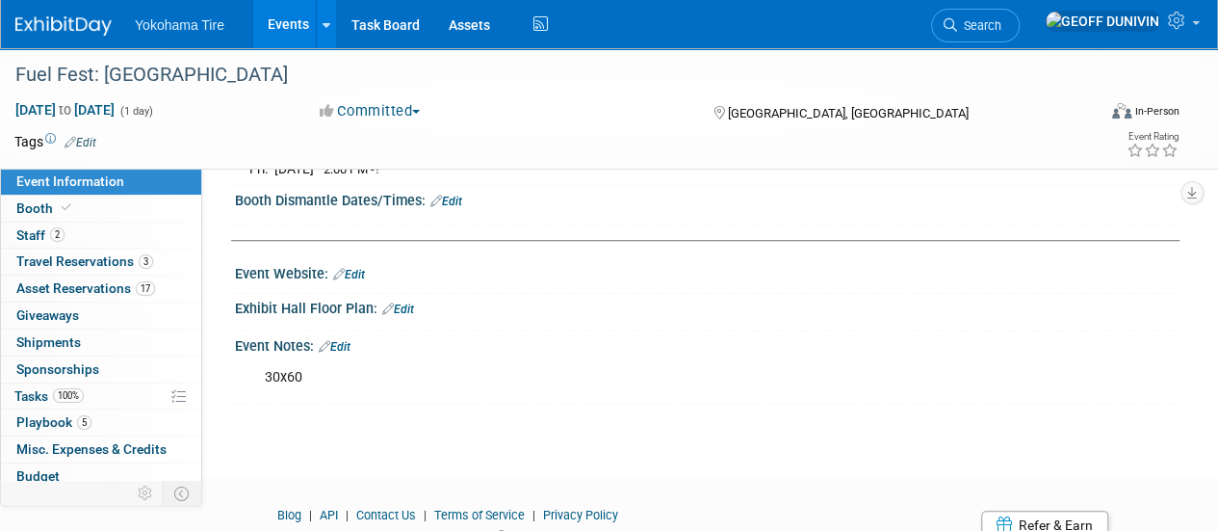
scroll to position [620, 0]
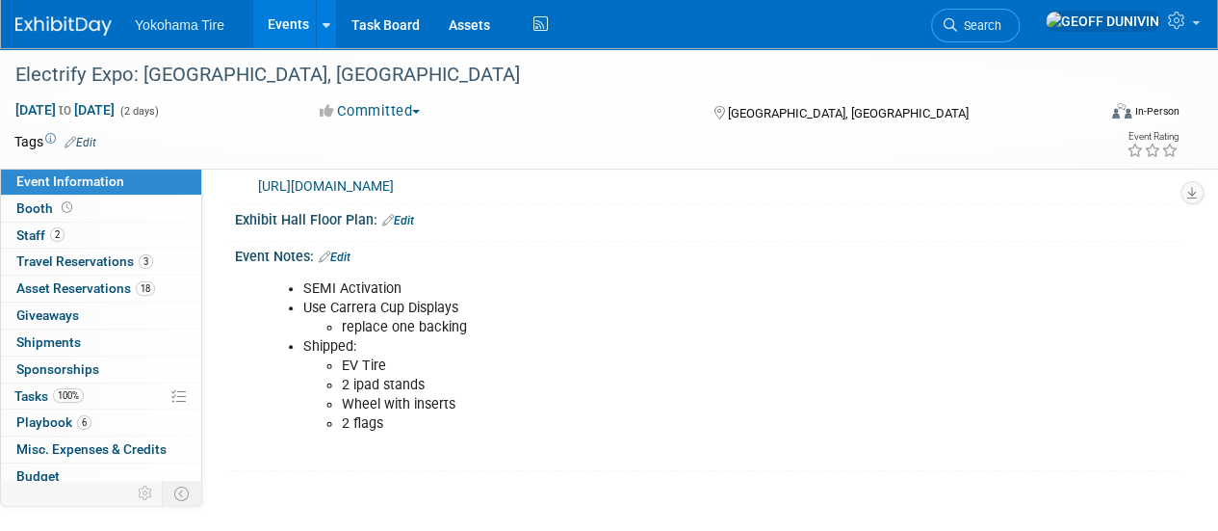
scroll to position [728, 0]
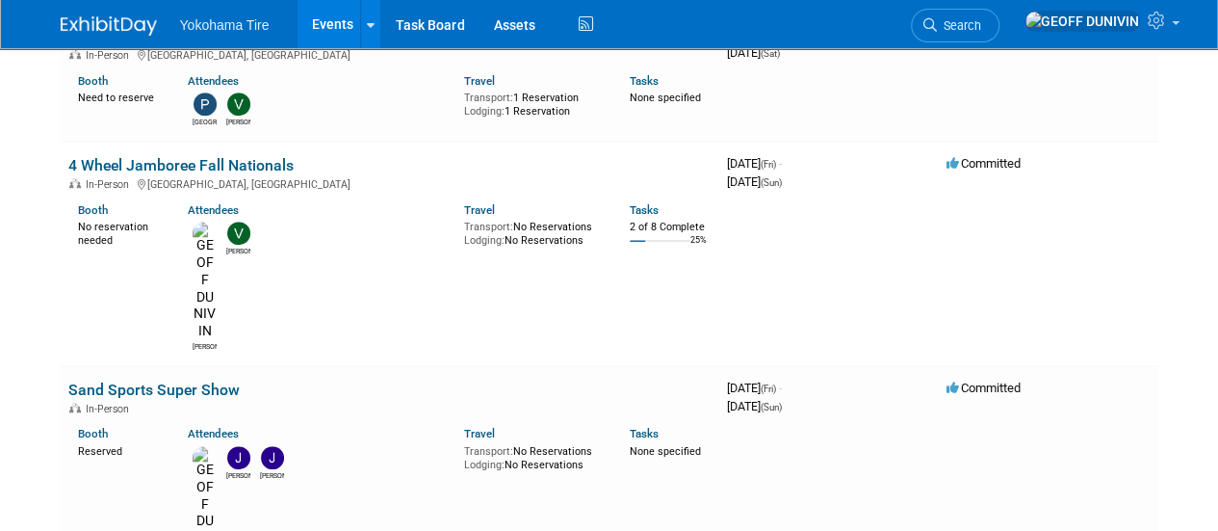
scroll to position [689, 0]
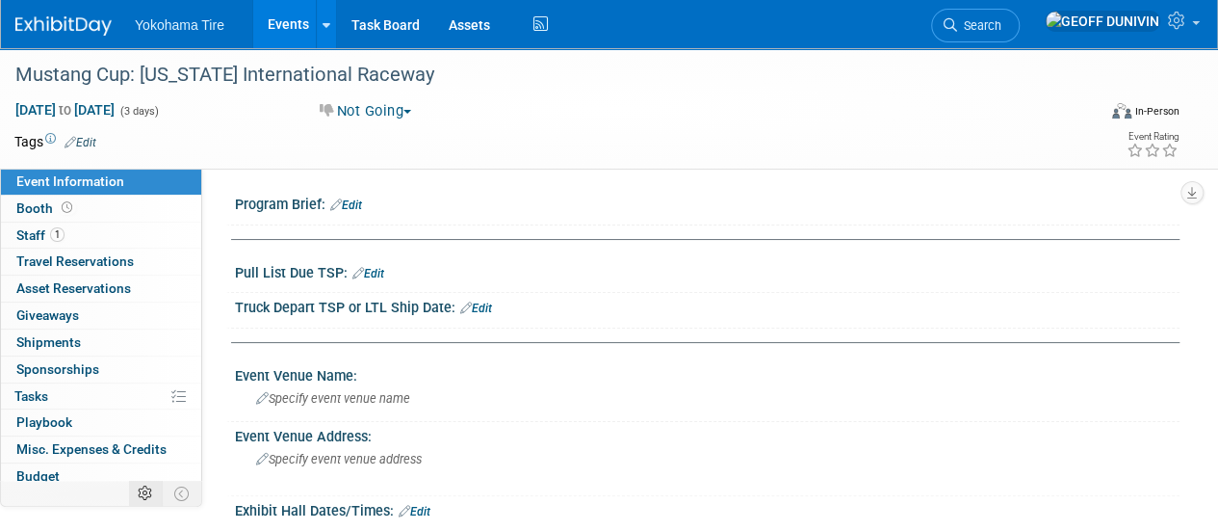
click at [132, 493] on td at bounding box center [146, 493] width 34 height 25
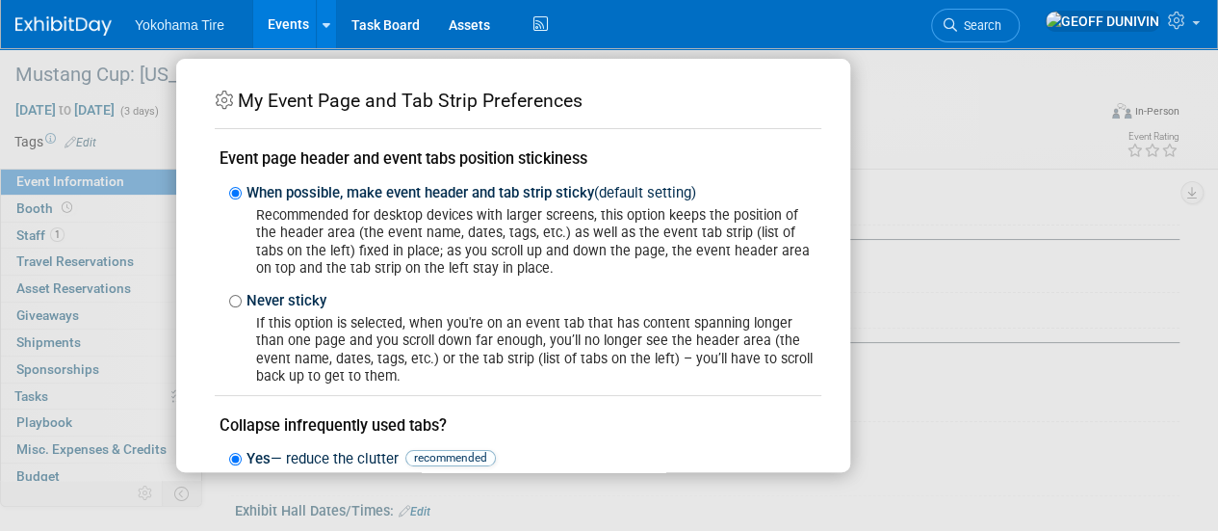
click at [169, 507] on div "My Event Page and Tab Strip Preferences Event page header and event tabs positi…" at bounding box center [609, 265] width 1218 height 531
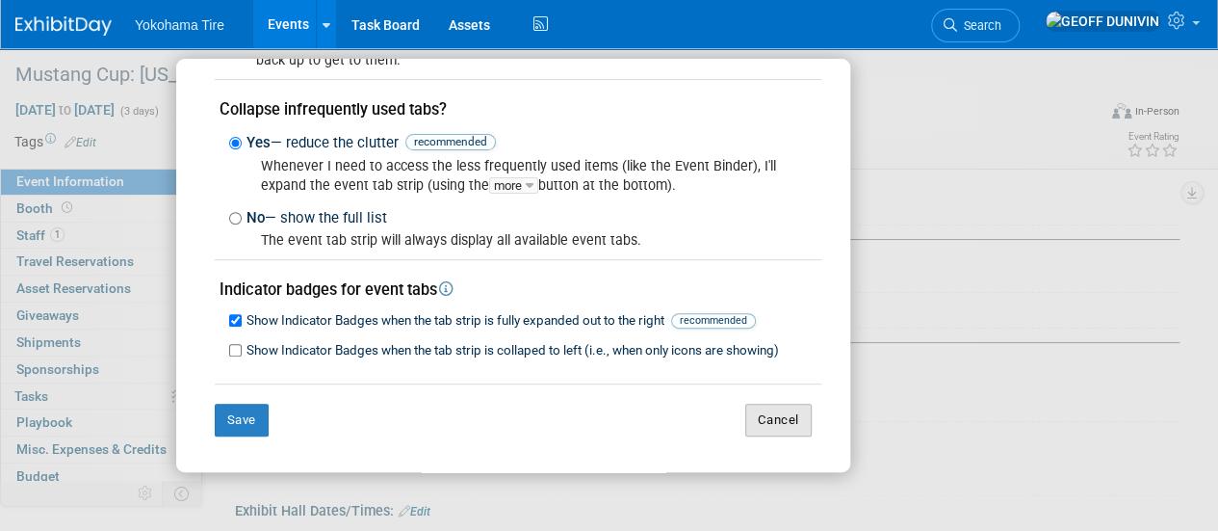
click at [783, 409] on button "Cancel" at bounding box center [778, 419] width 66 height 33
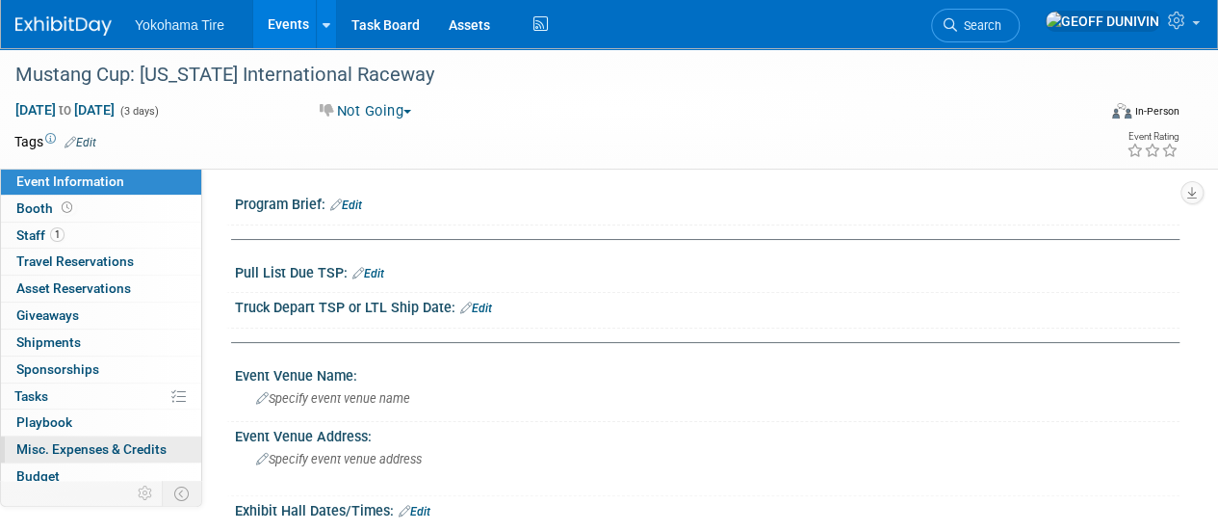
scroll to position [85, 0]
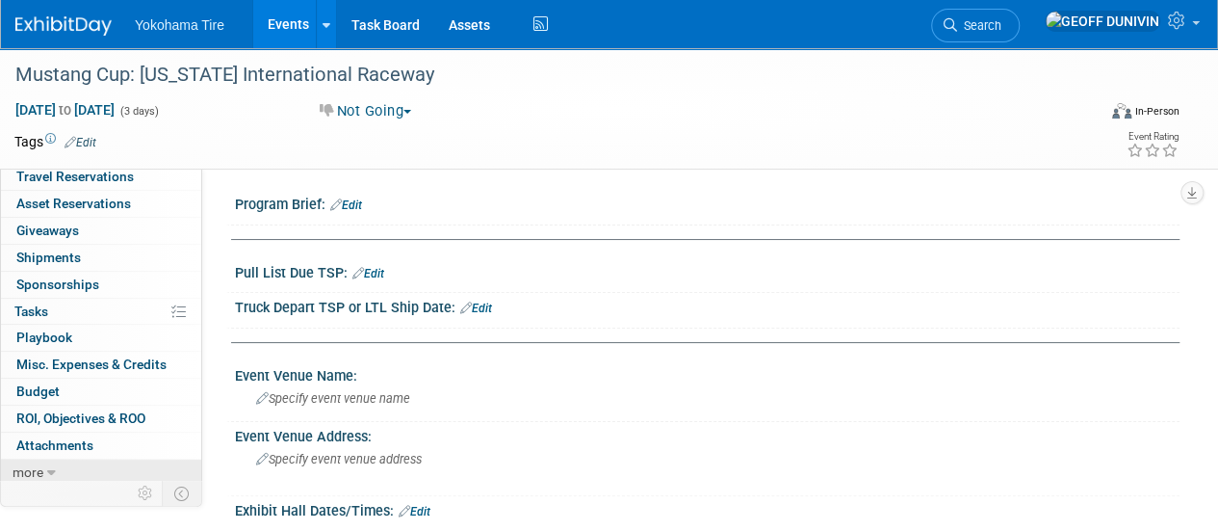
click at [79, 471] on link "more" at bounding box center [101, 472] width 200 height 26
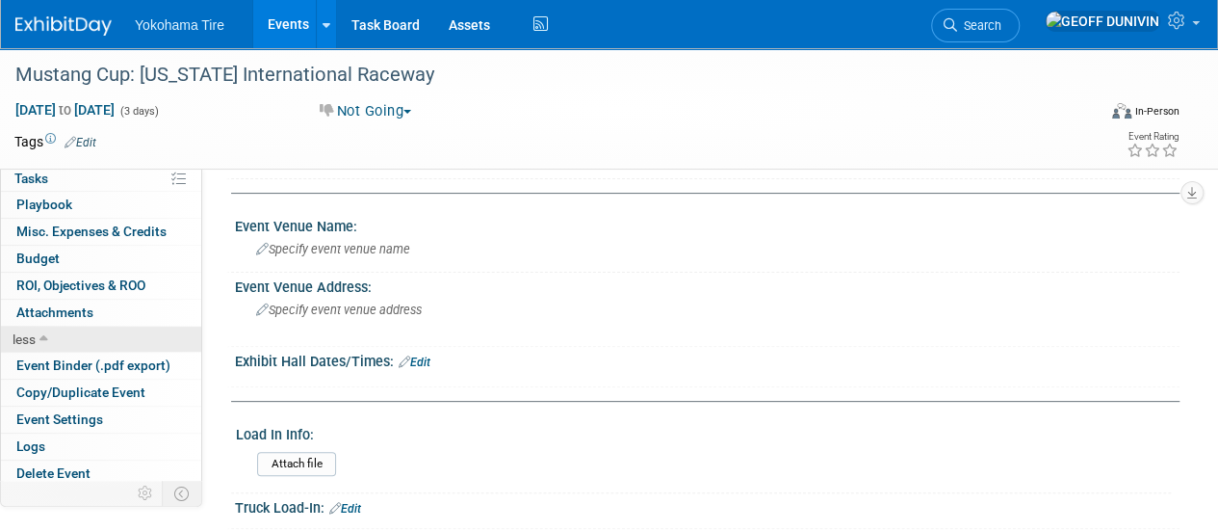
scroll to position [152, 0]
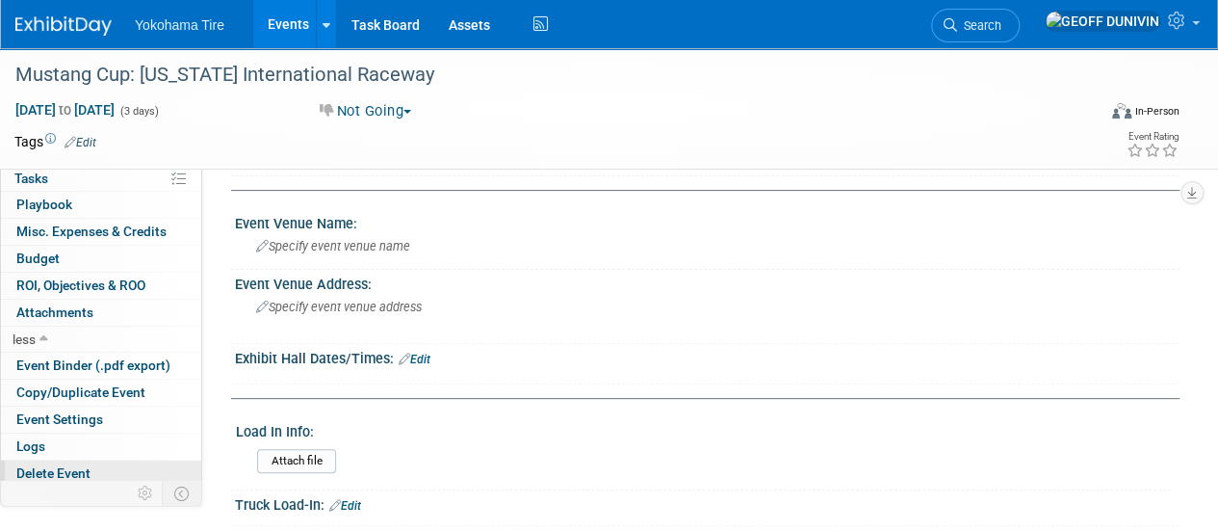
click at [73, 468] on span "Delete Event" at bounding box center [53, 472] width 74 height 15
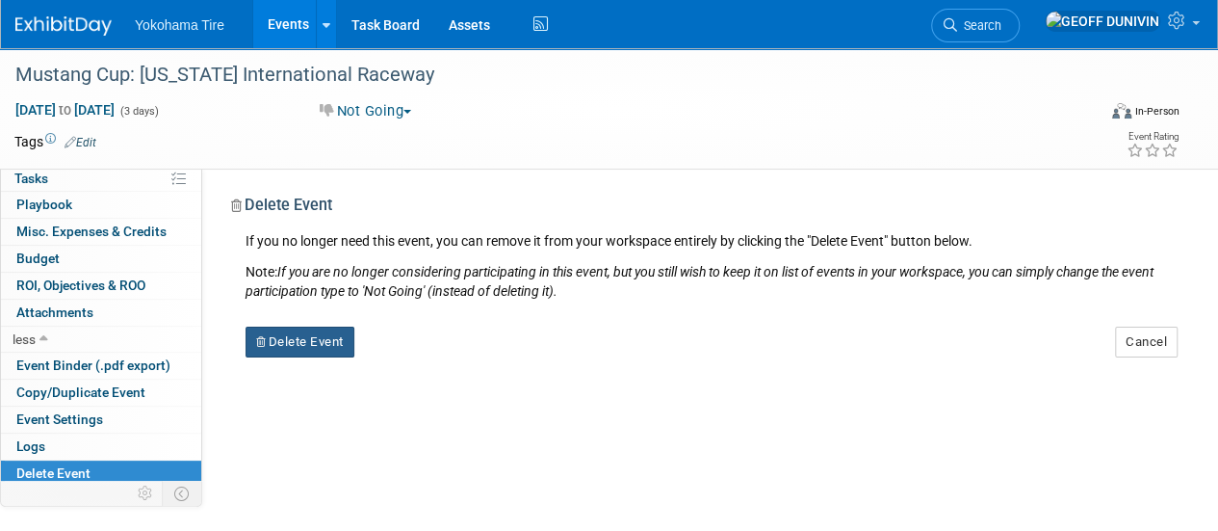
click at [320, 342] on button "Delete Event" at bounding box center [300, 341] width 109 height 31
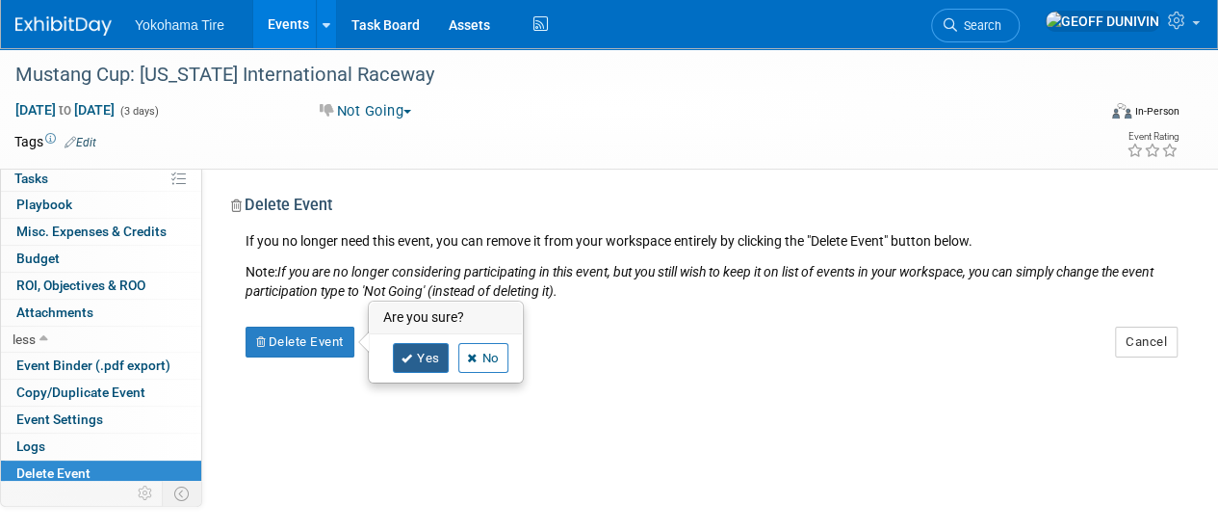
click at [396, 355] on link "Yes" at bounding box center [421, 358] width 56 height 31
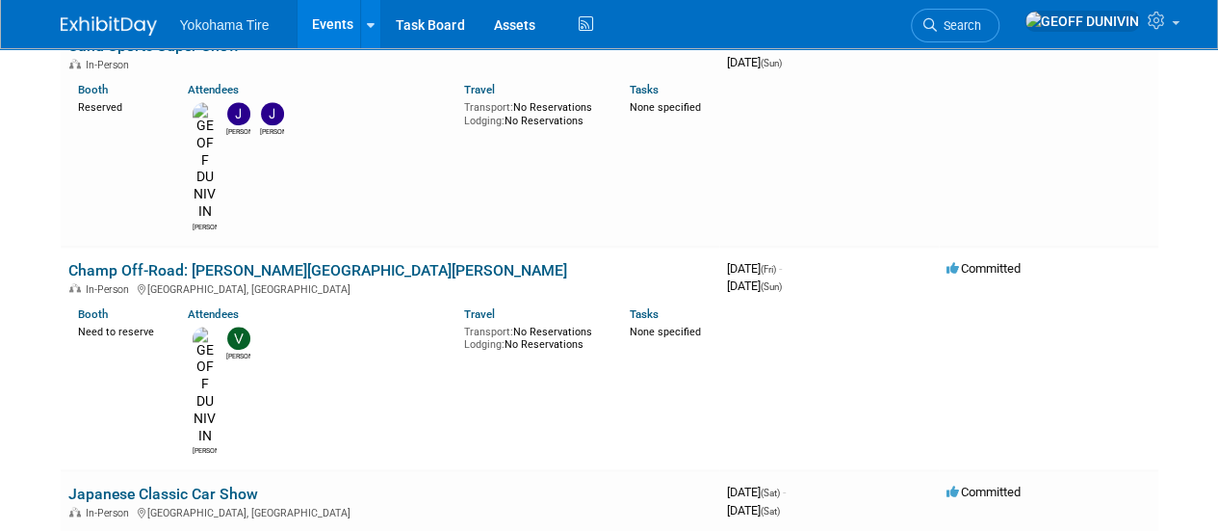
scroll to position [989, 0]
